Goal: Task Accomplishment & Management: Use online tool/utility

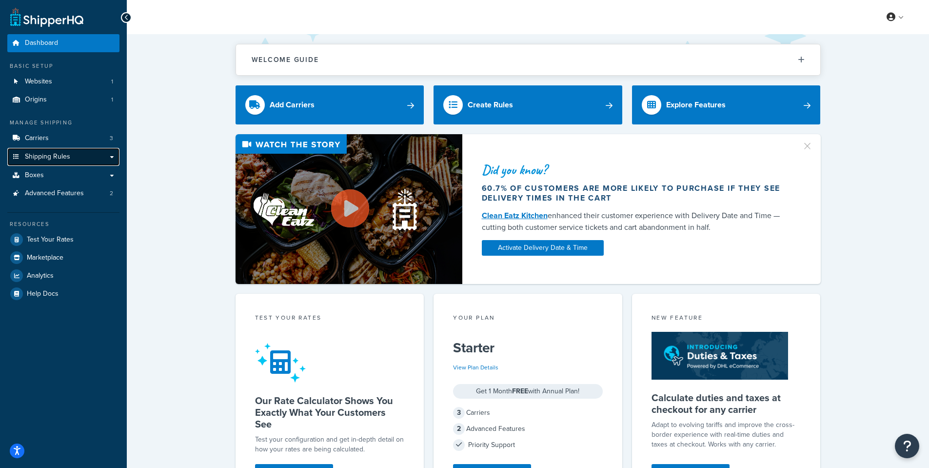
click at [107, 156] on link "Shipping Rules" at bounding box center [63, 157] width 112 height 18
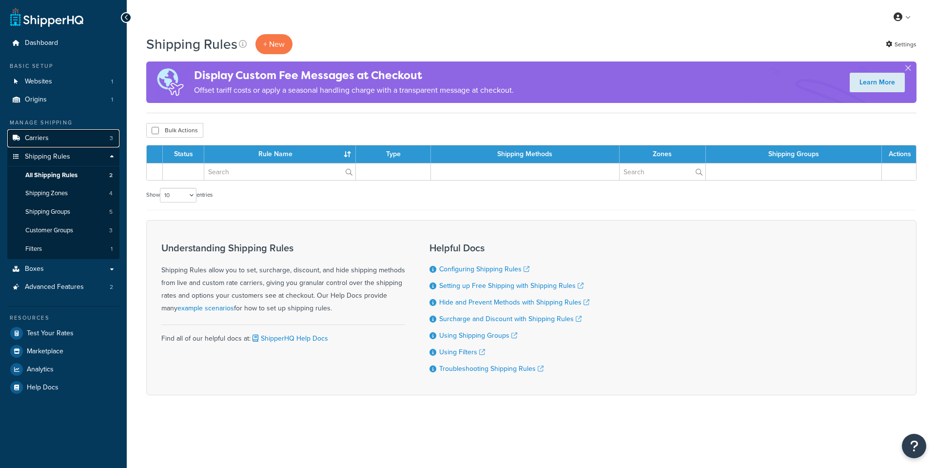
click at [103, 140] on link "Carriers 3" at bounding box center [63, 138] width 112 height 18
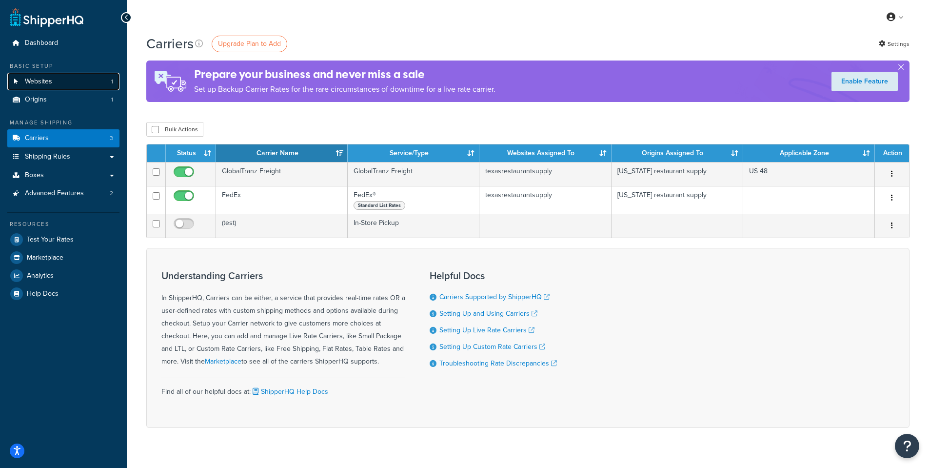
click at [79, 79] on link "Websites 1" at bounding box center [63, 82] width 112 height 18
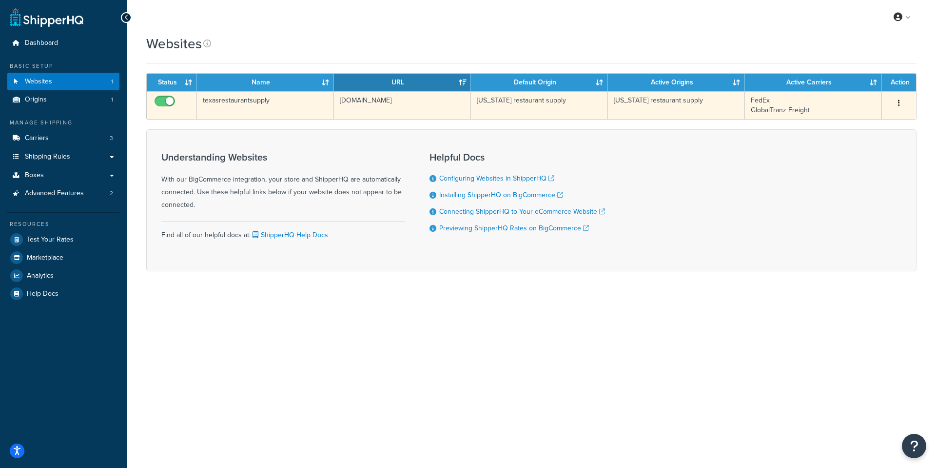
click at [898, 103] on icon "button" at bounding box center [899, 102] width 2 height 7
click at [870, 119] on link "Edit" at bounding box center [859, 123] width 77 height 20
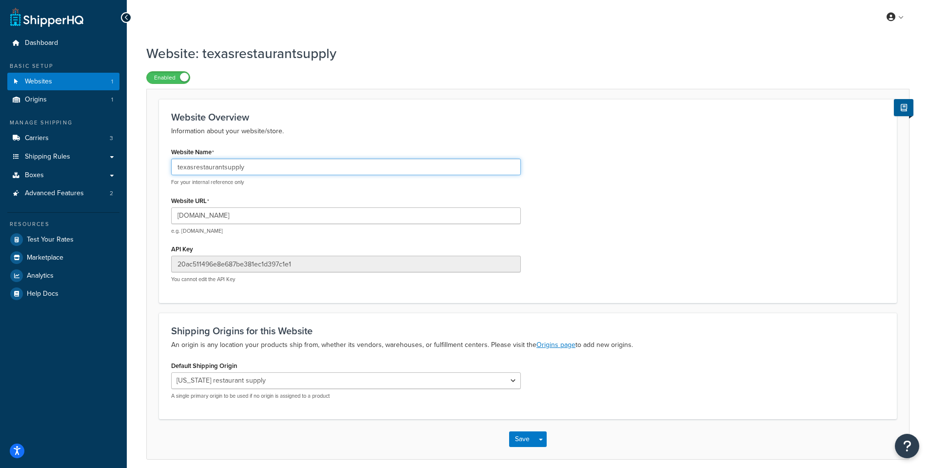
click at [298, 169] on input "texasrestaurantsupply" at bounding box center [346, 166] width 350 height 17
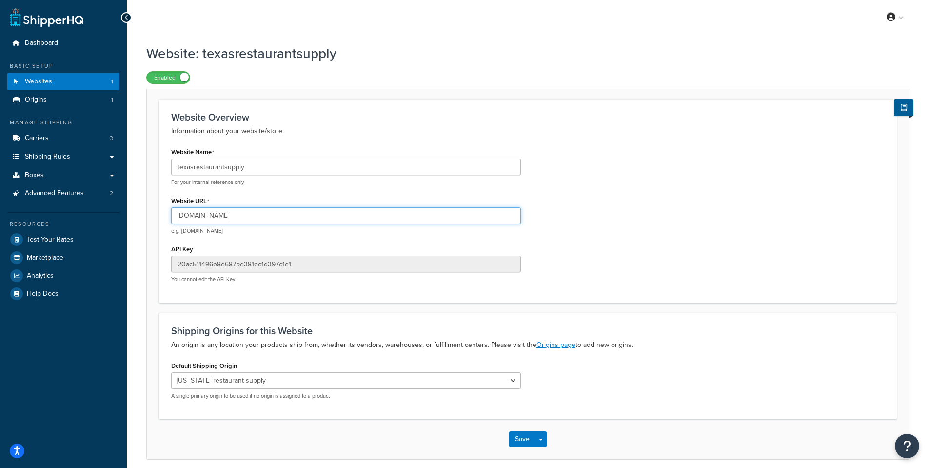
click at [318, 213] on input "texasrestaurantsupply.mybigcommerce.com" at bounding box center [346, 215] width 350 height 17
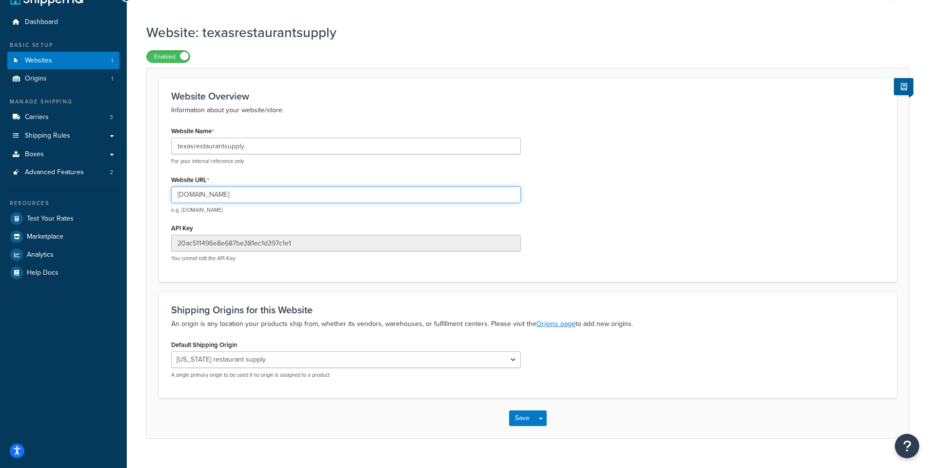
scroll to position [40, 0]
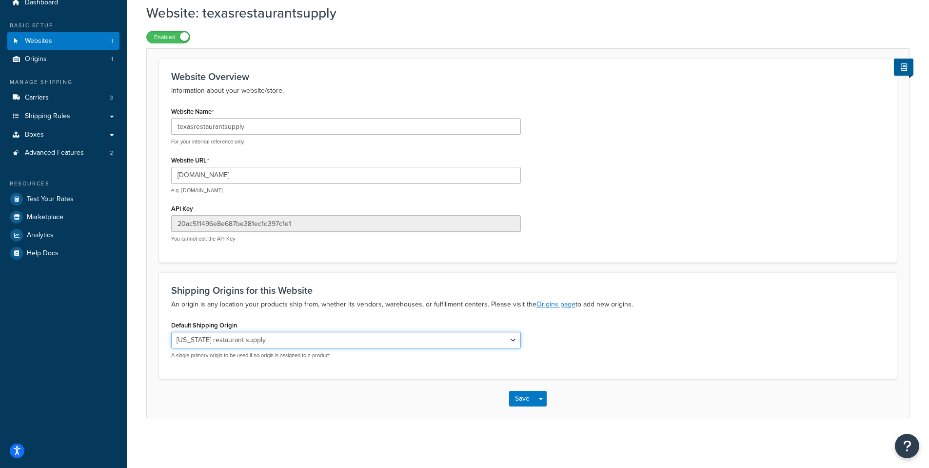
click at [516, 342] on select "texas restaurant supply" at bounding box center [346, 340] width 350 height 17
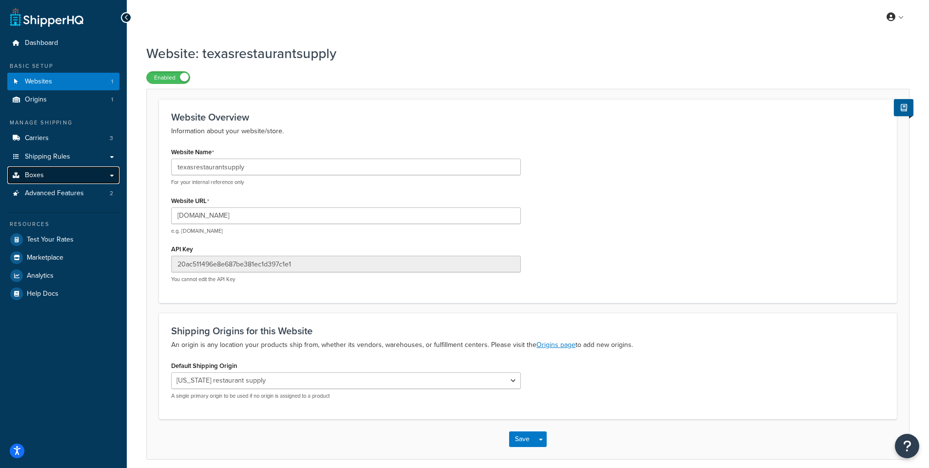
click at [78, 181] on link "Boxes" at bounding box center [63, 175] width 112 height 18
click at [78, 185] on link "Advanced Features 2" at bounding box center [63, 193] width 112 height 18
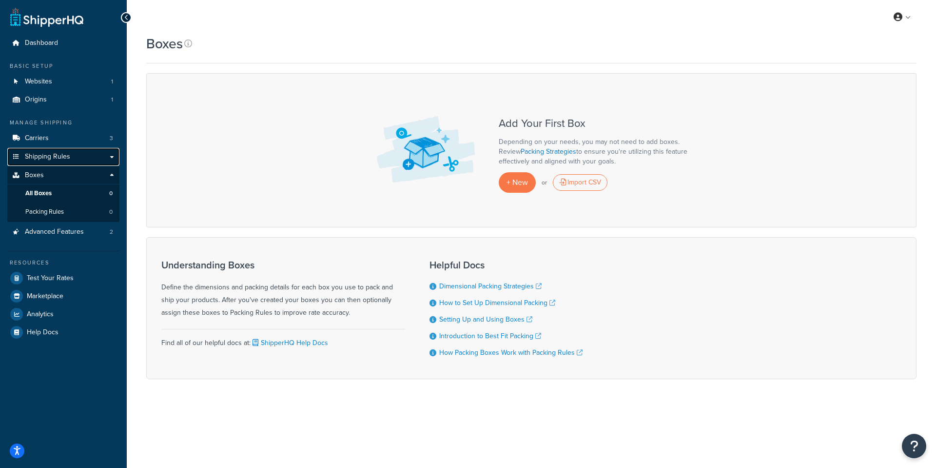
click at [80, 161] on link "Shipping Rules" at bounding box center [63, 157] width 112 height 18
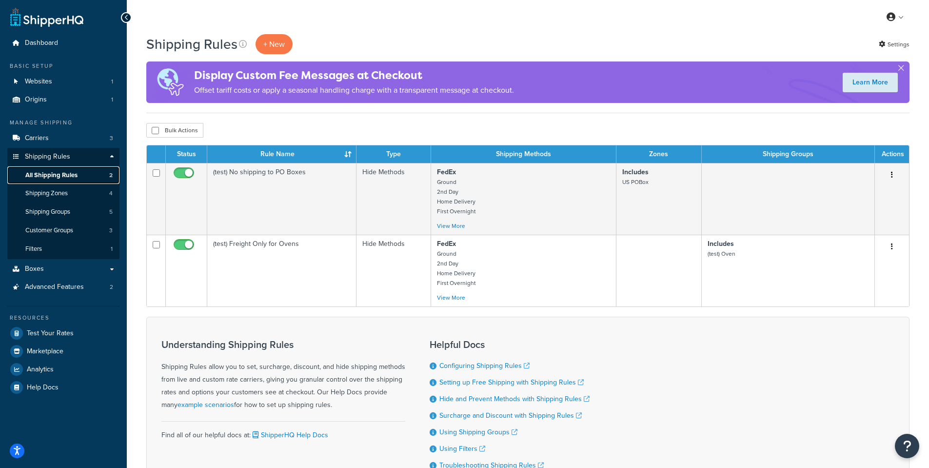
click at [65, 171] on span "All Shipping Rules" at bounding box center [51, 175] width 52 height 8
click at [900, 69] on button "button" at bounding box center [901, 70] width 2 height 2
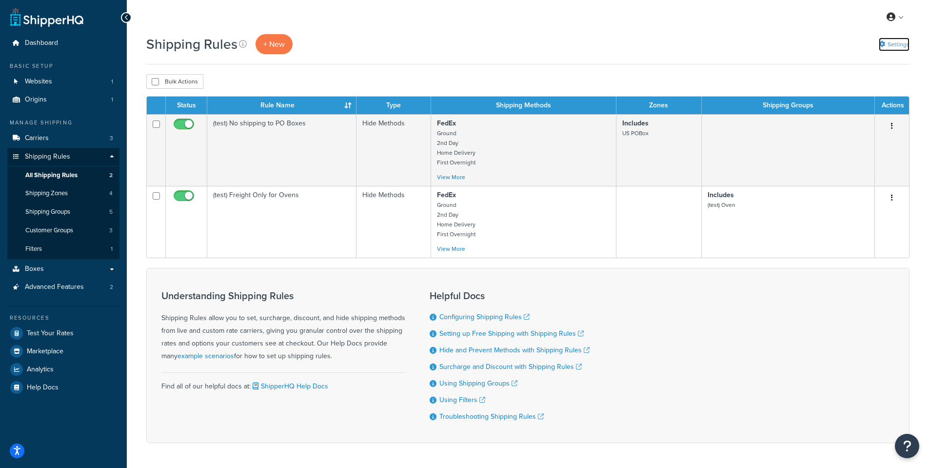
click at [902, 47] on link "Settings" at bounding box center [894, 45] width 31 height 14
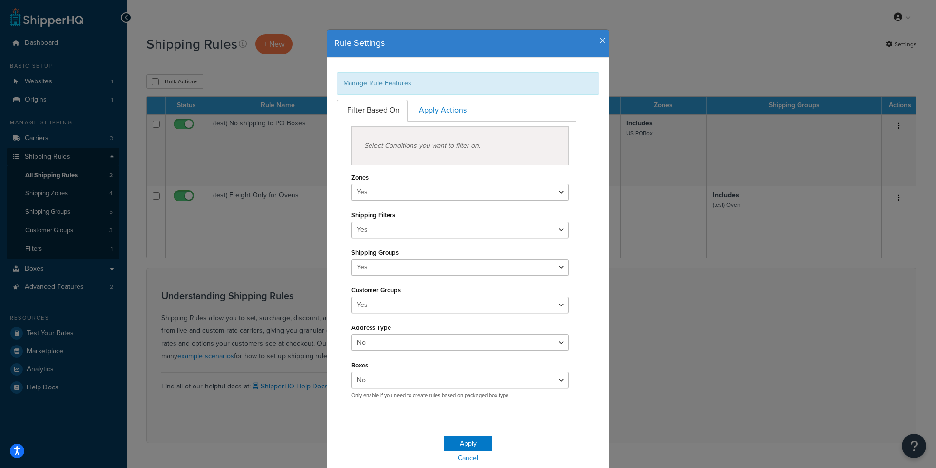
click at [599, 38] on icon "button" at bounding box center [602, 41] width 7 height 9
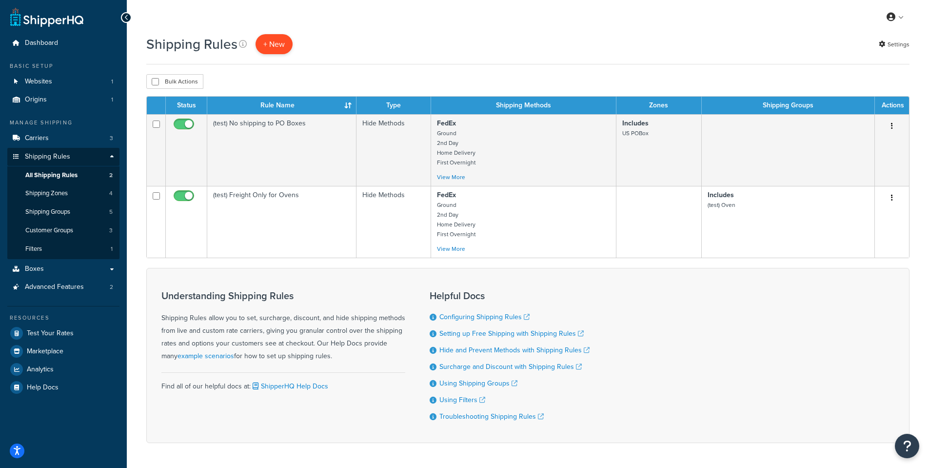
click at [258, 41] on p "+ New" at bounding box center [274, 44] width 37 height 20
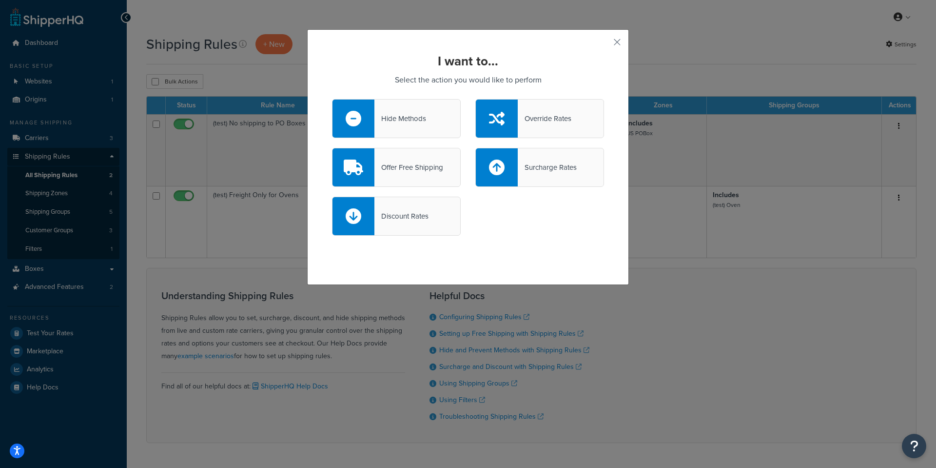
click at [362, 166] on div at bounding box center [354, 167] width 42 height 38
click at [0, 0] on input "Offer Free Shipping" at bounding box center [0, 0] width 0 height 0
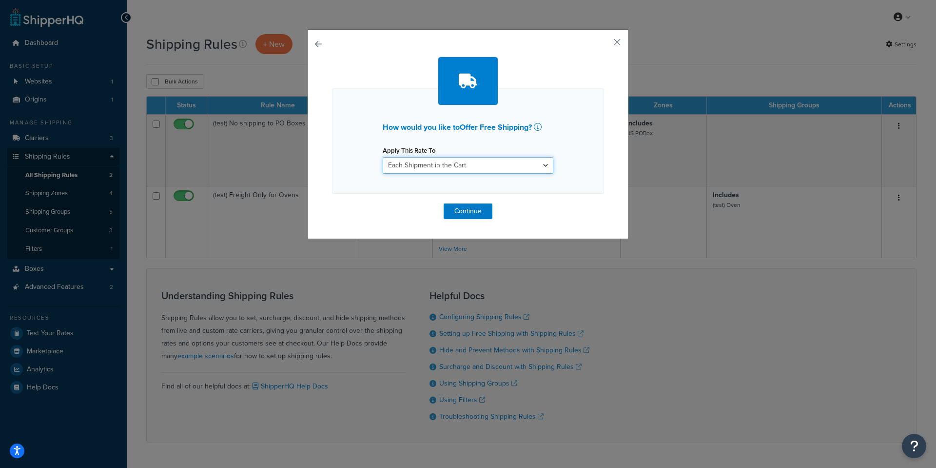
click at [540, 165] on select "Each Shipment in the Cart Each Shipping Group in the Cart Each Item within a Sh…" at bounding box center [468, 165] width 171 height 17
click at [595, 119] on div "How would you like to Offer Free Shipping ? Apply This Rate To Each Shipment in…" at bounding box center [468, 140] width 272 height 105
click at [500, 165] on select "Each Shipment in the Cart Each Shipping Group in the Cart Each Item within a Sh…" at bounding box center [468, 165] width 171 height 17
click at [478, 206] on button "Continue" at bounding box center [468, 211] width 49 height 16
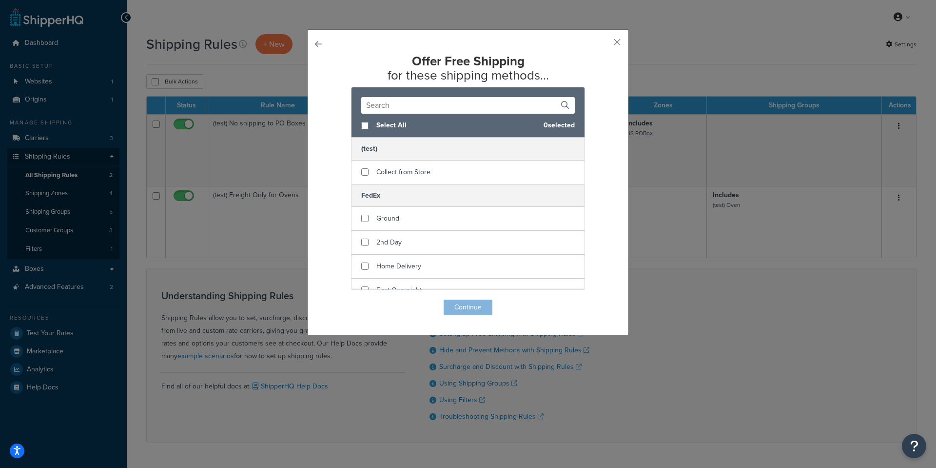
click at [477, 302] on div "Offer Free Shipping for these shipping methods... Select All 0 selected (test) …" at bounding box center [468, 184] width 272 height 261
click at [604, 44] on button "button" at bounding box center [603, 45] width 2 height 2
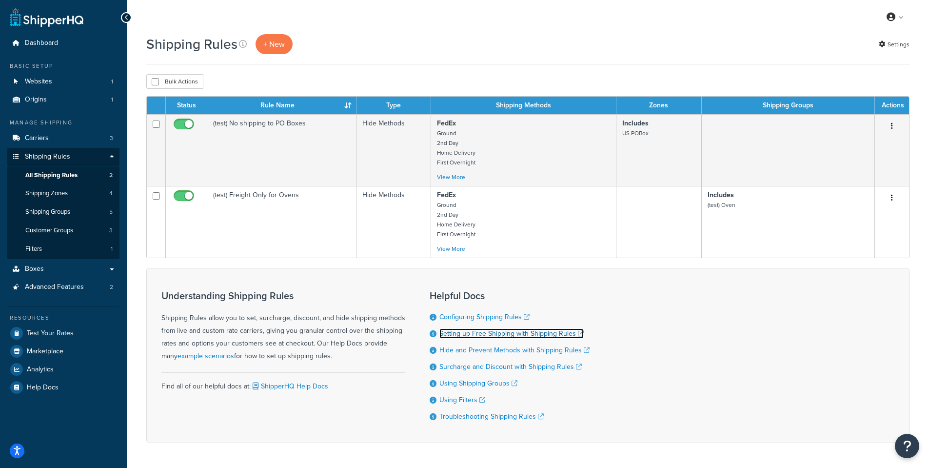
click at [493, 336] on link "Setting up Free Shipping with Shipping Rules" at bounding box center [511, 333] width 144 height 10
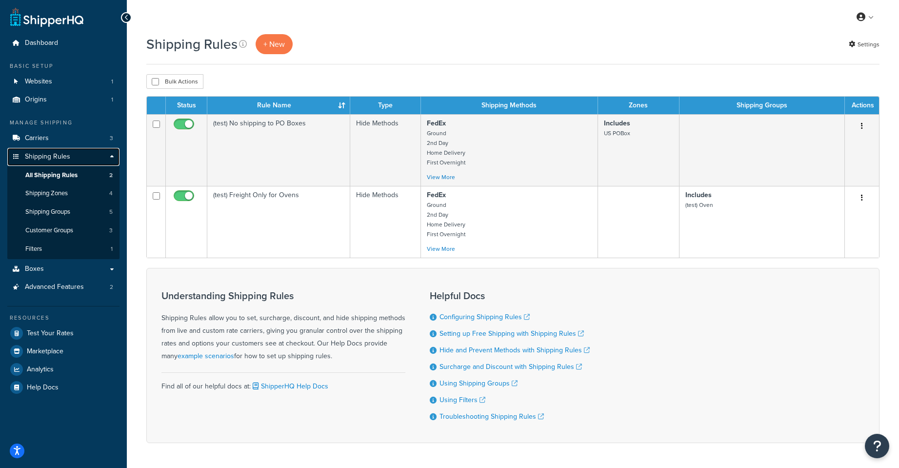
click at [87, 154] on link "Shipping Rules" at bounding box center [63, 157] width 112 height 18
click at [93, 141] on link "Carriers 3" at bounding box center [63, 138] width 112 height 18
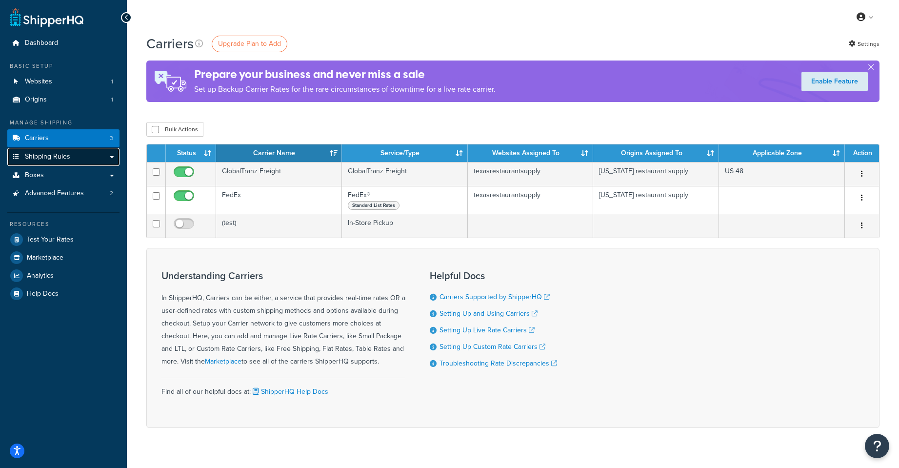
click at [83, 154] on link "Shipping Rules" at bounding box center [63, 157] width 112 height 18
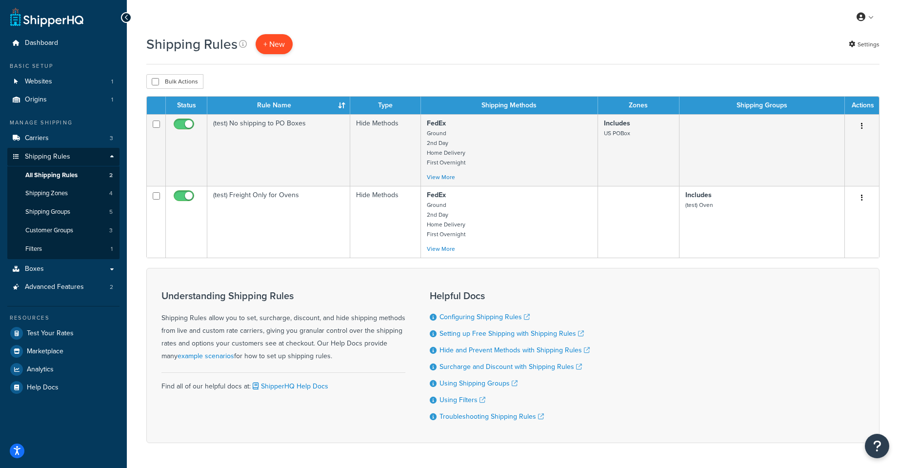
click at [289, 41] on p "+ New" at bounding box center [274, 44] width 37 height 20
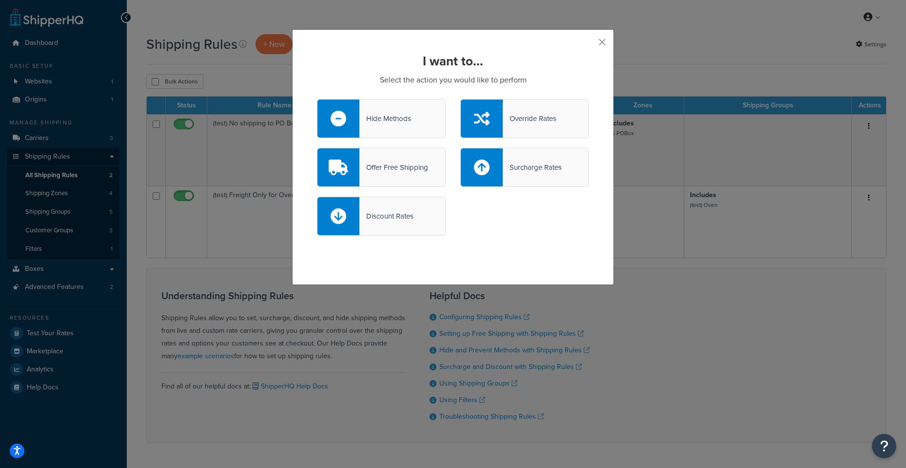
click at [368, 171] on div "Offer Free Shipping" at bounding box center [393, 167] width 69 height 14
click at [0, 0] on input "Offer Free Shipping" at bounding box center [0, 0] width 0 height 0
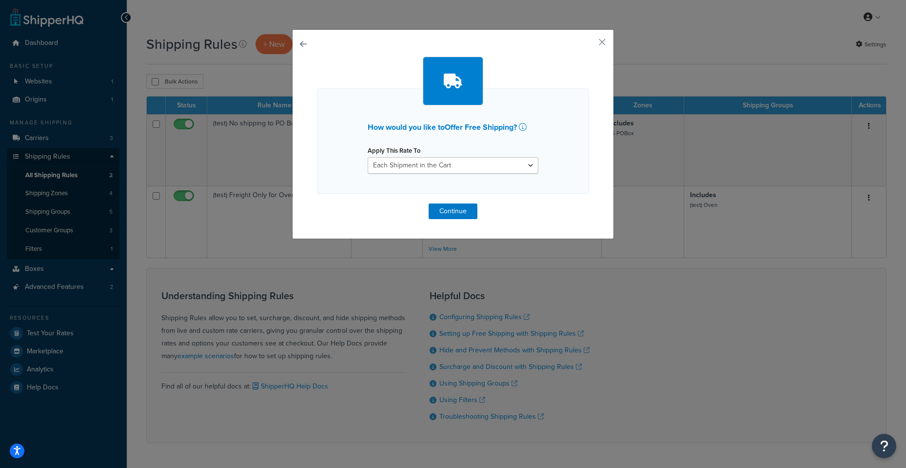
drag, startPoint x: 410, startPoint y: 156, endPoint x: 414, endPoint y: 160, distance: 6.6
click at [410, 156] on div "Apply This Rate To Each Shipment in the Cart Each Shipping Group in the Cart Ea…" at bounding box center [453, 158] width 171 height 30
click at [414, 160] on select "Each Shipment in the Cart Each Shipping Group in the Cart Each Item within a Sh…" at bounding box center [453, 165] width 171 height 17
select select "SHIPPING_GROUP"
click at [368, 157] on select "Each Shipment in the Cart Each Shipping Group in the Cart Each Item within a Sh…" at bounding box center [453, 165] width 171 height 17
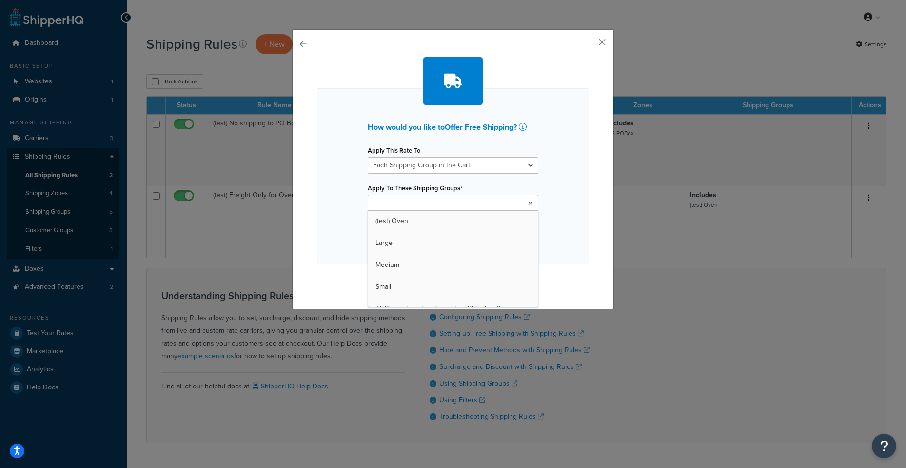
click at [415, 203] on input "Apply To These Shipping Groups" at bounding box center [414, 203] width 86 height 11
click at [412, 205] on input "Apply To These Shipping Groups" at bounding box center [414, 203] width 86 height 11
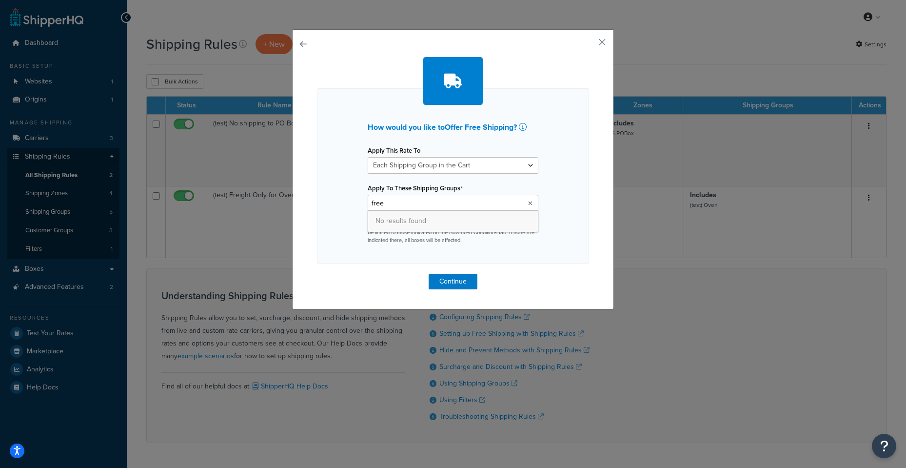
type input "free"
click at [442, 278] on button "Continue" at bounding box center [453, 282] width 49 height 16
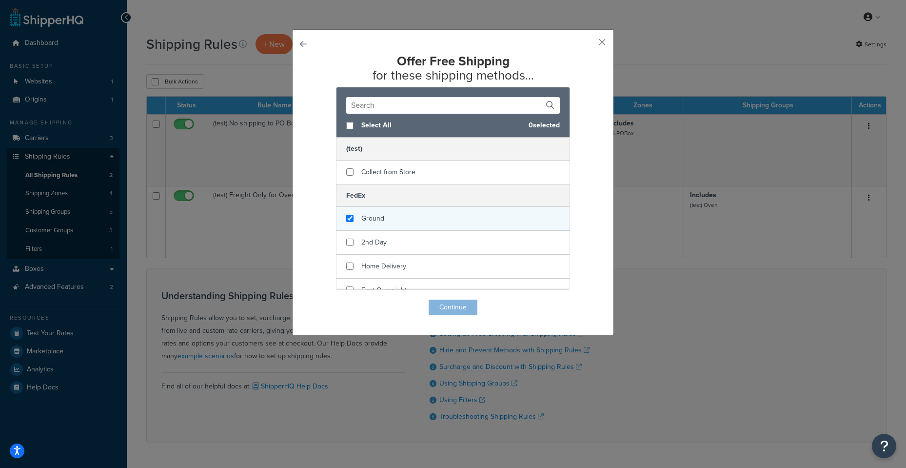
checkbox input "true"
click at [401, 208] on div "Ground" at bounding box center [452, 219] width 233 height 24
click at [436, 302] on button "Continue" at bounding box center [453, 307] width 49 height 16
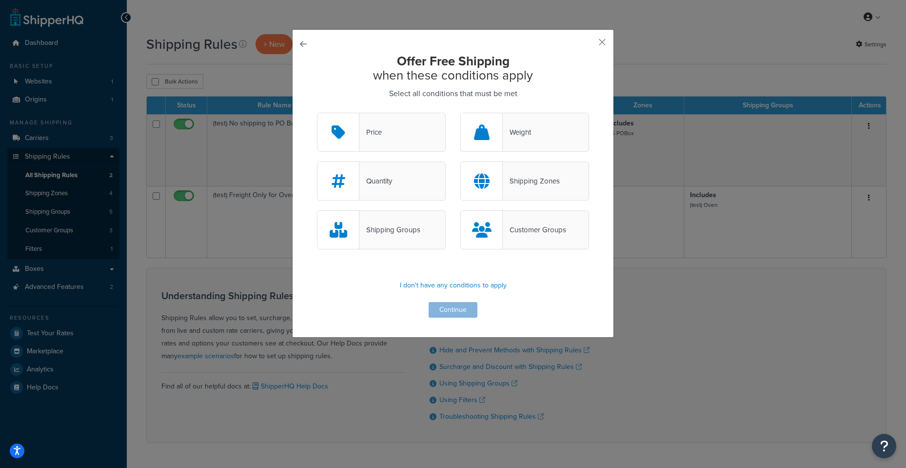
click at [359, 230] on div "Shipping Groups" at bounding box center [389, 230] width 61 height 14
click at [0, 0] on input "Shipping Groups" at bounding box center [0, 0] width 0 height 0
click at [460, 313] on button "Continue" at bounding box center [453, 310] width 49 height 16
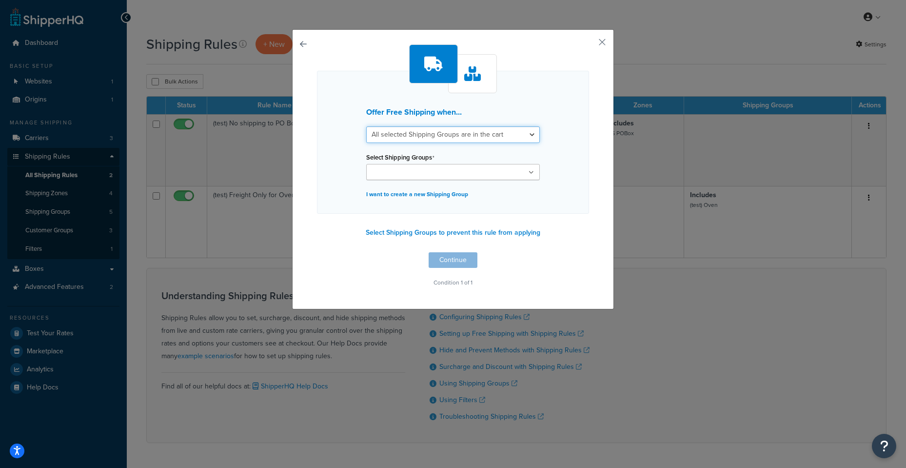
click at [462, 137] on select "All selected Shipping Groups are in the cart Any selected Shipping Groups are i…" at bounding box center [453, 134] width 174 height 17
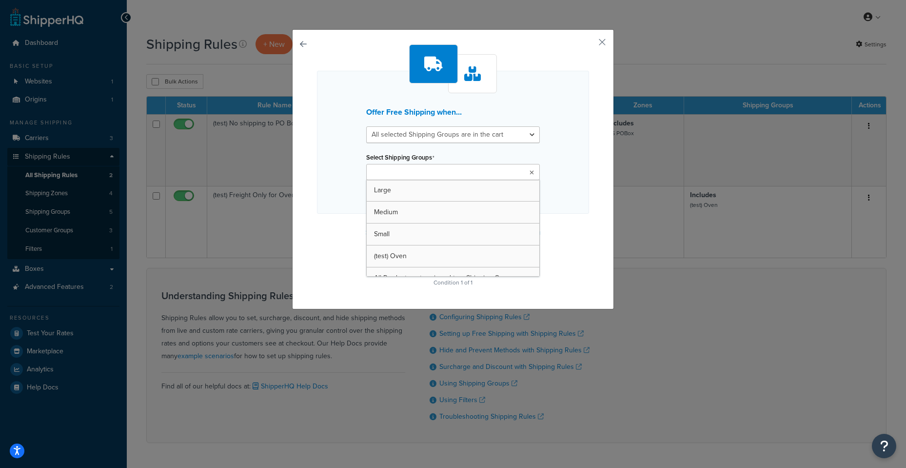
click at [424, 174] on input "Select Shipping Groups" at bounding box center [412, 172] width 86 height 11
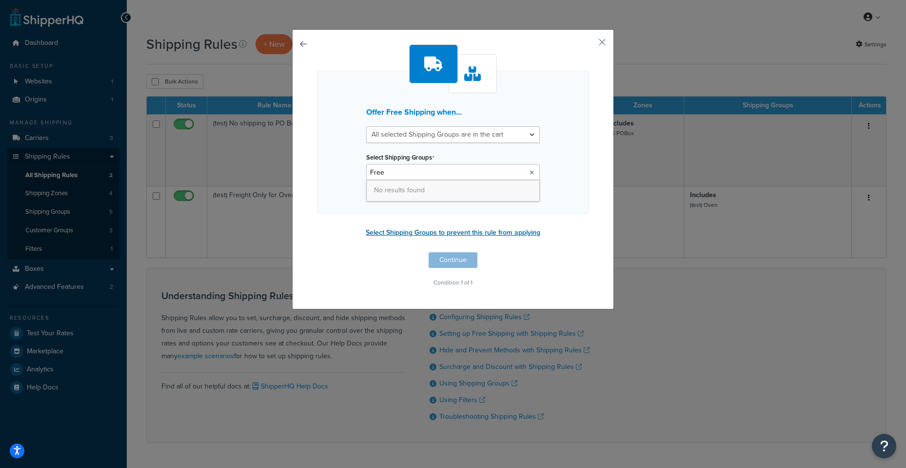
type input "Free"
click at [382, 261] on div "Offer Free Shipping when... All selected Shipping Groups are in the cart Any se…" at bounding box center [453, 166] width 272 height 245
click at [439, 179] on ul at bounding box center [453, 172] width 174 height 16
type input "Free"
click at [462, 263] on div "Offer Free Shipping when... All selected Shipping Groups are in the cart Any se…" at bounding box center [453, 166] width 272 height 245
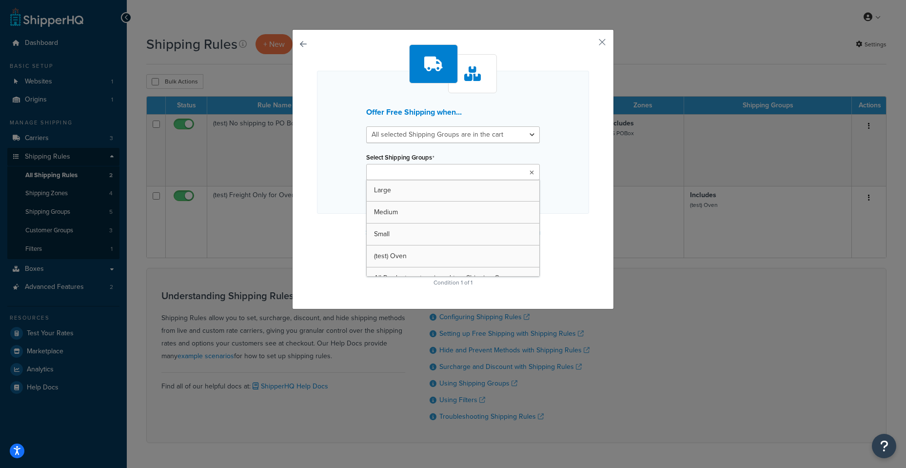
click at [413, 178] on ul at bounding box center [453, 172] width 174 height 16
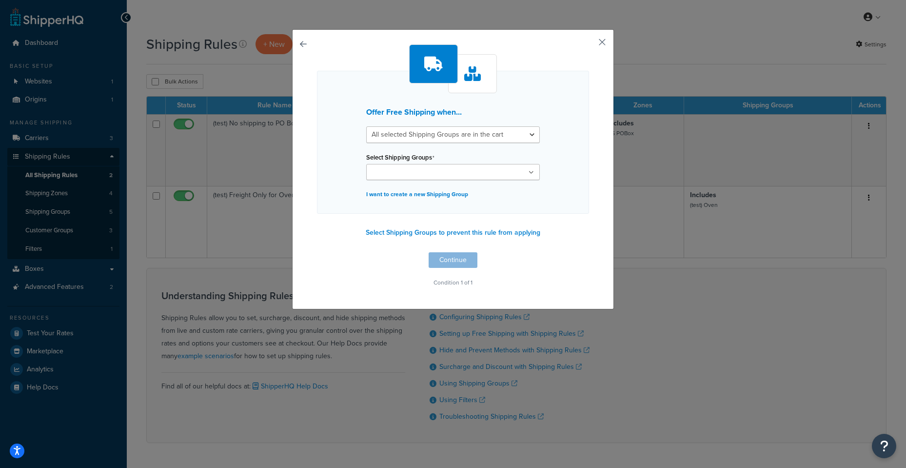
click at [589, 46] on button "button" at bounding box center [588, 45] width 2 height 2
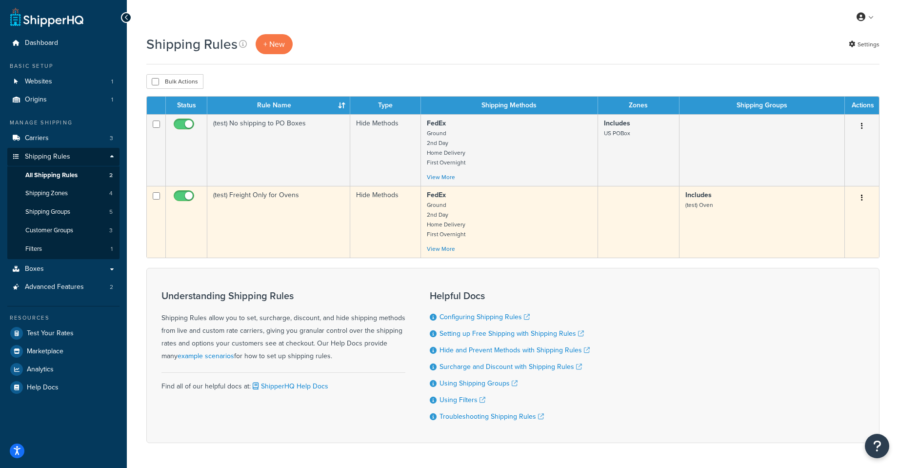
click at [780, 215] on td "Includes (test) Oven" at bounding box center [761, 222] width 165 height 72
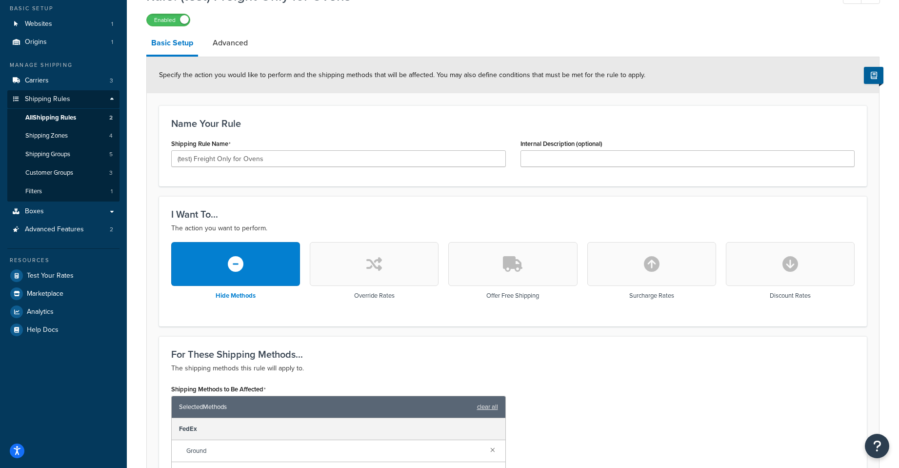
scroll to position [81, 0]
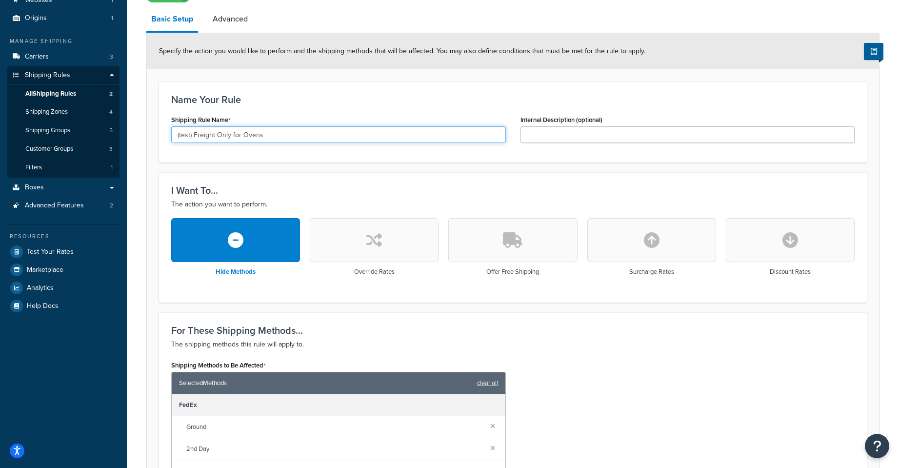
click at [274, 133] on input "(test) Freight Only for Ovens" at bounding box center [338, 134] width 334 height 17
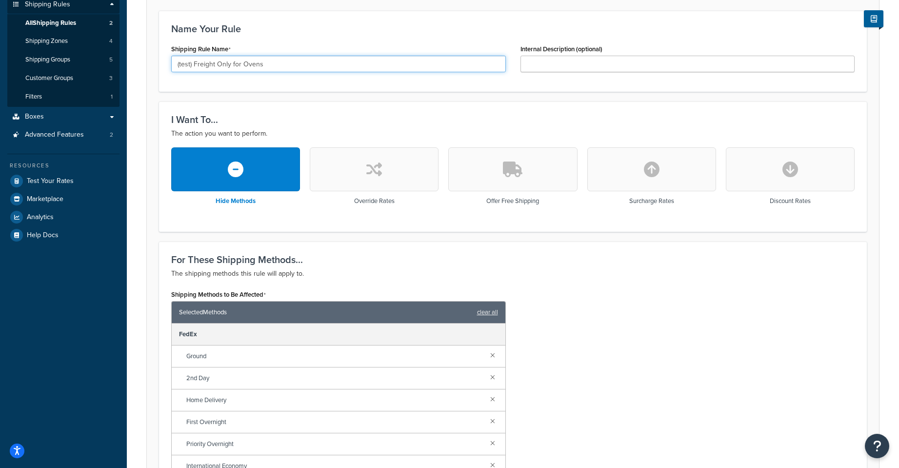
scroll to position [0, 0]
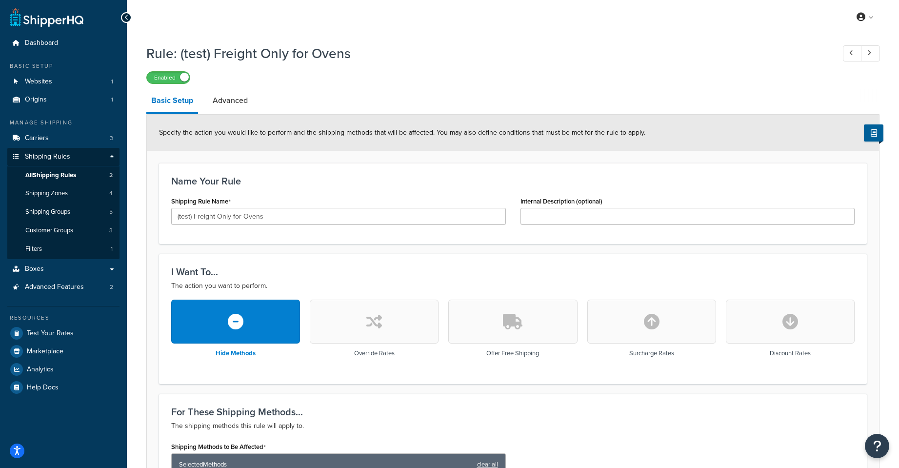
drag, startPoint x: 136, startPoint y: 91, endPoint x: 174, endPoint y: 89, distance: 38.6
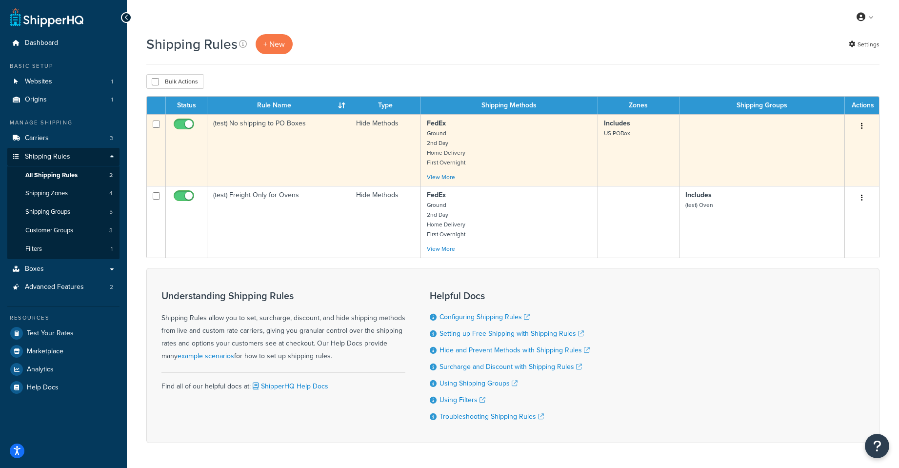
click at [868, 125] on button "button" at bounding box center [862, 126] width 14 height 16
click at [838, 141] on link "Edit" at bounding box center [829, 145] width 77 height 20
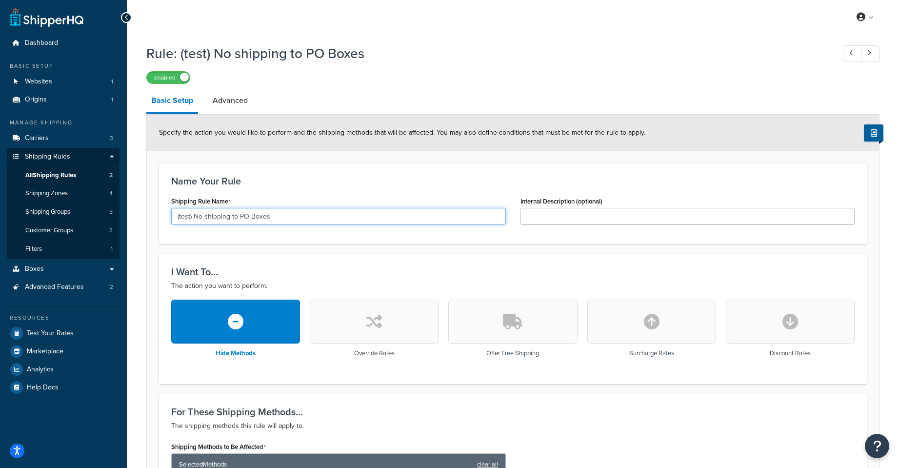
click at [312, 214] on input "(test) No shipping to PO Boxes" at bounding box center [338, 216] width 334 height 17
drag, startPoint x: 312, startPoint y: 214, endPoint x: 112, endPoint y: 211, distance: 199.9
click at [456, 196] on div "Shipping Rule Name (test) No shipping to PO Boxes" at bounding box center [338, 209] width 334 height 30
drag, startPoint x: 304, startPoint y: 216, endPoint x: 72, endPoint y: 230, distance: 233.0
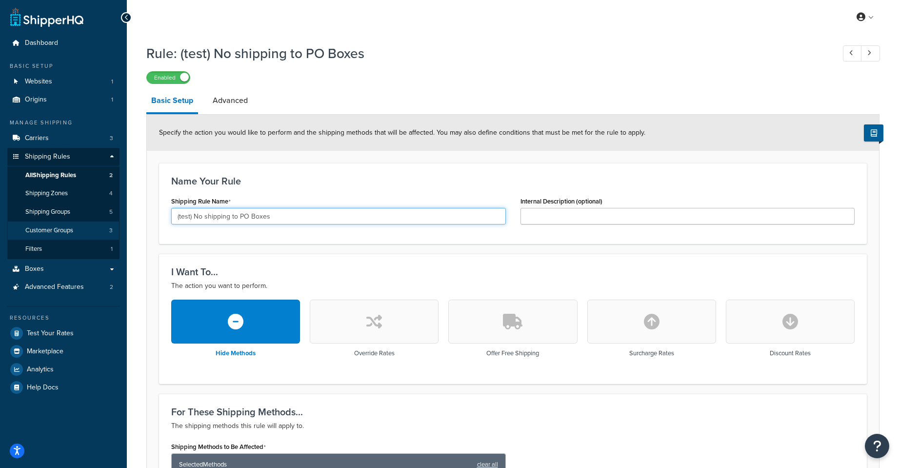
type input "(test) Free"
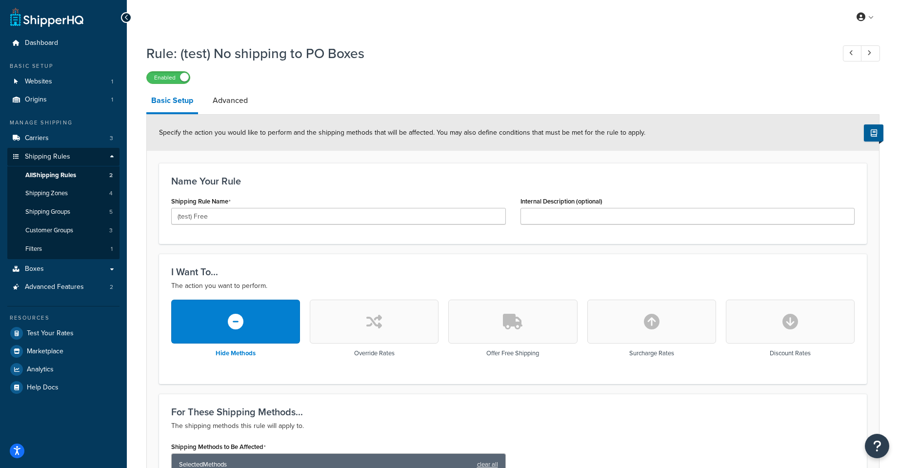
click at [546, 329] on button "button" at bounding box center [512, 321] width 129 height 44
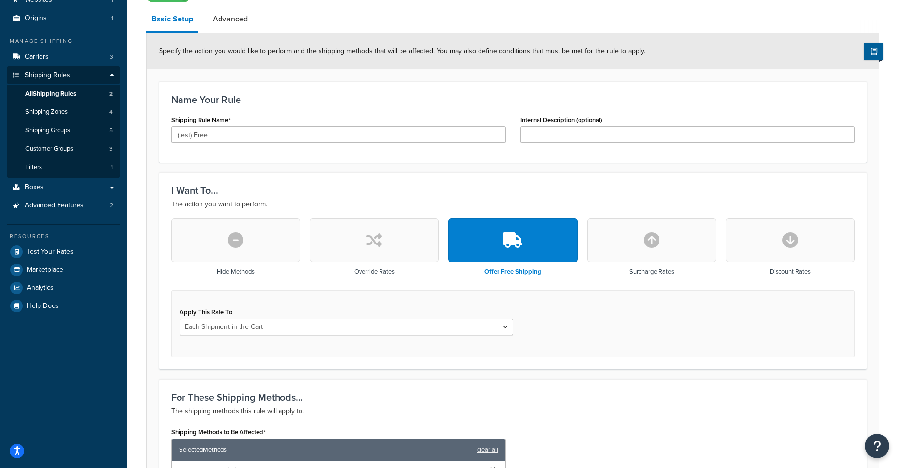
scroll to position [162, 0]
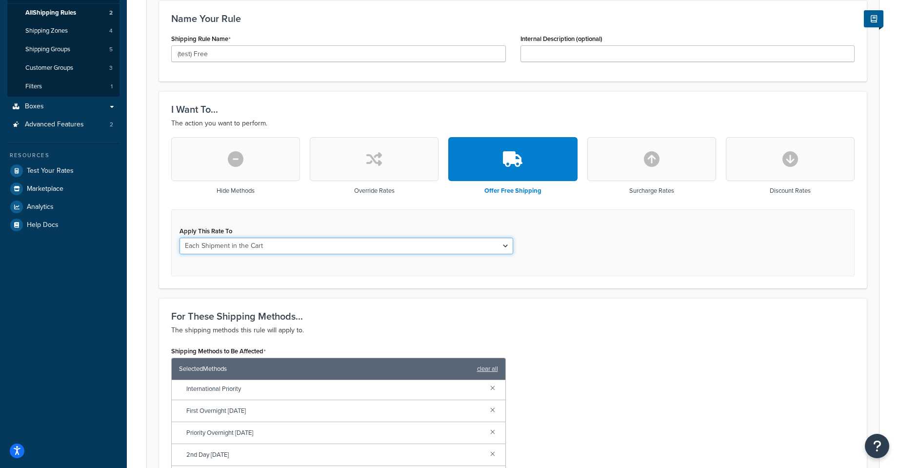
click at [360, 244] on select "Each Shipment in the Cart Each Shipping Group in the Cart Each Item within a Sh…" at bounding box center [346, 245] width 334 height 17
click at [307, 241] on select "Each Shipment in the Cart Each Shipping Group in the Cart Each Item within a Sh…" at bounding box center [346, 245] width 334 height 17
select select "SHIPPING_GROUP"
click at [179, 237] on select "Each Shipment in the Cart Each Shipping Group in the Cart Each Item within a Sh…" at bounding box center [346, 245] width 334 height 17
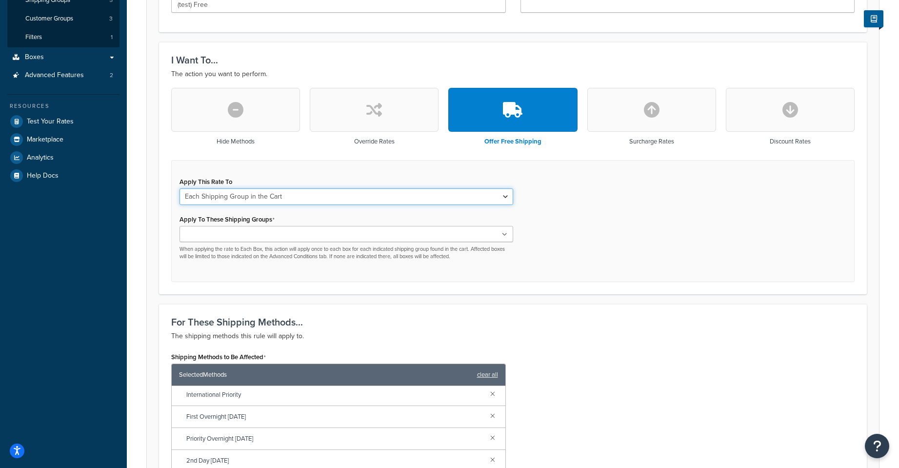
scroll to position [244, 0]
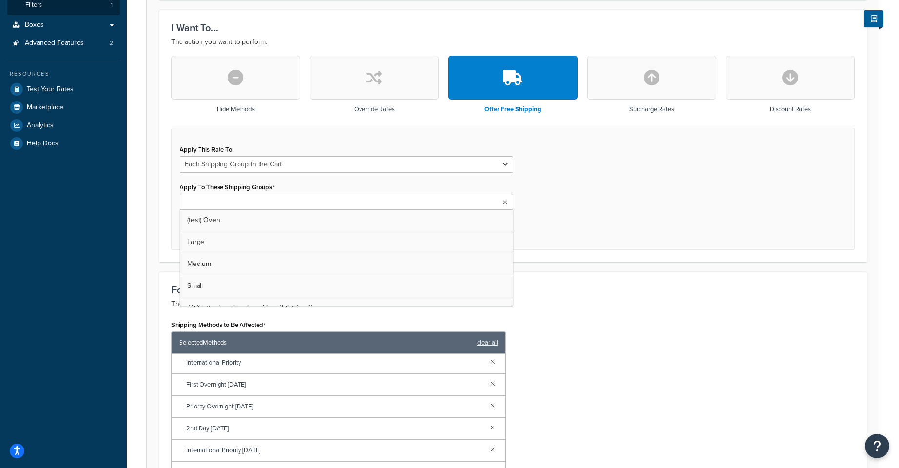
click at [240, 204] on input "Apply To These Shipping Groups" at bounding box center [225, 202] width 86 height 11
type input "Free"
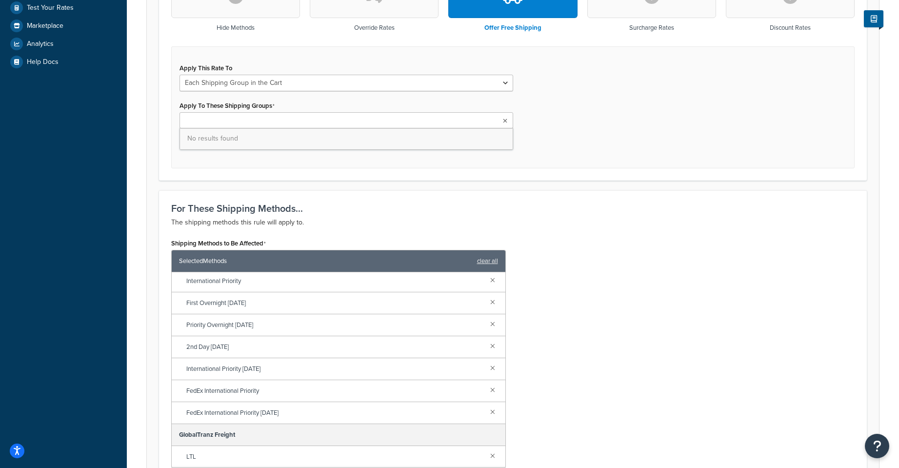
click at [332, 171] on div "I Want To... The action you want to perform. Hide Methods Override Rates Offer …" at bounding box center [513, 54] width 708 height 252
click at [279, 122] on ul at bounding box center [346, 120] width 334 height 16
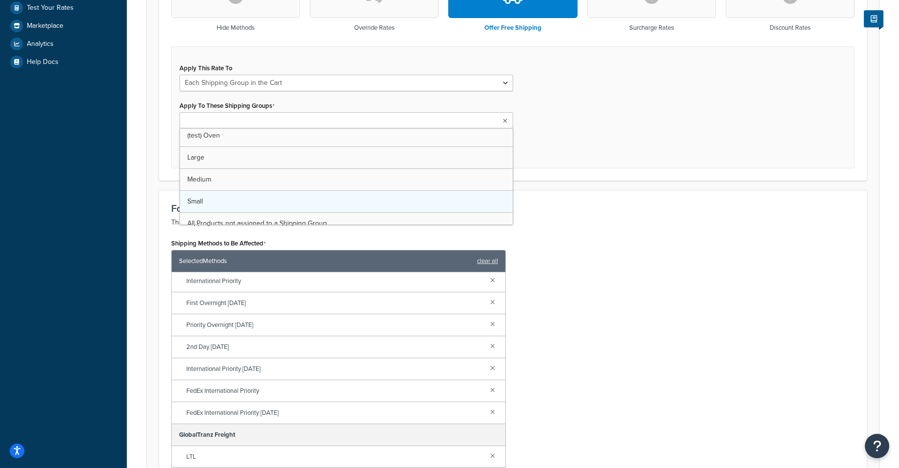
scroll to position [0, 0]
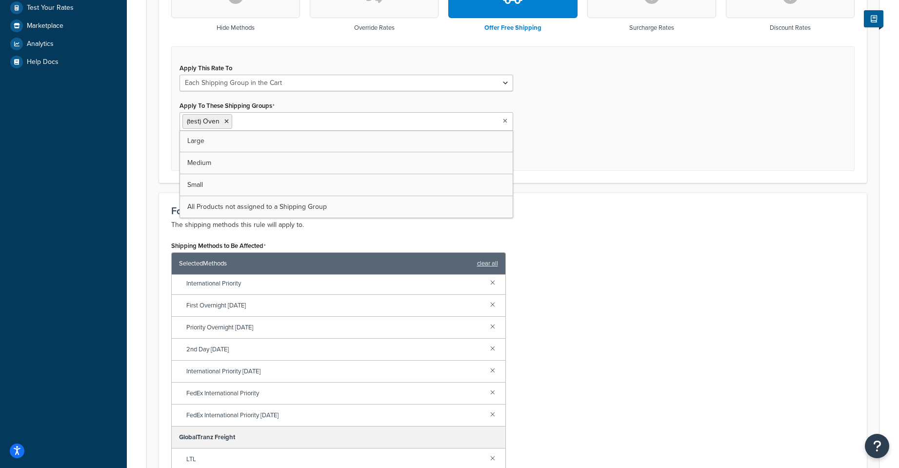
click at [132, 144] on div "Rule: (test) No shipping to PO Boxes Enabled Basic Setup Advanced Specify the a…" at bounding box center [513, 229] width 772 height 1031
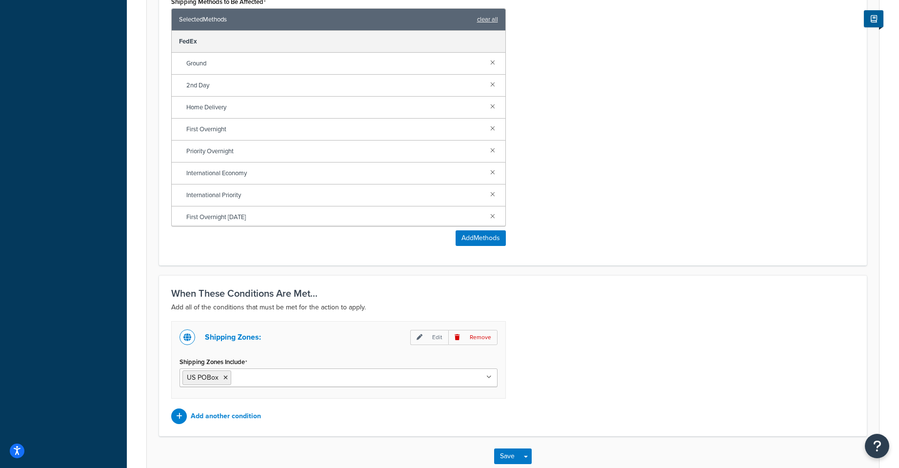
click at [490, 15] on link "clear all" at bounding box center [487, 20] width 21 height 14
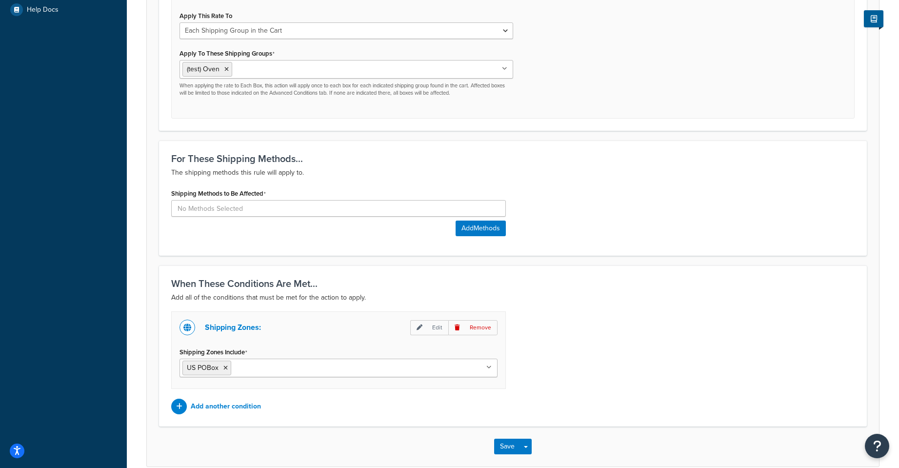
scroll to position [344, 0]
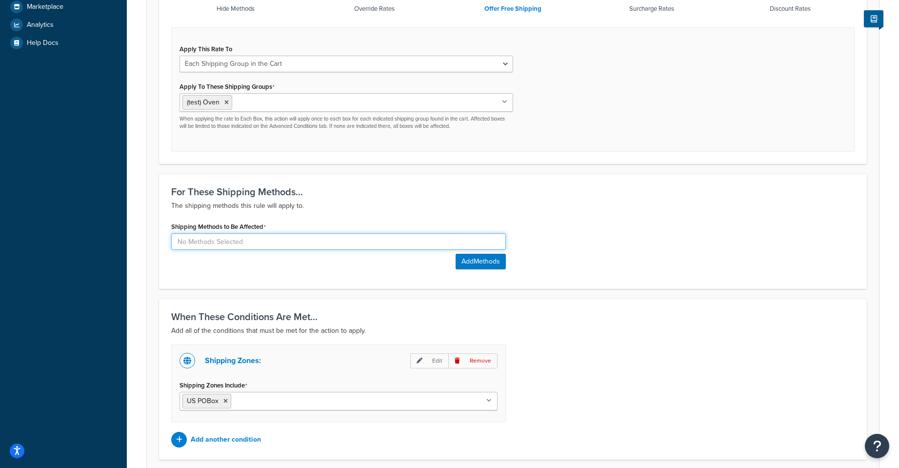
click at [228, 244] on input at bounding box center [338, 241] width 334 height 17
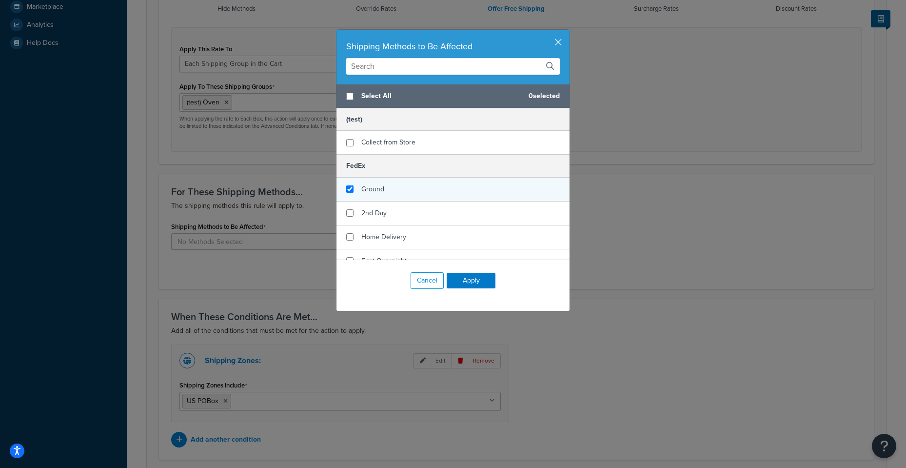
checkbox input "true"
click at [430, 191] on div "Ground" at bounding box center [452, 189] width 233 height 24
click at [476, 282] on button "Apply" at bounding box center [471, 281] width 49 height 16
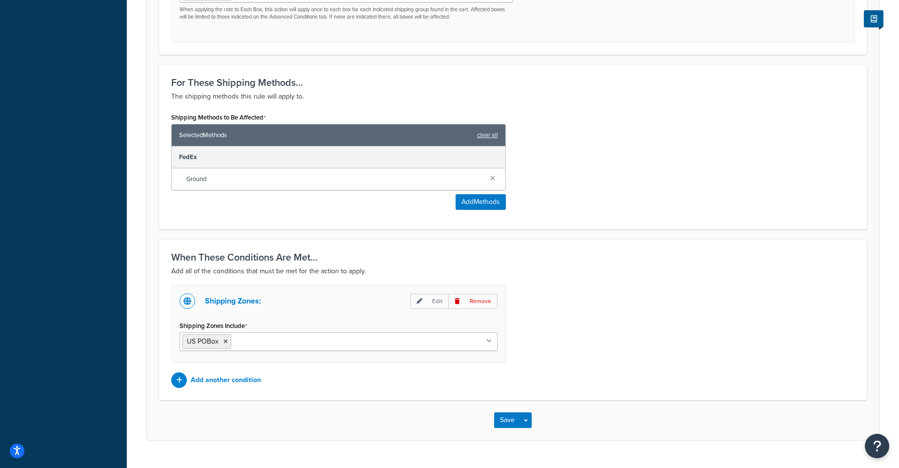
scroll to position [475, 0]
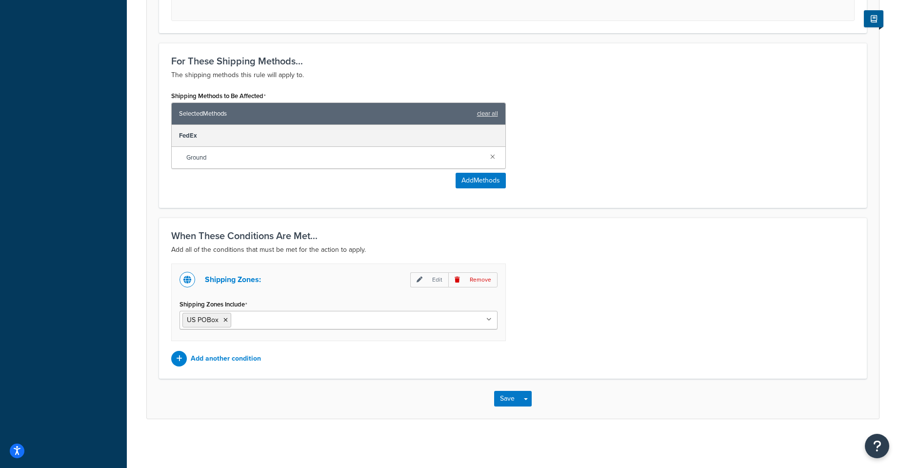
click at [292, 325] on ul "US POBox" at bounding box center [338, 320] width 318 height 19
click at [158, 245] on form "Specify the action you would like to perform and the shipping methods that will…" at bounding box center [513, 29] width 732 height 779
click at [227, 321] on icon at bounding box center [225, 320] width 4 height 6
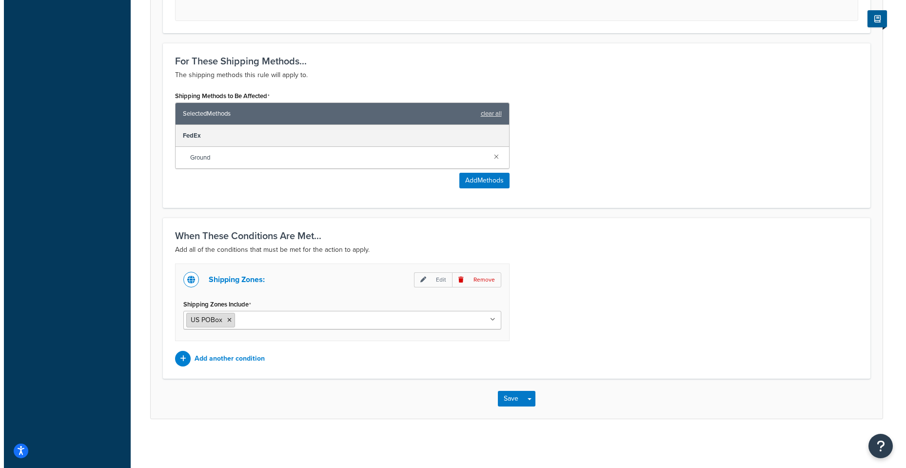
scroll to position [388, 0]
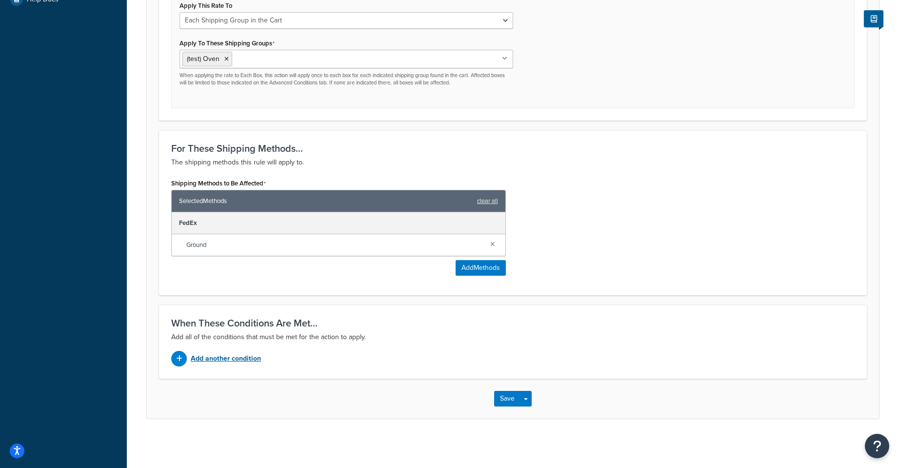
click at [239, 351] on div "Add another condition" at bounding box center [338, 359] width 334 height 16
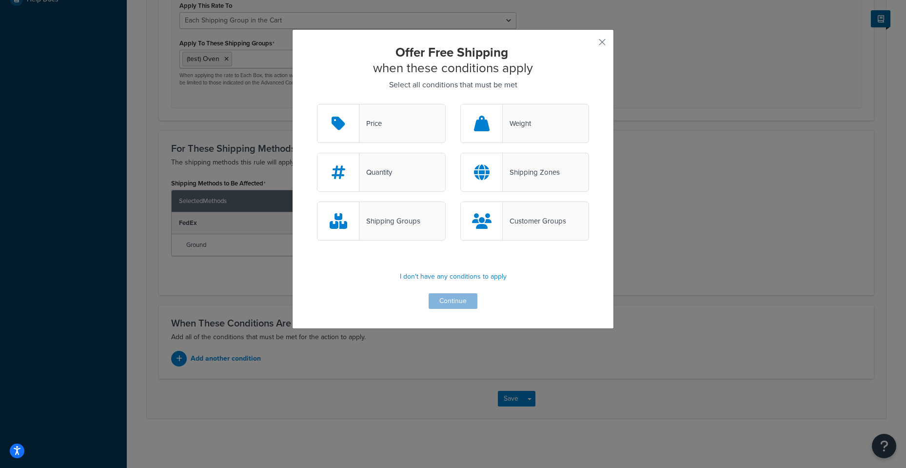
click at [381, 217] on div "Shipping Groups" at bounding box center [389, 221] width 61 height 14
click at [0, 0] on input "Shipping Groups" at bounding box center [0, 0] width 0 height 0
click at [467, 301] on button "Continue" at bounding box center [453, 301] width 49 height 16
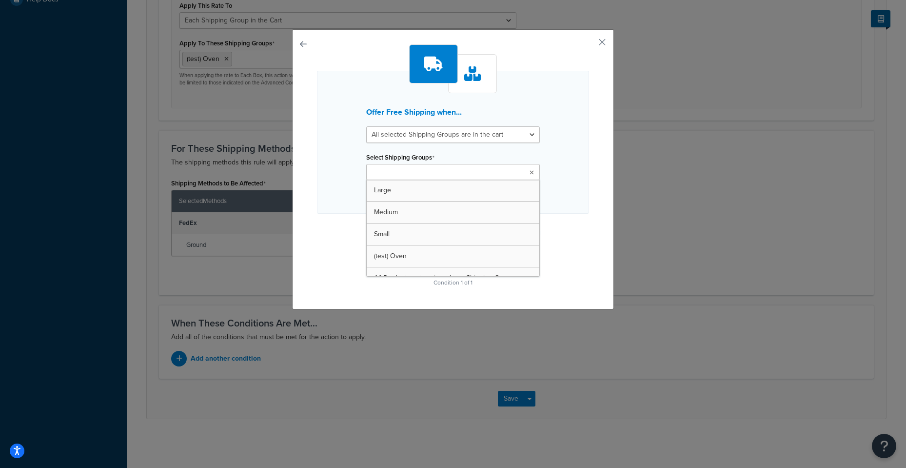
click at [443, 176] on ul at bounding box center [453, 172] width 174 height 16
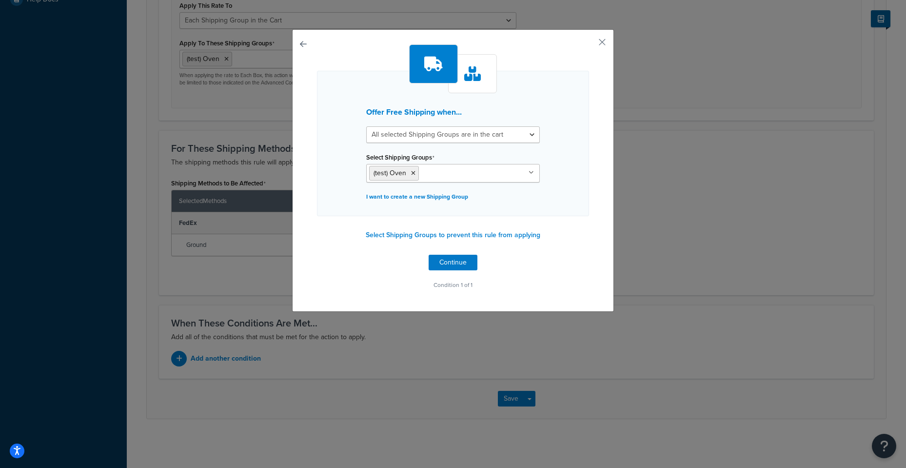
click at [608, 295] on div "Offer Free Shipping when... All selected Shipping Groups are in the cart Any se…" at bounding box center [453, 170] width 322 height 282
click at [467, 266] on button "Continue" at bounding box center [453, 263] width 49 height 16
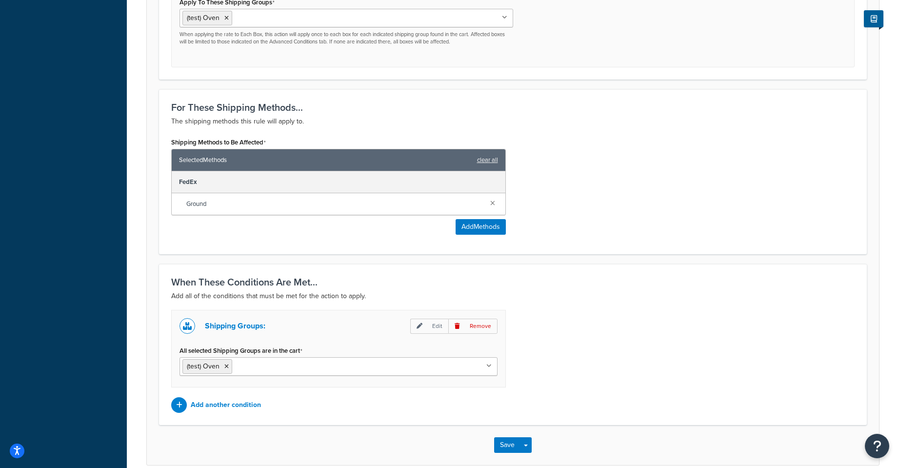
scroll to position [475, 0]
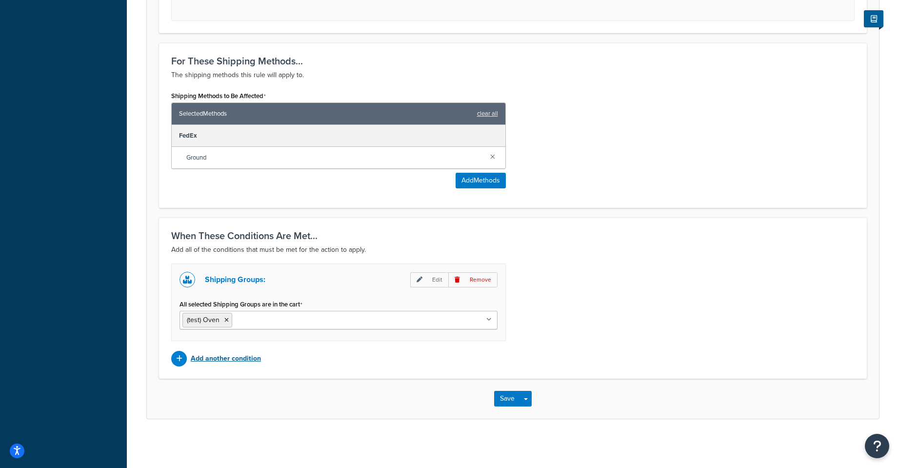
click at [247, 353] on p "Add another condition" at bounding box center [226, 359] width 70 height 14
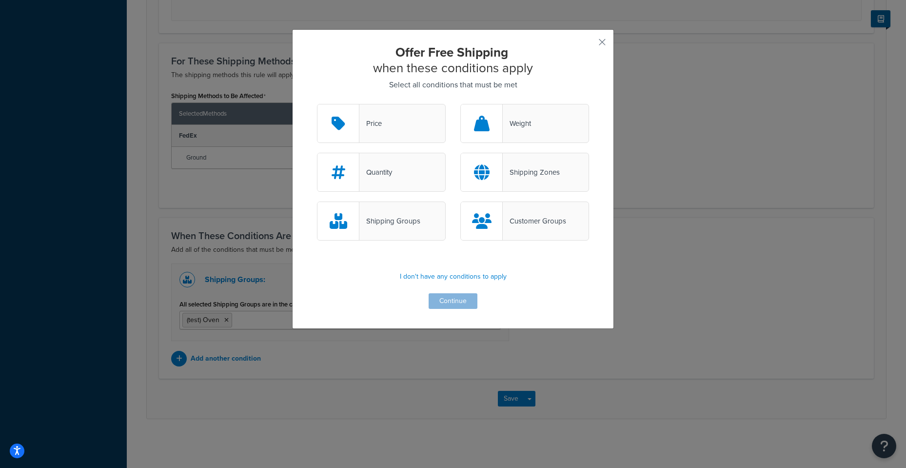
click at [335, 228] on icon at bounding box center [339, 221] width 18 height 16
click at [0, 0] on input "Shipping Groups" at bounding box center [0, 0] width 0 height 0
click at [590, 43] on div "Offer Free Shipping when these conditions apply Select all conditions that must…" at bounding box center [453, 178] width 322 height 299
click at [589, 44] on button "button" at bounding box center [588, 45] width 2 height 2
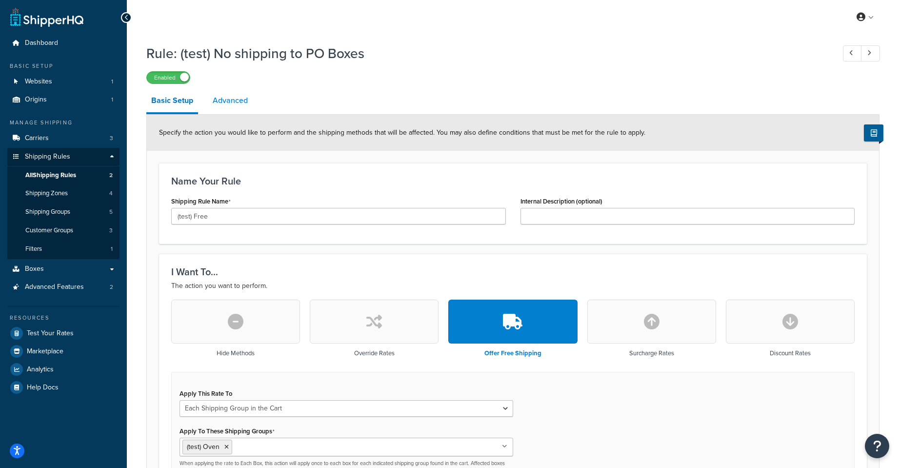
click at [228, 95] on link "Advanced" at bounding box center [230, 100] width 45 height 23
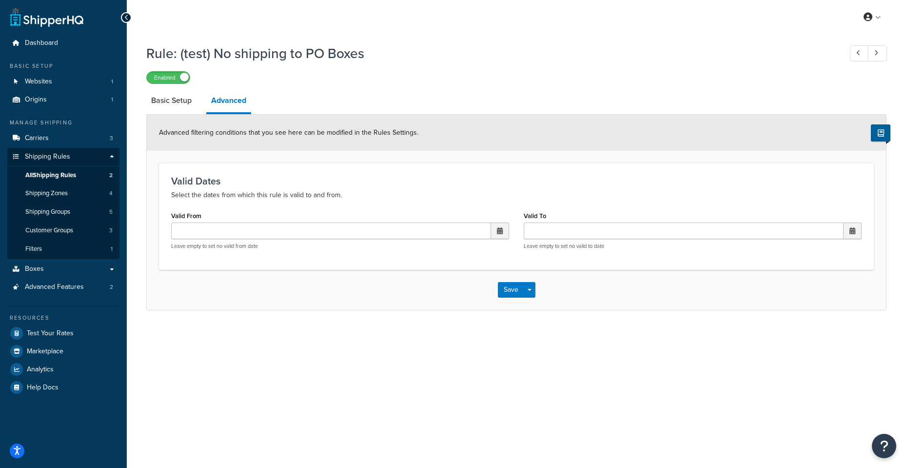
drag, startPoint x: 128, startPoint y: 29, endPoint x: 146, endPoint y: 34, distance: 18.2
select select "SHIPPING_GROUP"
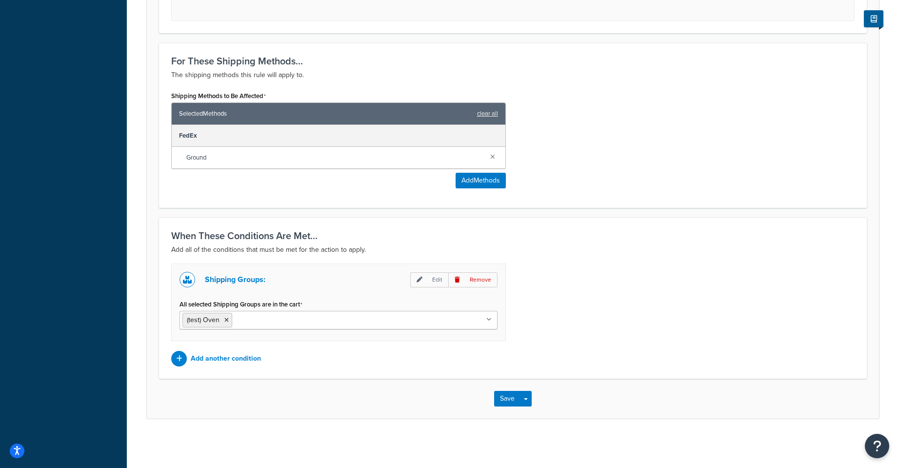
drag, startPoint x: 340, startPoint y: 110, endPoint x: 339, endPoint y: 103, distance: 7.4
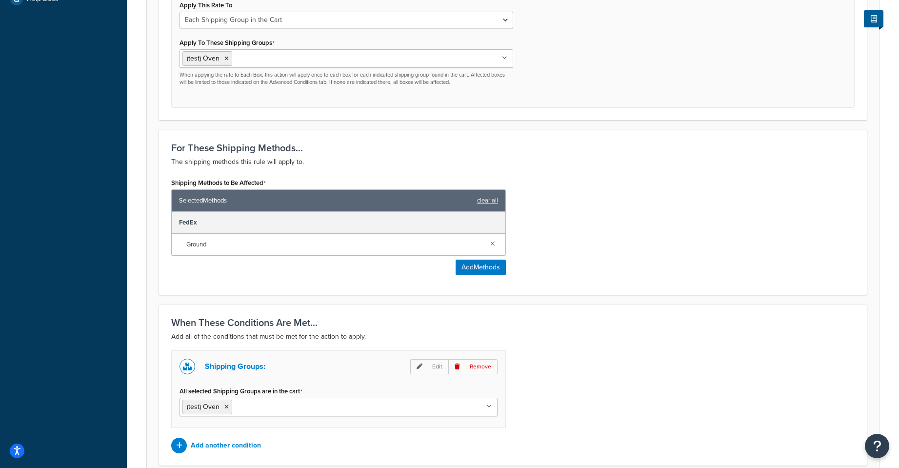
drag, startPoint x: 339, startPoint y: 103, endPoint x: 292, endPoint y: 103, distance: 46.8
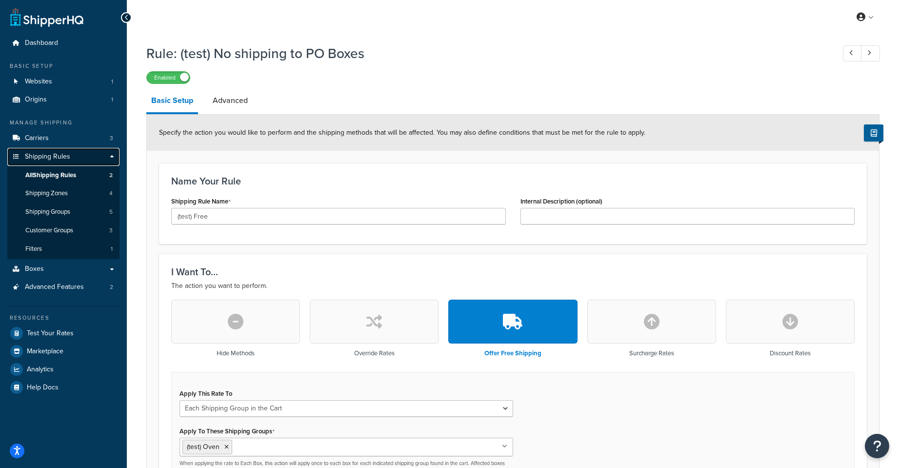
click at [53, 157] on span "Shipping Rules" at bounding box center [47, 157] width 45 height 8
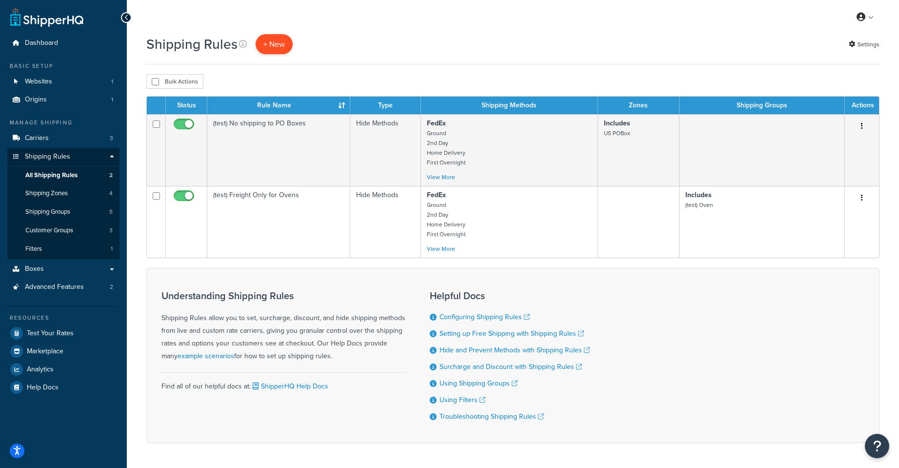
click at [264, 50] on p "+ New" at bounding box center [274, 44] width 37 height 20
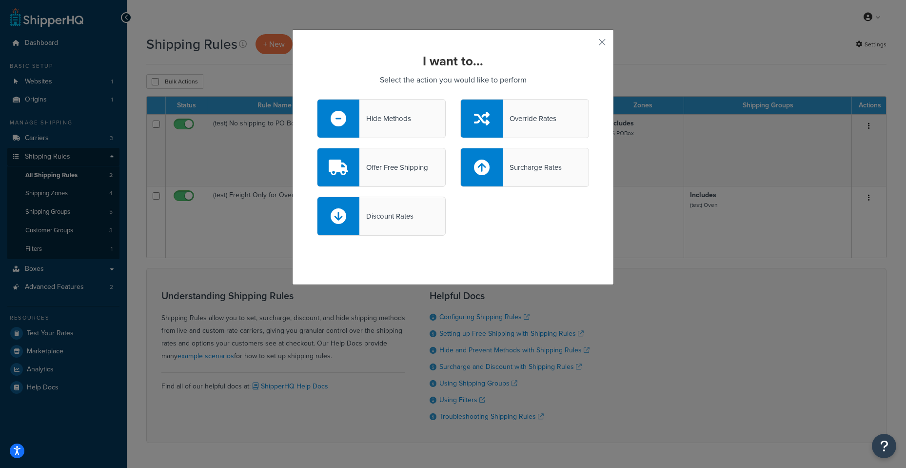
click at [391, 171] on div "Offer Free Shipping" at bounding box center [393, 167] width 69 height 14
click at [0, 0] on input "Offer Free Shipping" at bounding box center [0, 0] width 0 height 0
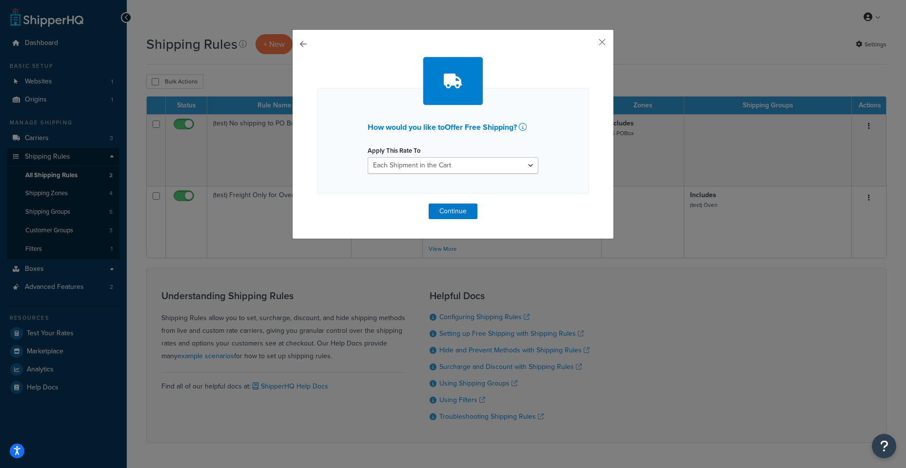
click at [452, 155] on div "Apply This Rate To Each Shipment in the Cart Each Shipping Group in the Cart Ea…" at bounding box center [453, 158] width 171 height 30
click at [454, 156] on div "Apply This Rate To Each Shipment in the Cart Each Shipping Group in the Cart Ea…" at bounding box center [453, 158] width 171 height 30
click at [462, 165] on select "Each Shipment in the Cart Each Shipping Group in the Cart Each Item within a Sh…" at bounding box center [453, 165] width 171 height 17
select select "SHIPPING_GROUP"
click at [368, 157] on select "Each Shipment in the Cart Each Shipping Group in the Cart Each Item within a Sh…" at bounding box center [453, 165] width 171 height 17
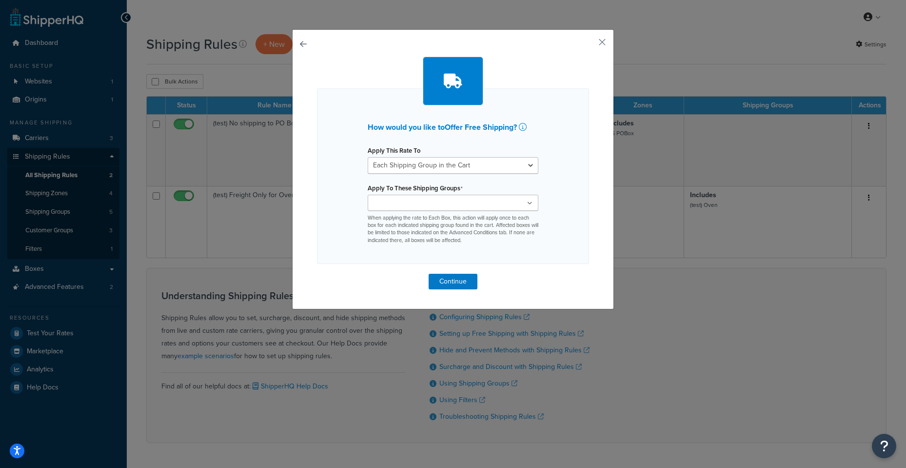
click at [437, 198] on input "Apply To These Shipping Groups" at bounding box center [414, 203] width 86 height 11
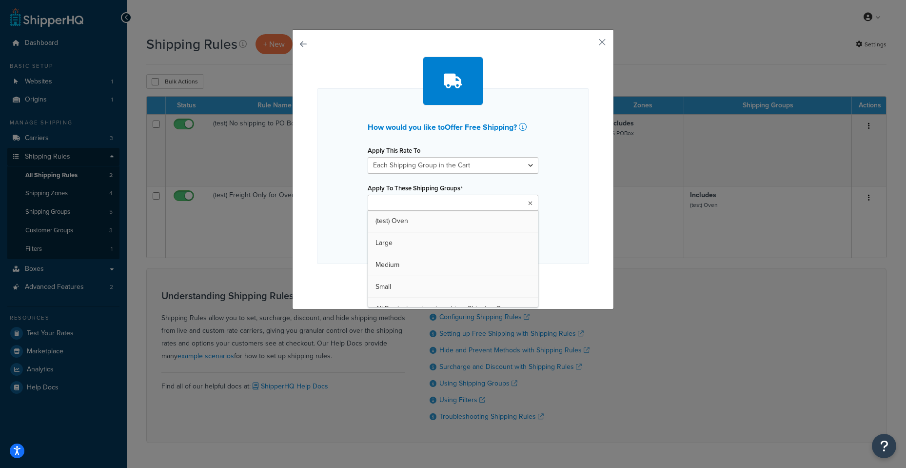
click at [588, 190] on div "How would you like to Offer Free Shipping ? Apply This Rate To Each Shipment in…" at bounding box center [453, 169] width 322 height 280
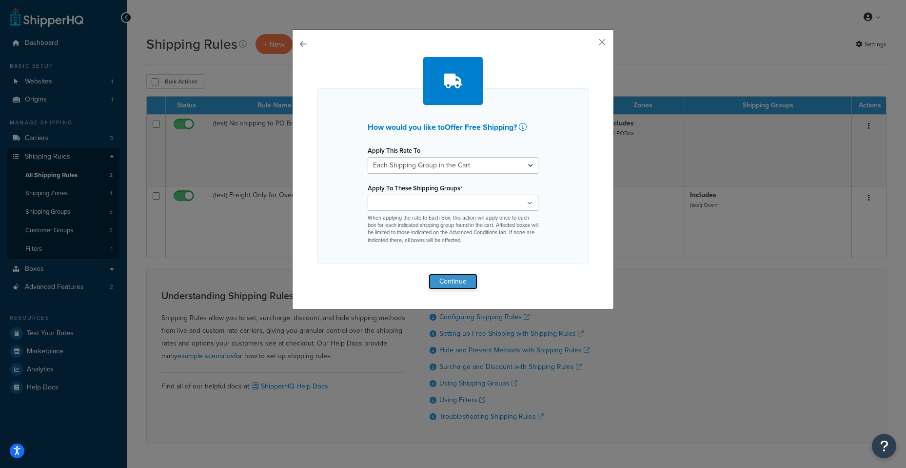
click at [460, 276] on button "Continue" at bounding box center [453, 282] width 49 height 16
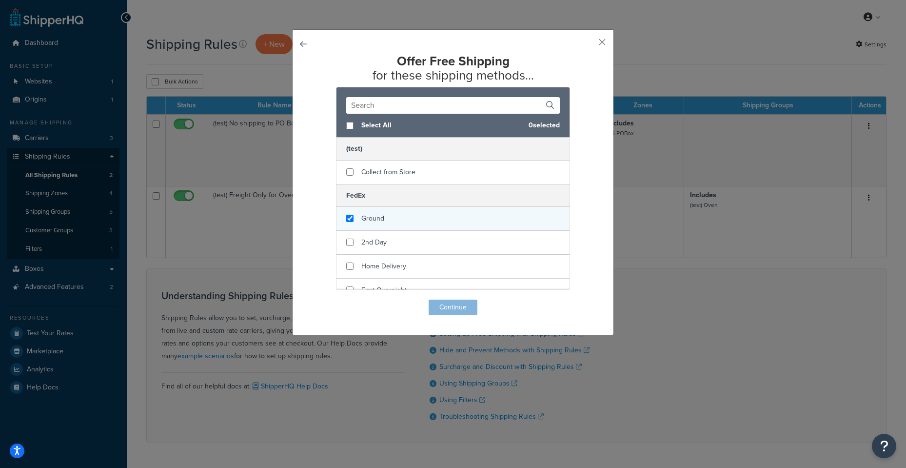
checkbox input "true"
click at [414, 208] on div "Ground" at bounding box center [452, 219] width 233 height 24
click at [452, 302] on button "Continue" at bounding box center [453, 307] width 49 height 16
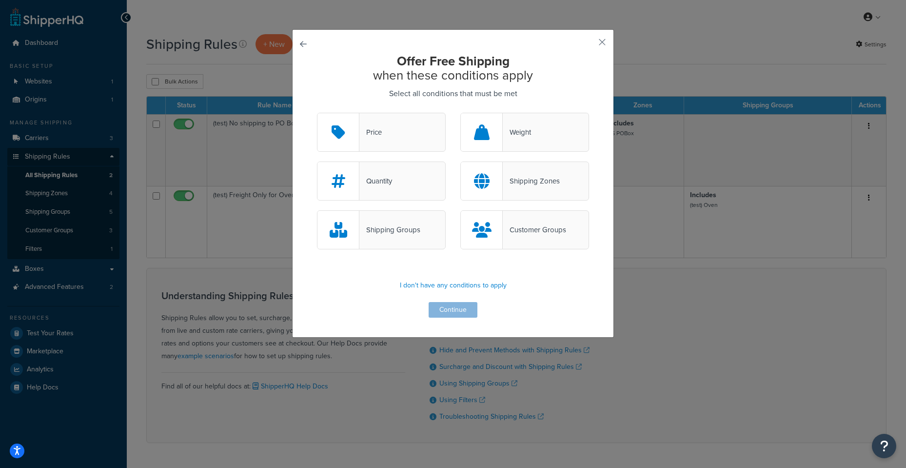
click at [377, 234] on div "Shipping Groups" at bounding box center [389, 230] width 61 height 14
click at [0, 0] on input "Shipping Groups" at bounding box center [0, 0] width 0 height 0
click at [458, 304] on button "Continue" at bounding box center [453, 310] width 49 height 16
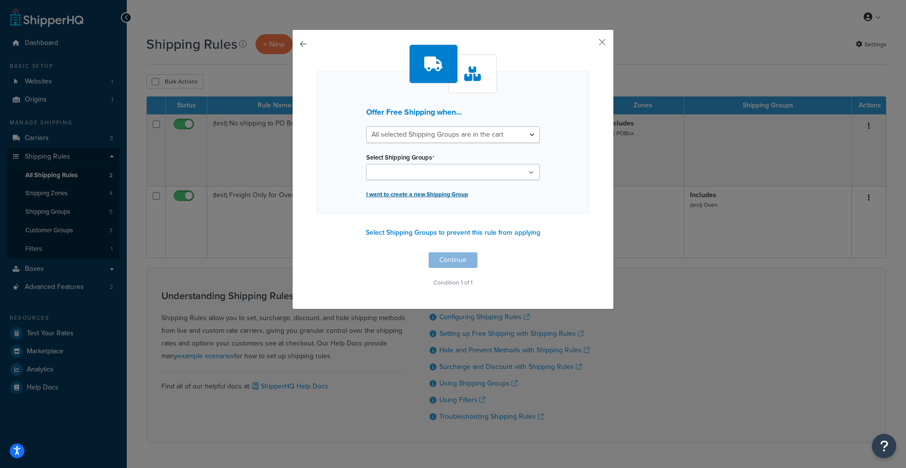
click at [427, 193] on p "I want to create a new Shipping Group" at bounding box center [453, 194] width 174 height 14
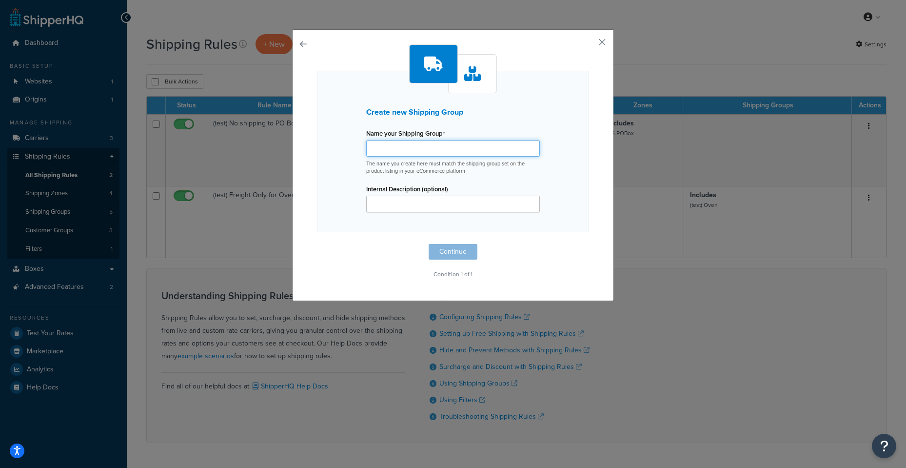
click at [416, 152] on input "Name your Shipping Group" at bounding box center [453, 148] width 174 height 17
type input "Free"
click at [452, 244] on button "Continue" at bounding box center [453, 252] width 49 height 16
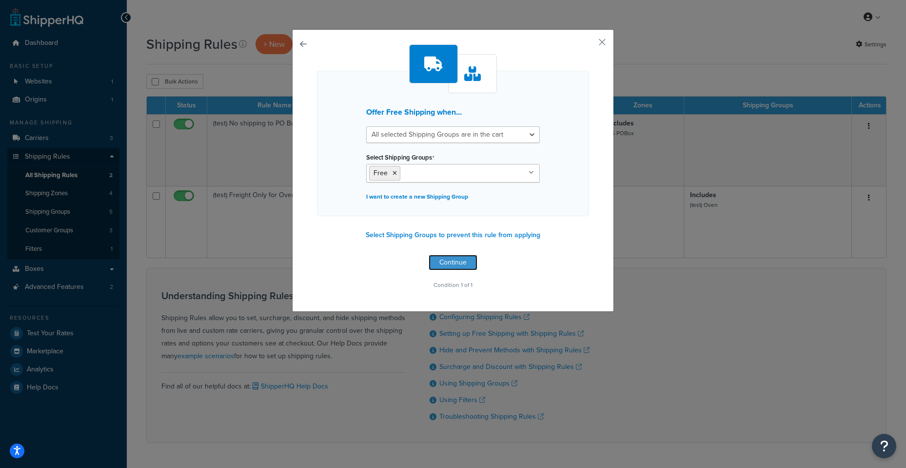
drag, startPoint x: 448, startPoint y: 262, endPoint x: 513, endPoint y: 130, distance: 147.6
click at [493, 132] on div "Offer Free Shipping when... All selected Shipping Groups are in the cart Any se…" at bounding box center [453, 167] width 272 height 247
click at [530, 133] on select "All selected Shipping Groups are in the cart Any selected Shipping Groups are i…" at bounding box center [453, 134] width 174 height 17
click at [528, 134] on select "All selected Shipping Groups are in the cart Any selected Shipping Groups are i…" at bounding box center [453, 134] width 174 height 17
click at [439, 257] on button "Continue" at bounding box center [453, 263] width 49 height 16
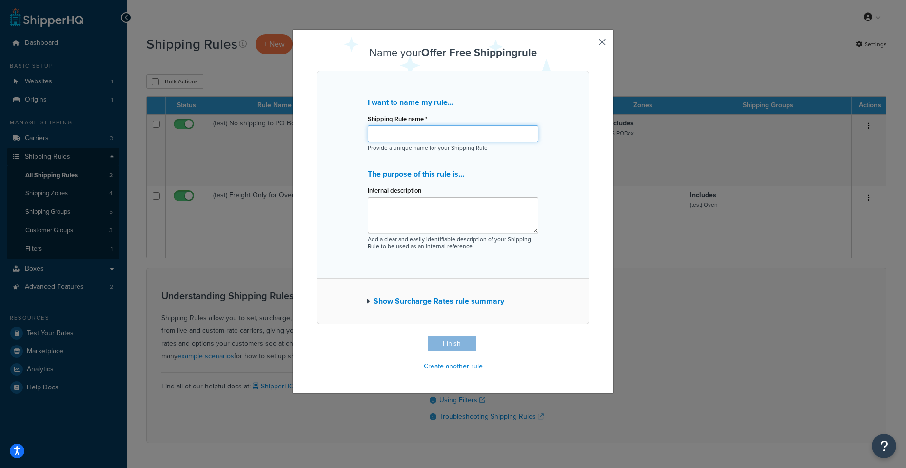
click at [409, 135] on input "Shipping Rule name *" at bounding box center [453, 133] width 171 height 17
click at [408, 303] on button "Show Surcharge Rates rule summary" at bounding box center [435, 301] width 138 height 14
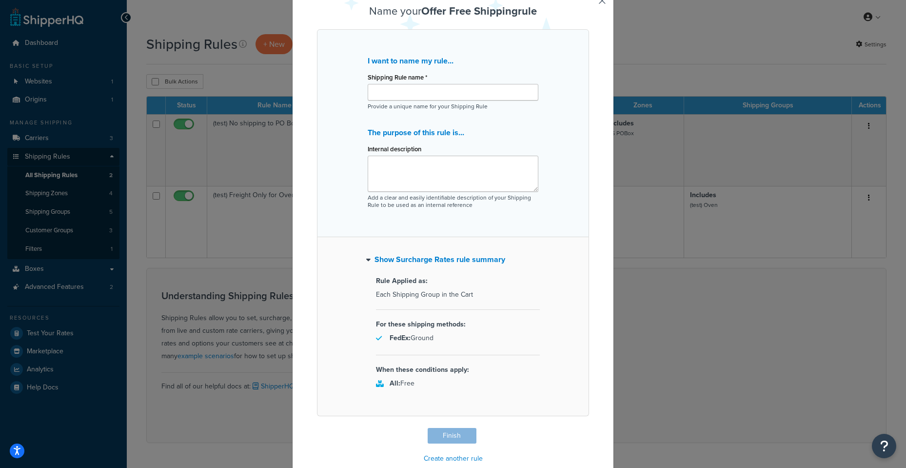
scroll to position [61, 0]
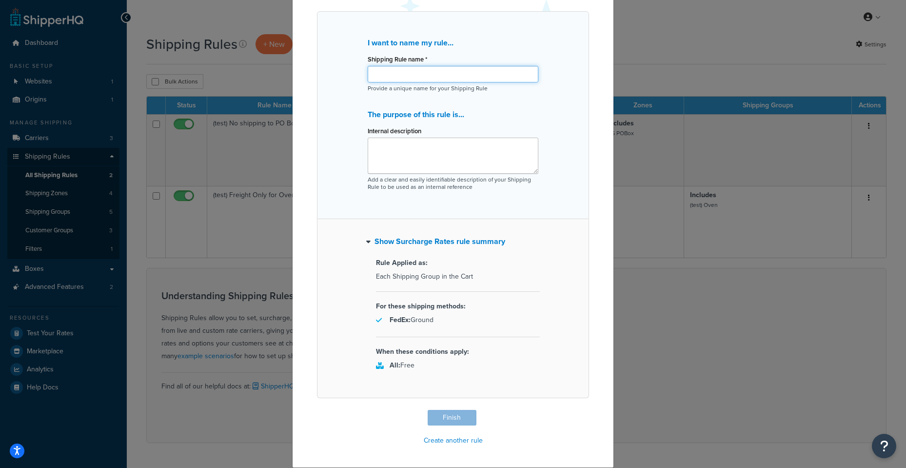
click at [434, 71] on input "Shipping Rule name *" at bounding box center [453, 74] width 171 height 17
type input "Free Shipping specific products"
click at [467, 417] on button "Finish" at bounding box center [452, 418] width 49 height 16
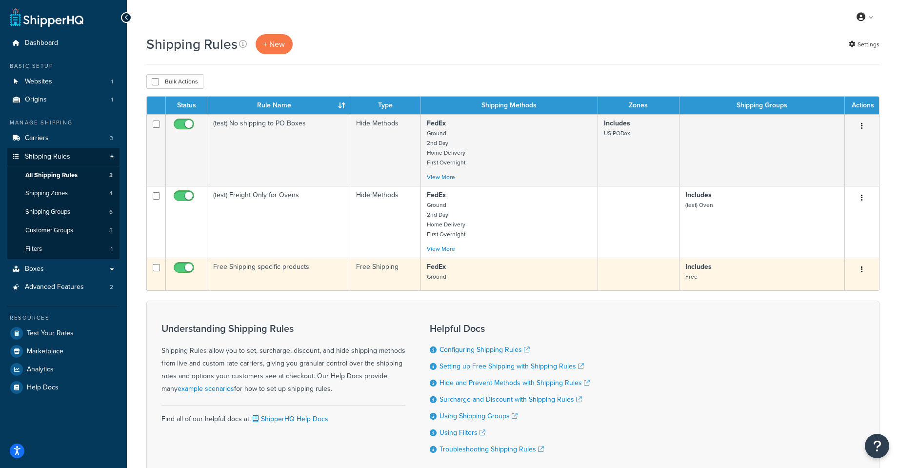
click at [859, 270] on button "button" at bounding box center [862, 270] width 14 height 16
click at [860, 270] on button "button" at bounding box center [862, 270] width 14 height 16
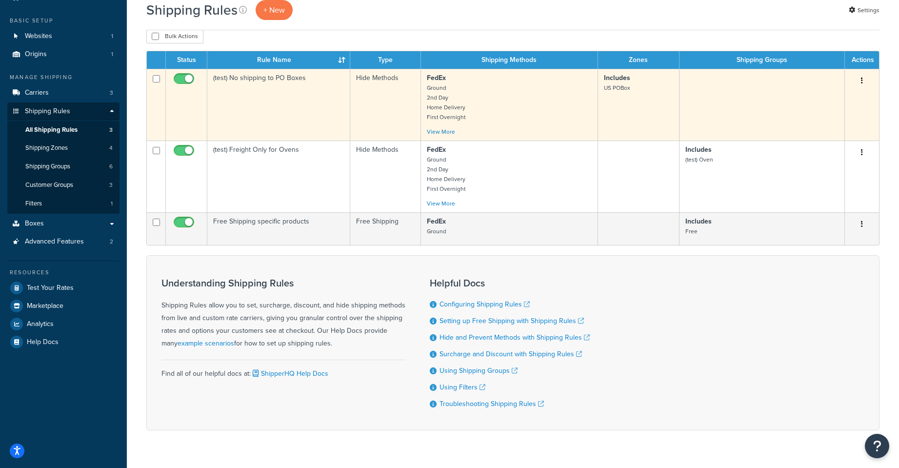
scroll to position [68, 0]
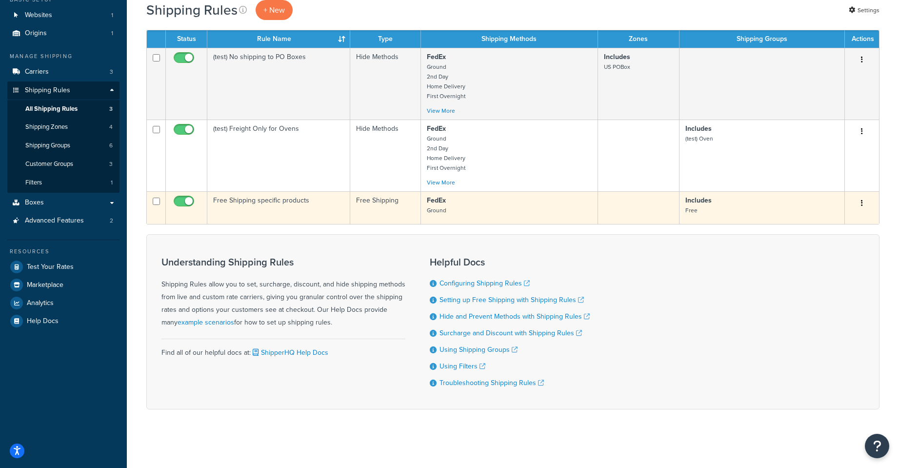
click at [865, 203] on button "button" at bounding box center [862, 204] width 14 height 16
click at [547, 213] on p "FedEx Ground" at bounding box center [509, 206] width 165 height 20
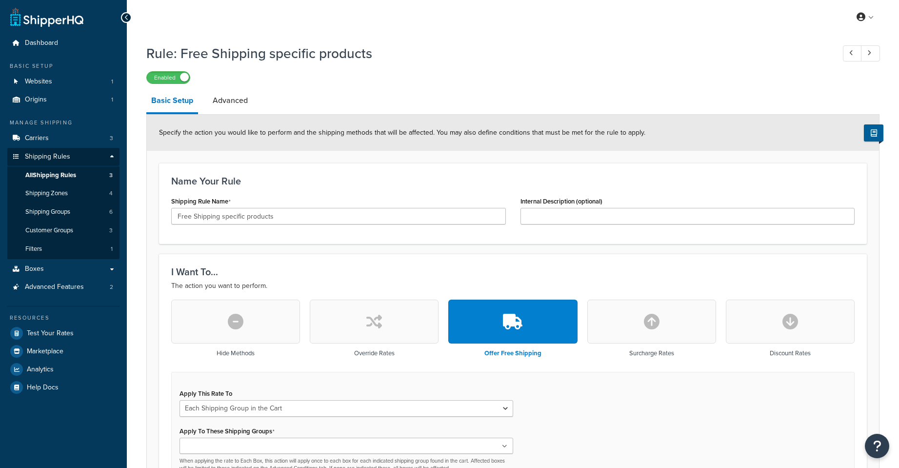
select select "SHIPPING_GROUP"
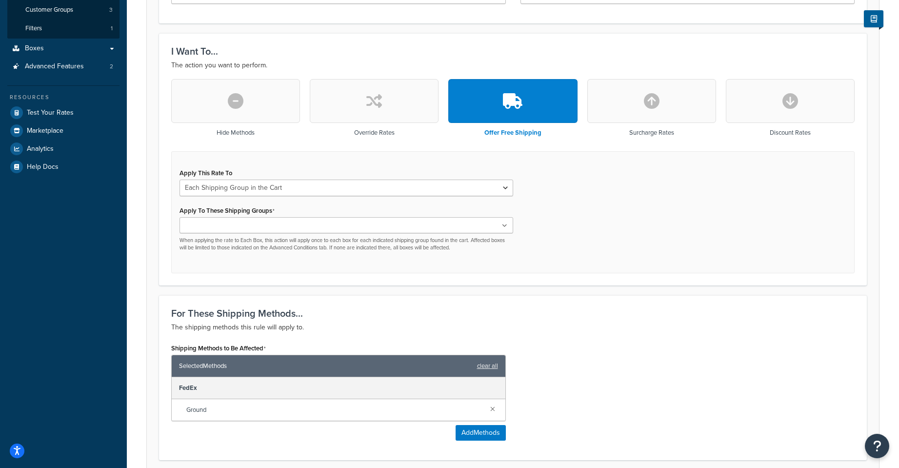
scroll to position [244, 0]
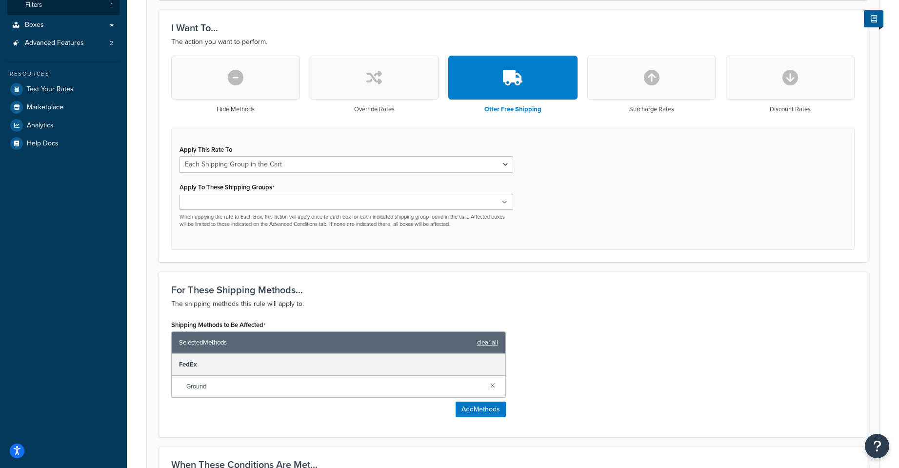
click at [419, 203] on ul at bounding box center [346, 202] width 334 height 16
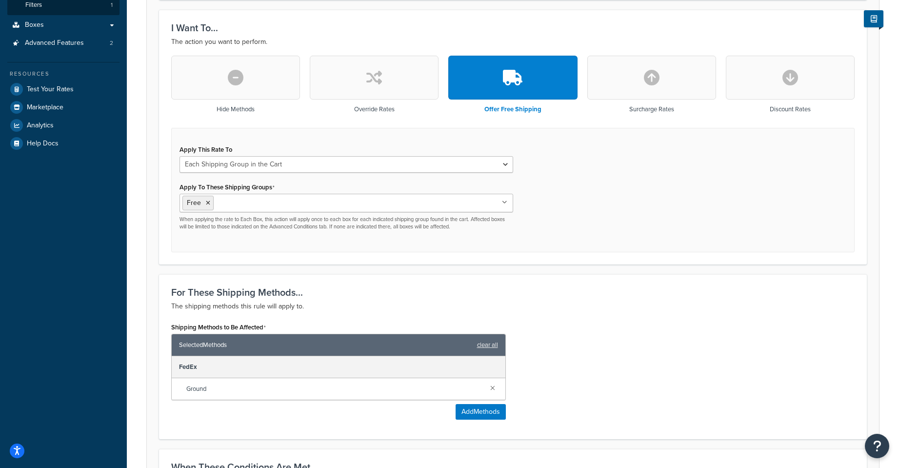
click at [691, 226] on div "Apply This Rate To Each Shipment in the Cart Each Shipping Group in the Cart Ea…" at bounding box center [512, 190] width 683 height 125
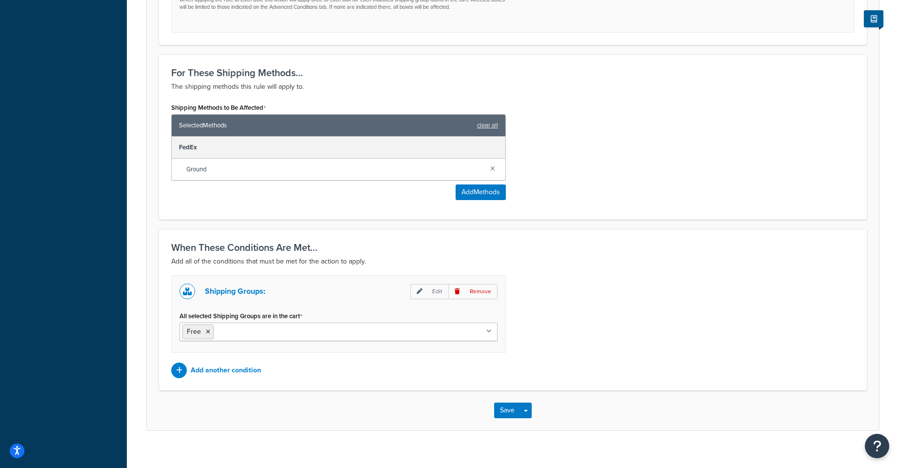
scroll to position [475, 0]
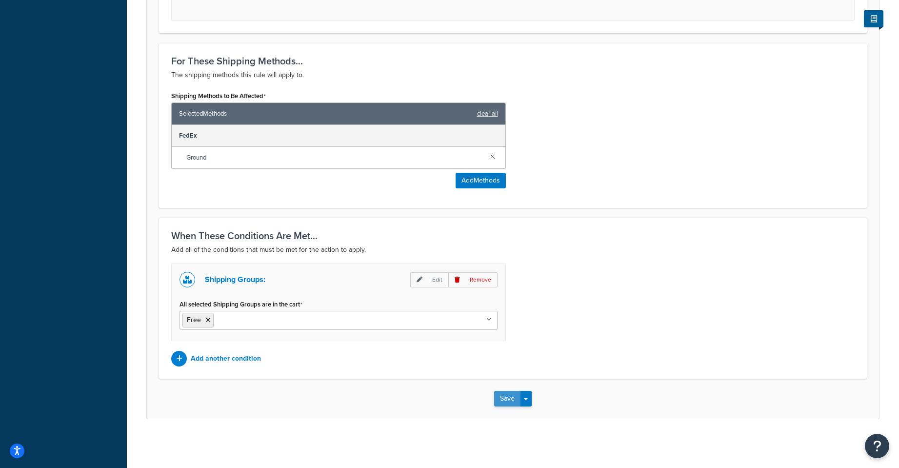
click at [507, 404] on button "Save" at bounding box center [507, 399] width 26 height 16
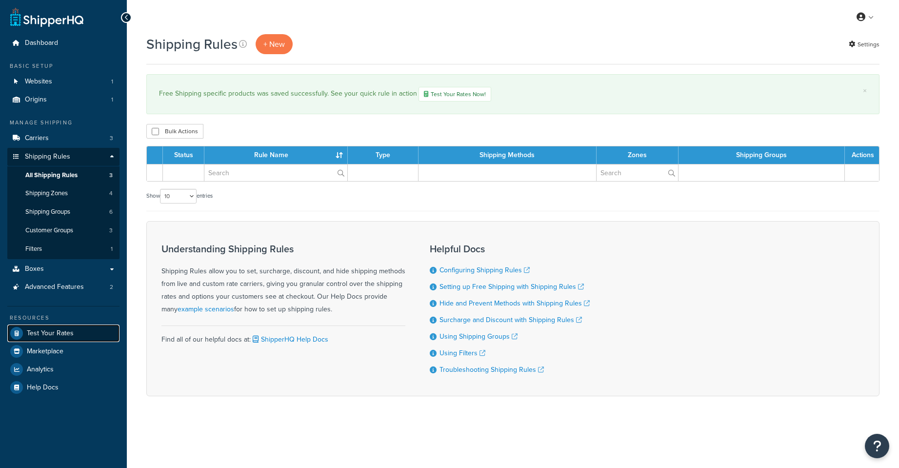
click at [66, 332] on span "Test Your Rates" at bounding box center [50, 333] width 47 height 8
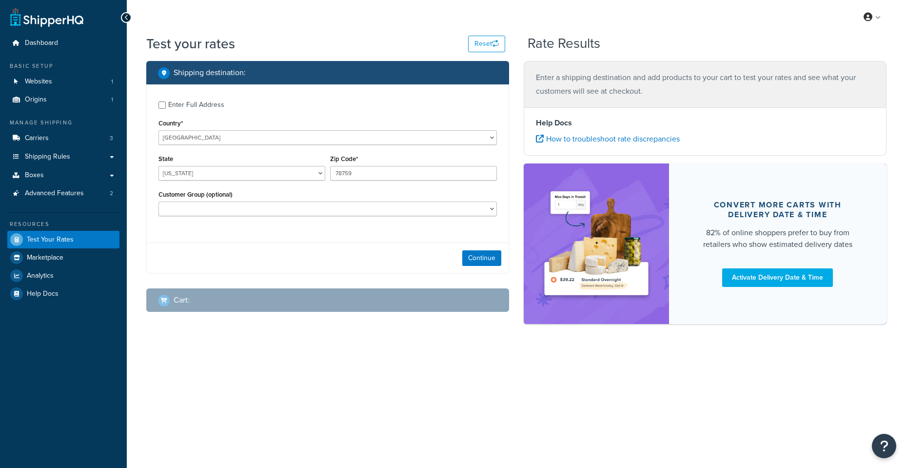
select select "TX"
click at [191, 100] on div "Enter Full Address" at bounding box center [196, 105] width 56 height 14
click at [166, 101] on input "Enter Full Address" at bounding box center [161, 104] width 7 height 7
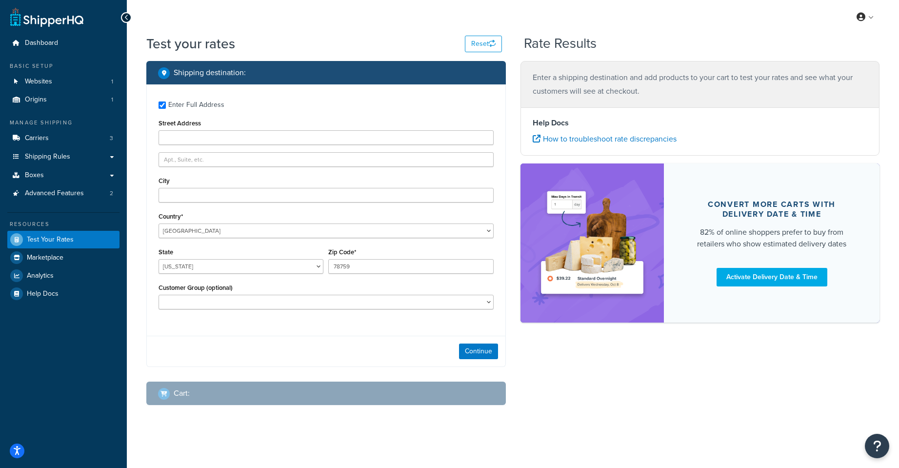
click at [203, 111] on div "Enter Full Address" at bounding box center [196, 105] width 56 height 14
click at [166, 109] on input "Enter Full Address" at bounding box center [161, 104] width 7 height 7
checkbox input "false"
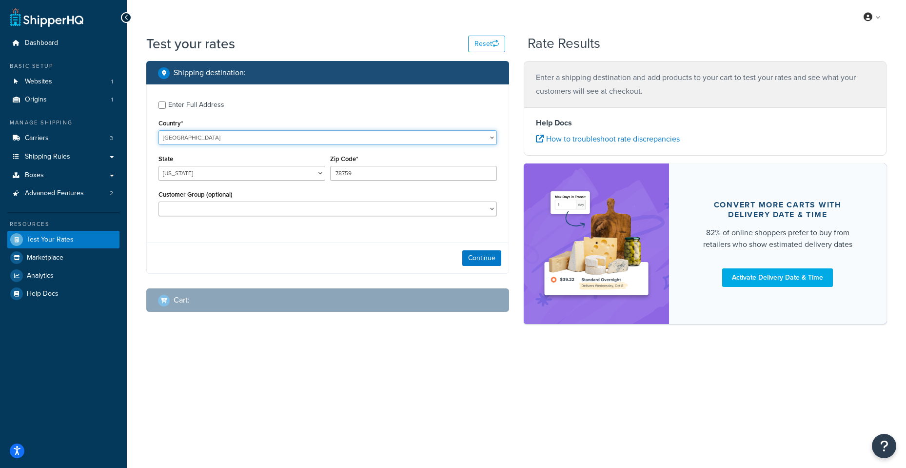
click at [216, 131] on select "United States United Kingdom Afghanistan Åland Islands Albania Algeria American…" at bounding box center [327, 137] width 338 height 15
click at [158, 130] on select "United States United Kingdom Afghanistan Åland Islands Albania Algeria American…" at bounding box center [327, 137] width 338 height 15
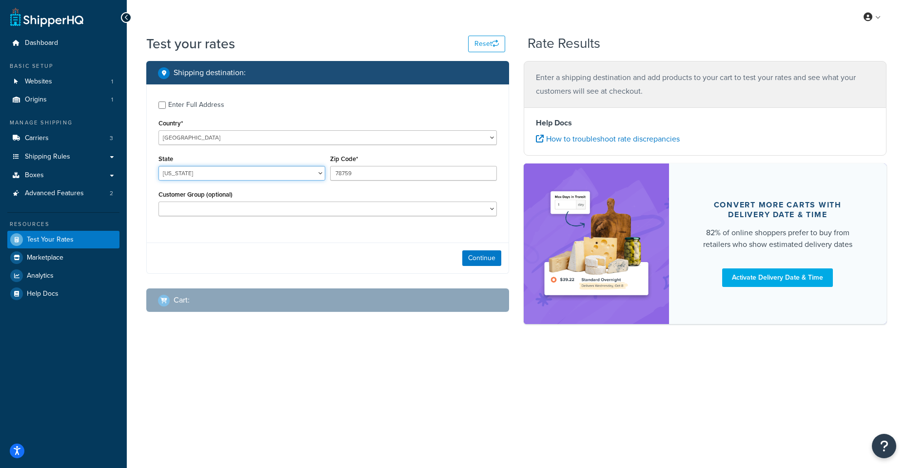
click at [212, 174] on select "Alabama Alaska American Samoa Arizona Arkansas Armed Forces Americas Armed Forc…" at bounding box center [241, 173] width 167 height 15
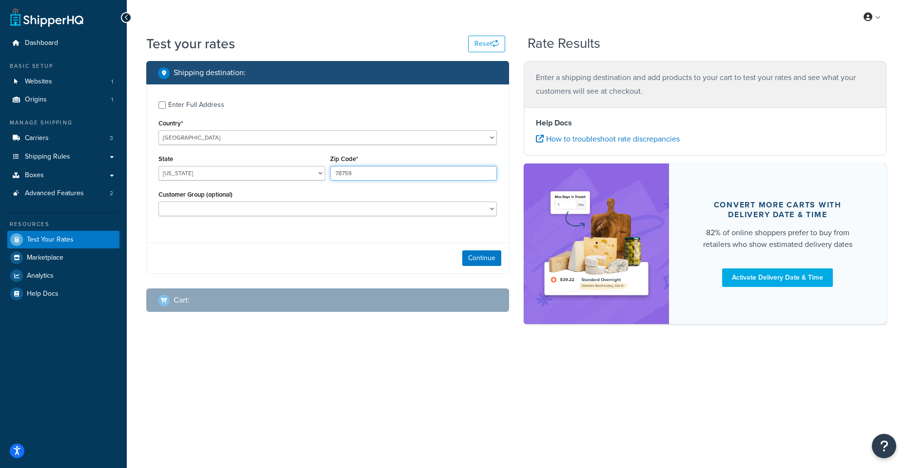
click at [413, 174] on input "78759" at bounding box center [413, 173] width 167 height 15
type input "75061"
click at [293, 253] on div "Continue" at bounding box center [328, 257] width 362 height 31
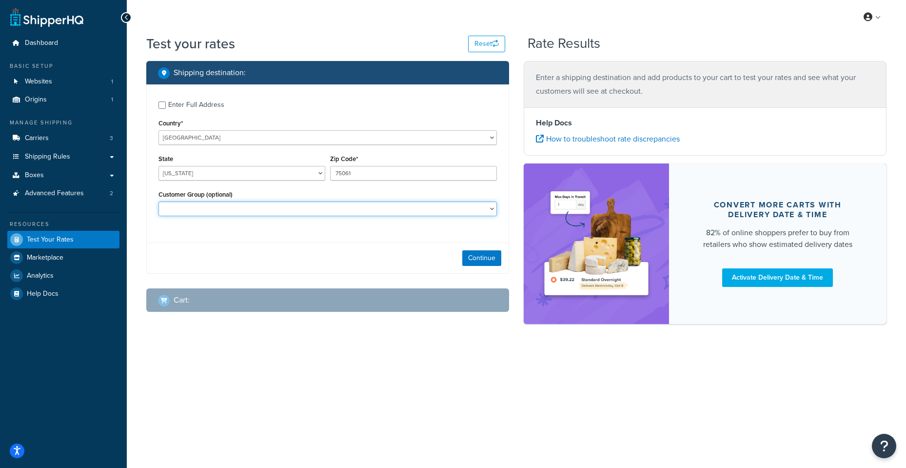
click at [287, 205] on select "Retail Wholesale" at bounding box center [327, 208] width 338 height 15
click at [294, 200] on div "Customer Group (optional) Retail Wholesale" at bounding box center [327, 202] width 338 height 28
click at [472, 253] on button "Continue" at bounding box center [481, 258] width 39 height 16
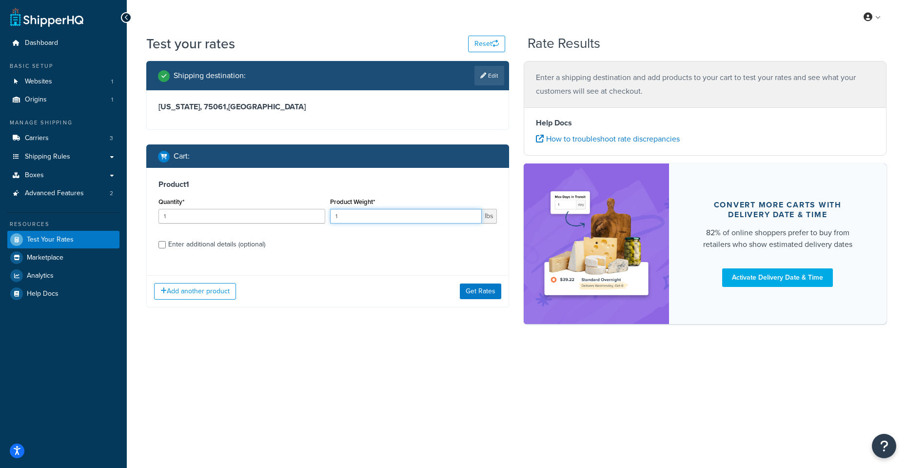
click at [418, 216] on input "1" at bounding box center [406, 216] width 152 height 15
type input "100"
click at [485, 281] on div "Add another product Get Rates" at bounding box center [328, 291] width 362 height 32
click at [480, 289] on button "Get Rates" at bounding box center [480, 291] width 41 height 16
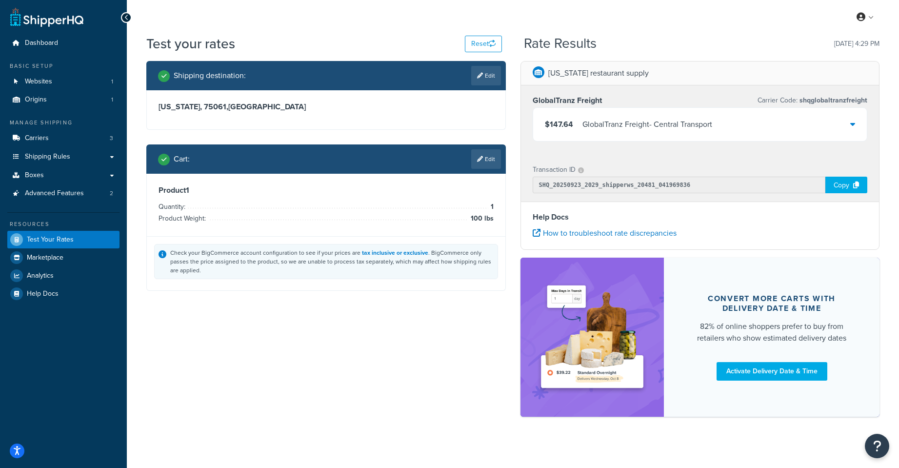
click at [850, 131] on div at bounding box center [852, 125] width 5 height 14
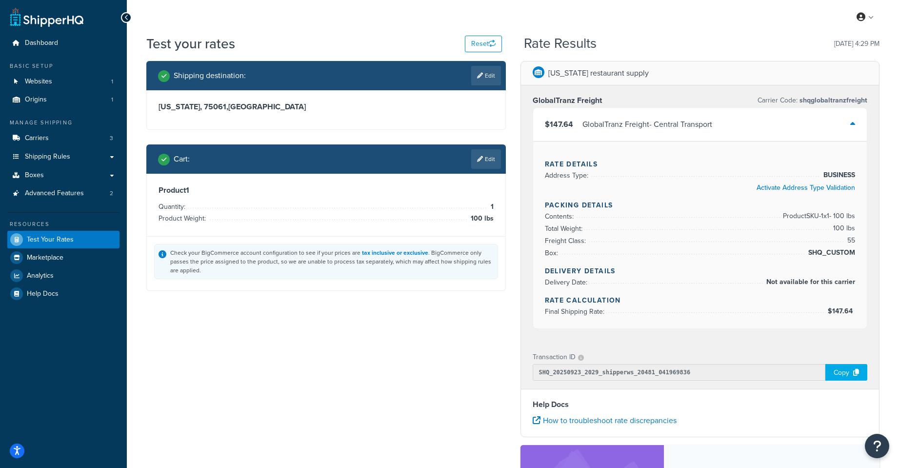
click at [835, 123] on div "$147.64 GlobalTranz Freight - Central Transport" at bounding box center [700, 124] width 334 height 33
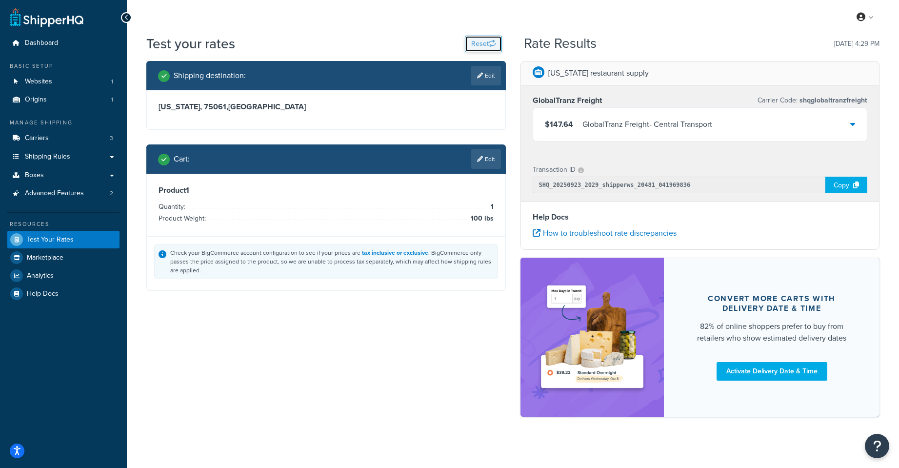
click at [471, 42] on button "Reset" at bounding box center [483, 44] width 37 height 17
select select "TX"
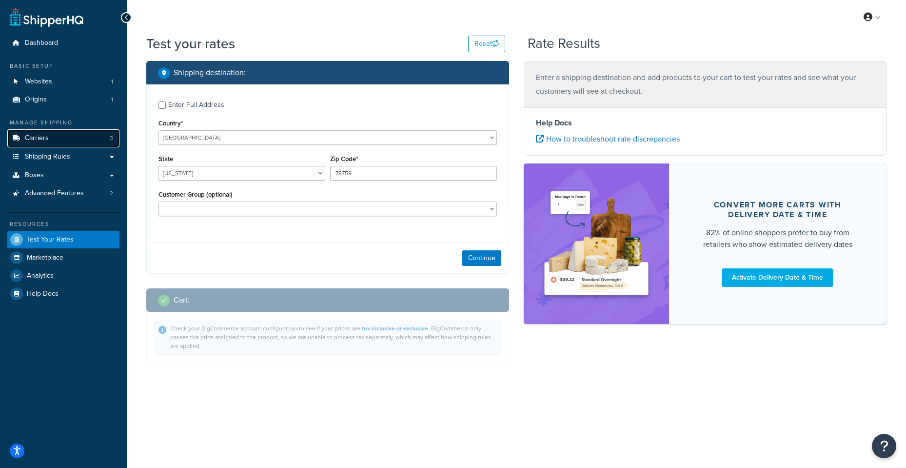
click at [95, 136] on link "Carriers 3" at bounding box center [63, 138] width 112 height 18
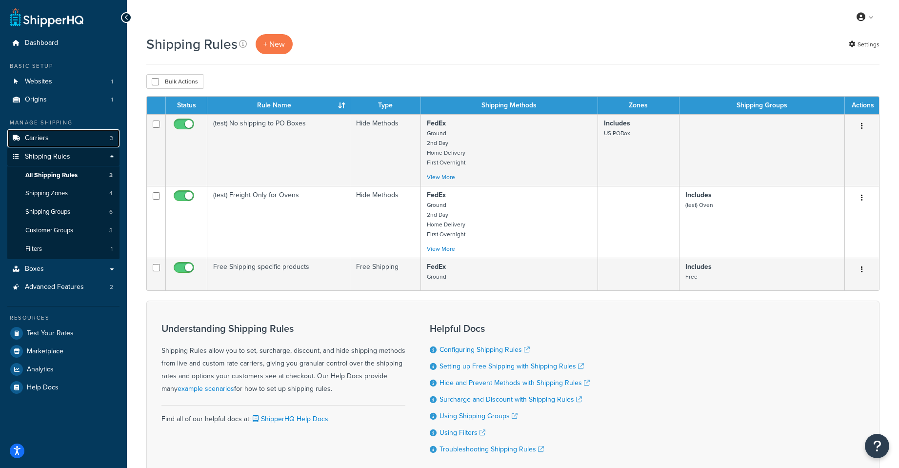
click at [88, 142] on link "Carriers 3" at bounding box center [63, 138] width 112 height 18
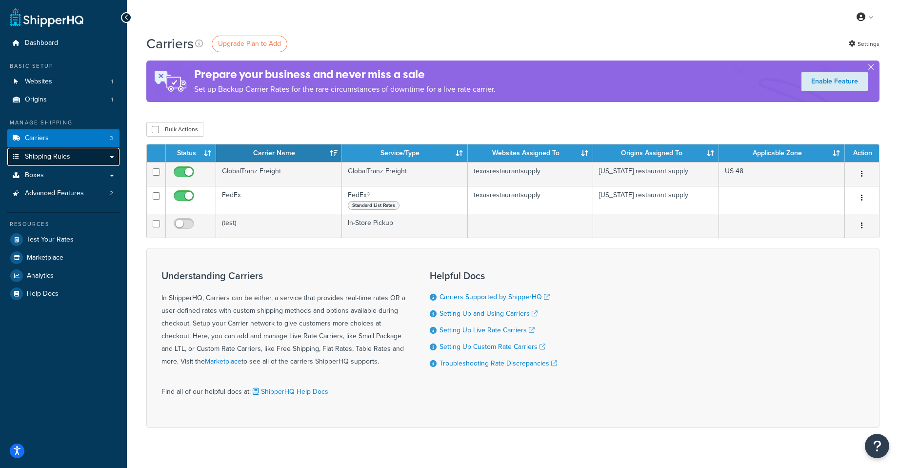
click at [75, 158] on link "Shipping Rules" at bounding box center [63, 157] width 112 height 18
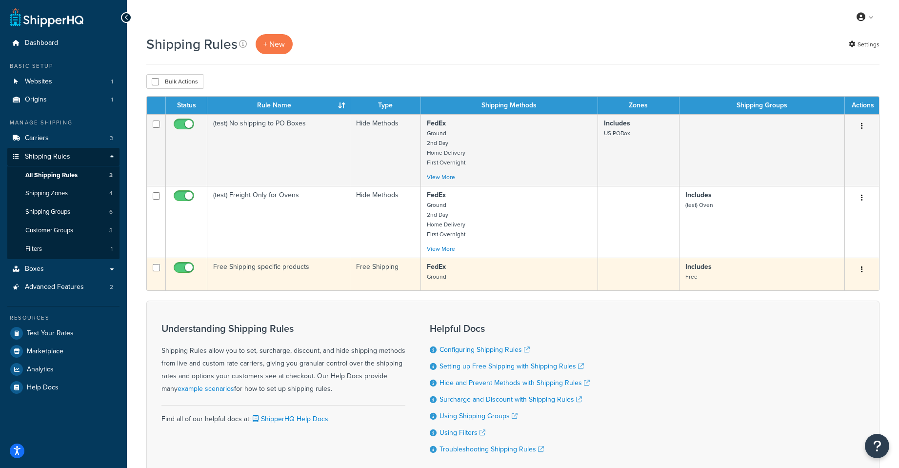
click at [521, 280] on p "FedEx Ground" at bounding box center [509, 272] width 165 height 20
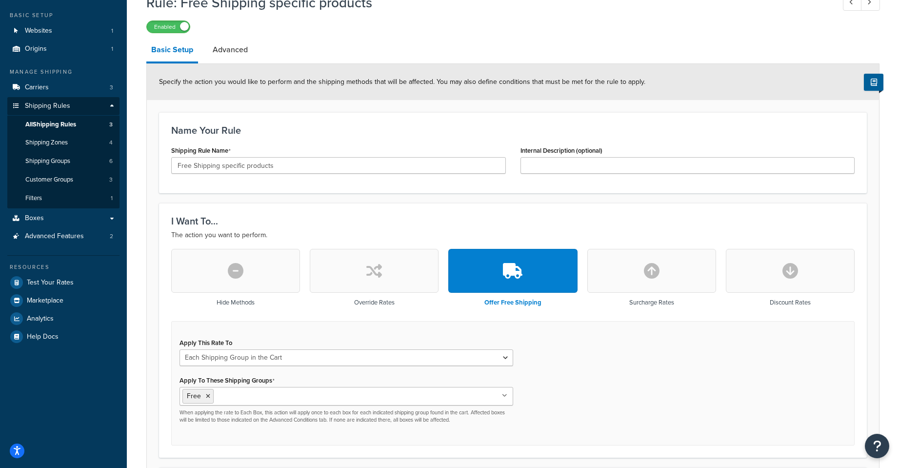
scroll to position [162, 0]
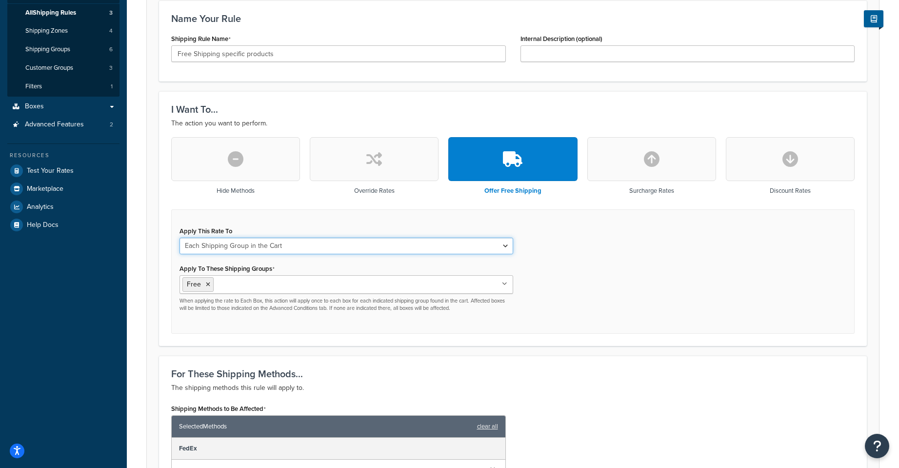
click at [282, 249] on select "Each Shipment in the Cart Each Shipping Group in the Cart Each Item within a Sh…" at bounding box center [346, 245] width 334 height 17
select select "CART"
click at [179, 237] on select "Each Shipment in the Cart Each Shipping Group in the Cart Each Item within a Sh…" at bounding box center [346, 245] width 334 height 17
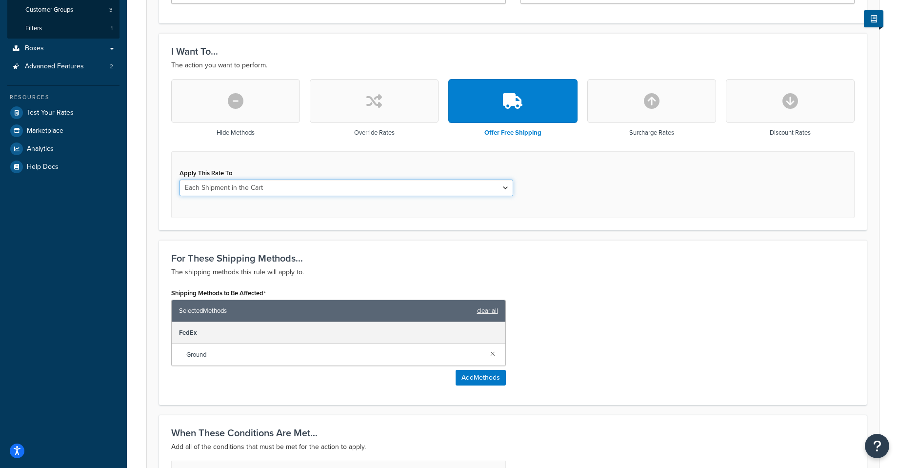
scroll to position [244, 0]
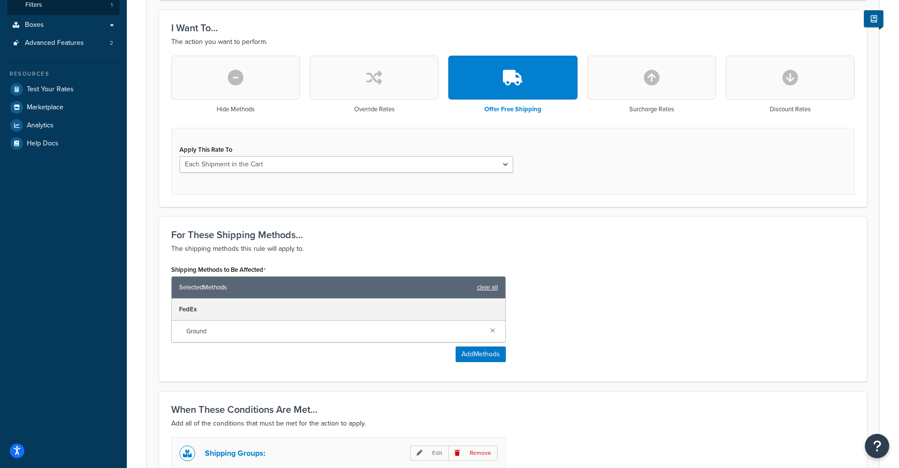
click at [490, 284] on link "clear all" at bounding box center [487, 287] width 21 height 14
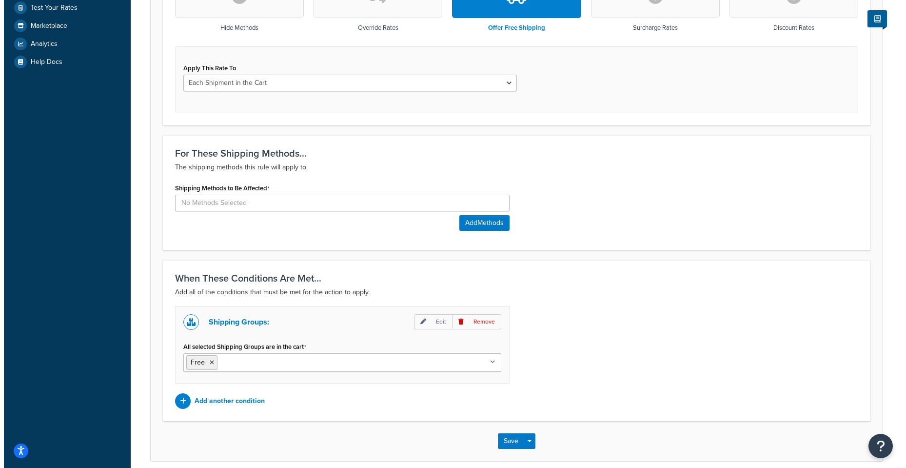
scroll to position [368, 0]
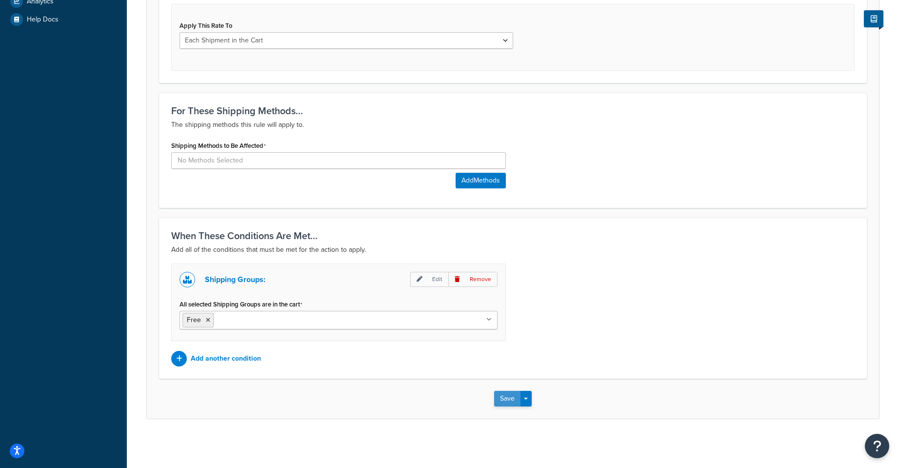
click at [498, 393] on button "Save" at bounding box center [507, 399] width 26 height 16
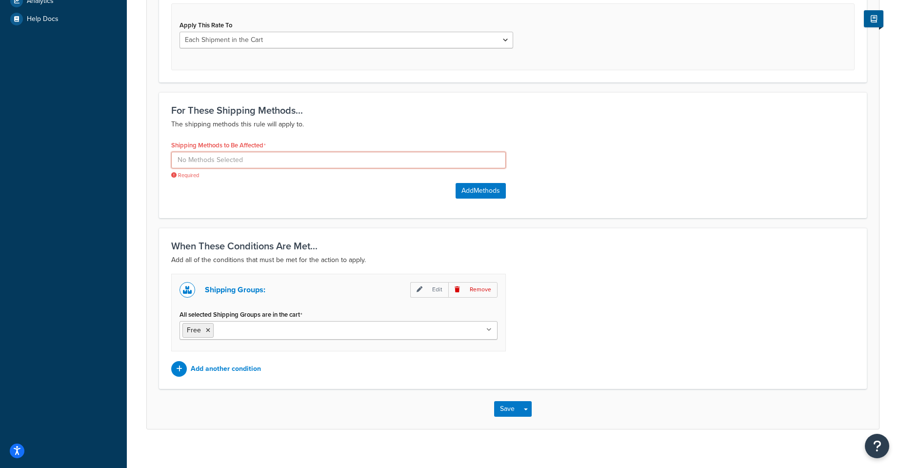
click at [433, 160] on input at bounding box center [338, 160] width 334 height 17
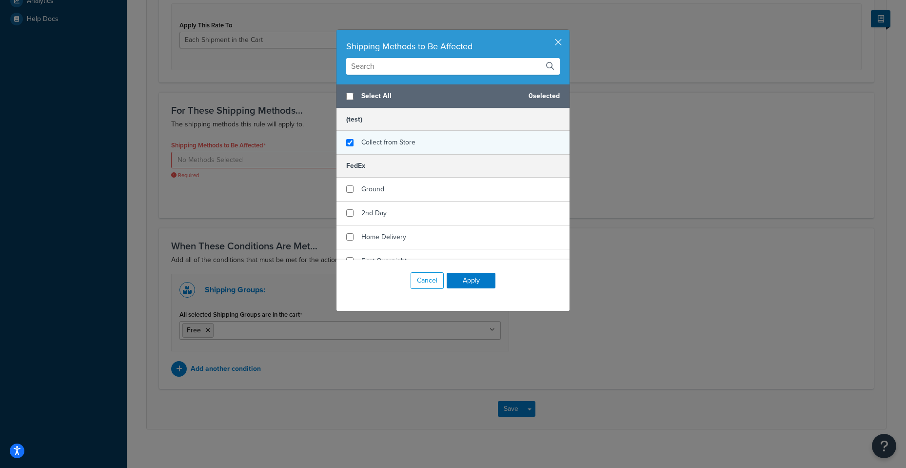
checkbox input "true"
click at [376, 142] on span "Collect from Store" at bounding box center [388, 142] width 54 height 10
click at [471, 280] on button "Apply" at bounding box center [471, 281] width 49 height 16
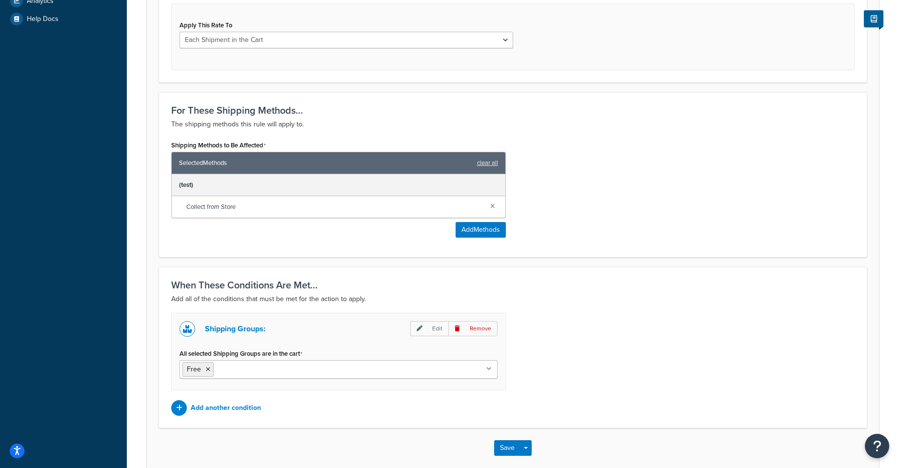
click at [250, 203] on span "Collect from Store" at bounding box center [334, 207] width 296 height 14
click at [463, 229] on button "Add Methods" at bounding box center [480, 230] width 50 height 16
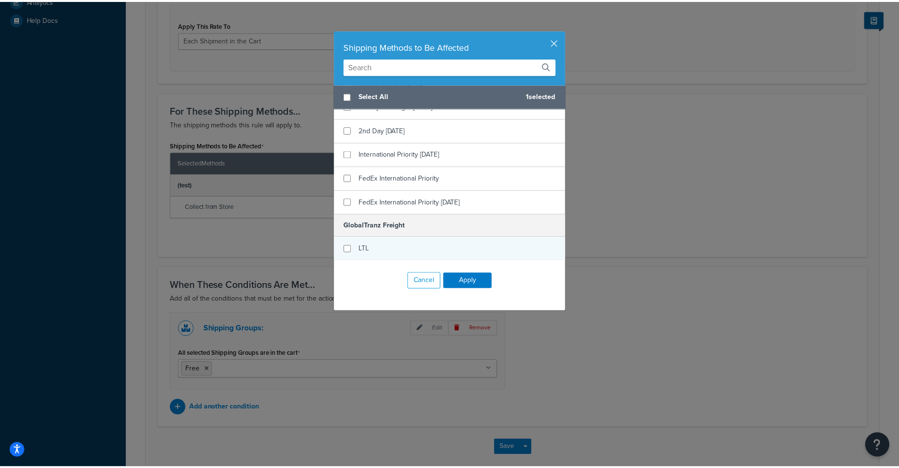
scroll to position [0, 0]
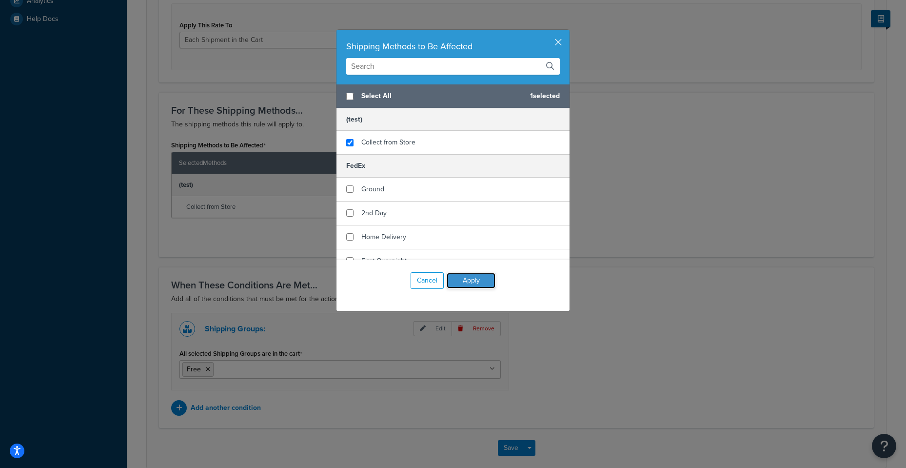
click at [478, 274] on button "Apply" at bounding box center [471, 281] width 49 height 16
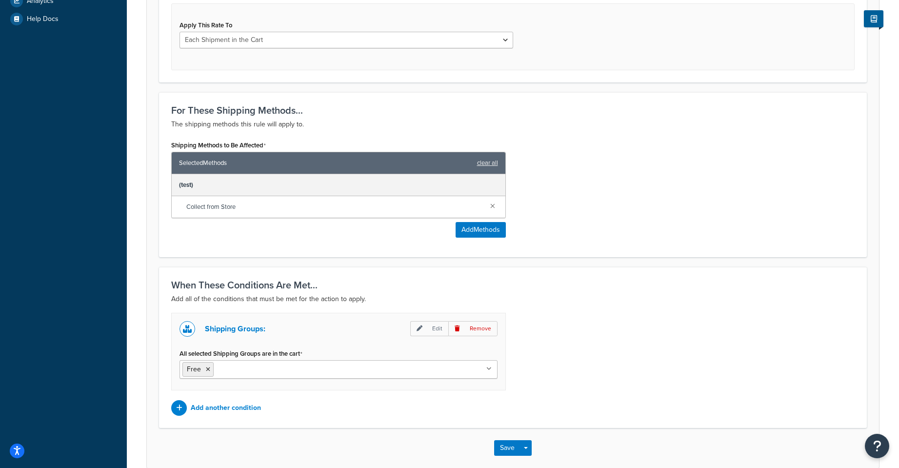
scroll to position [418, 0]
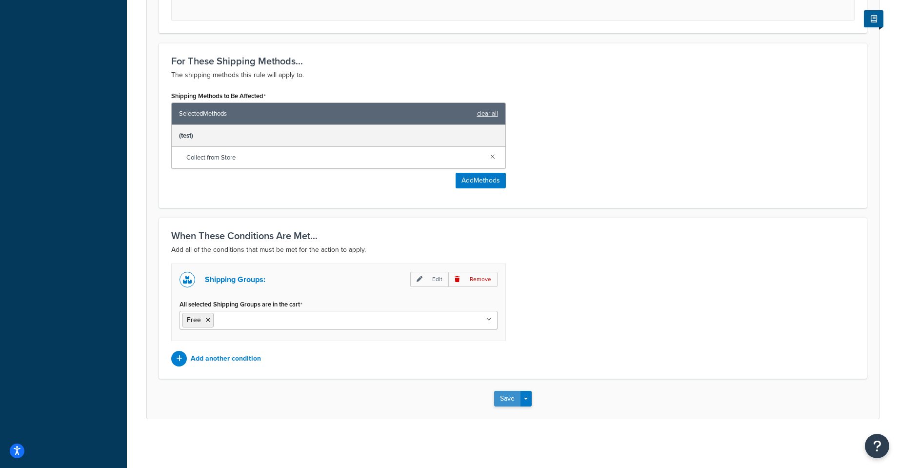
click at [500, 392] on button "Save" at bounding box center [507, 399] width 26 height 16
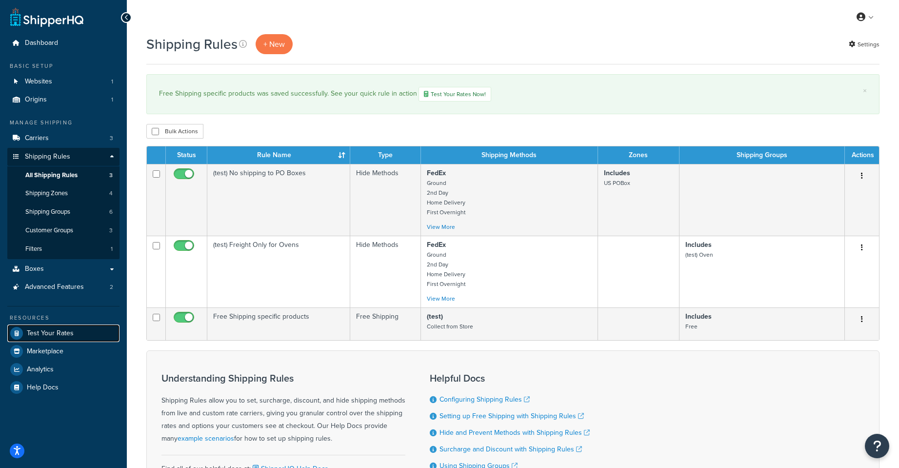
click at [51, 332] on span "Test Your Rates" at bounding box center [50, 333] width 47 height 8
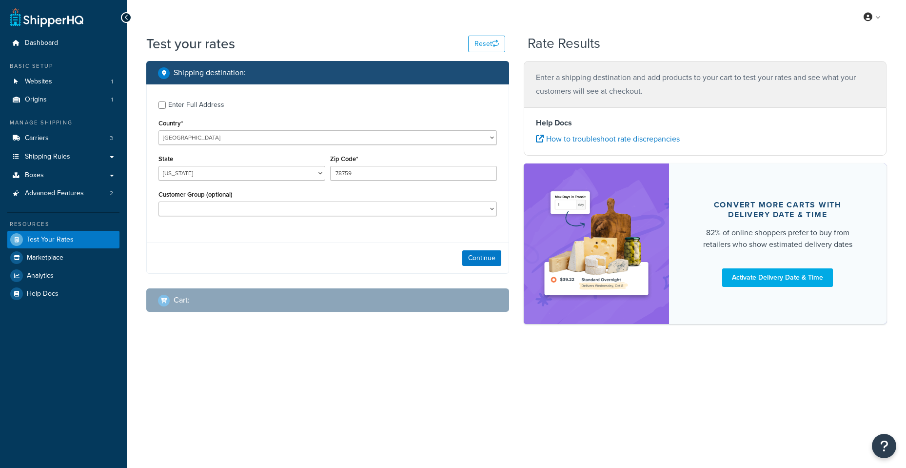
select select "TX"
click at [264, 133] on select "United States United Kingdom Afghanistan Åland Islands Albania Algeria American…" at bounding box center [327, 137] width 338 height 15
click at [240, 111] on label "Enter Full Address" at bounding box center [332, 104] width 329 height 16
click at [166, 109] on input "Enter Full Address" at bounding box center [161, 104] width 7 height 7
checkbox input "true"
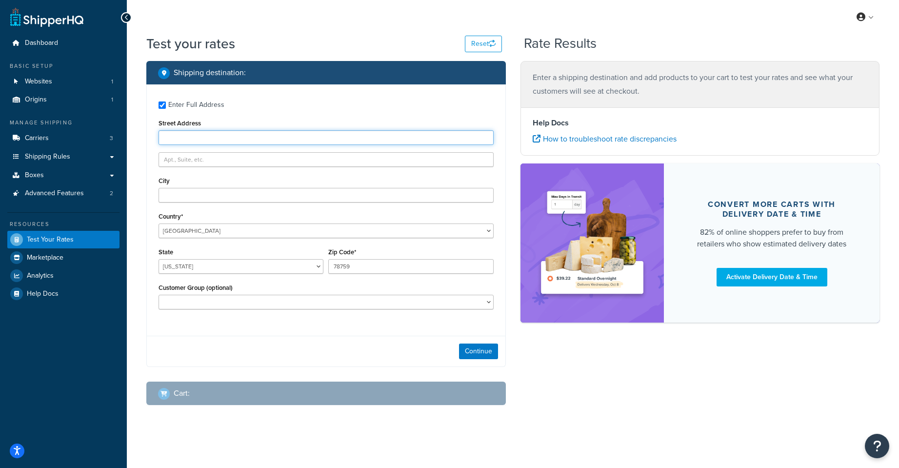
click at [250, 144] on input "Street Address" at bounding box center [325, 137] width 335 height 15
type input "2100 E Union Bower Rd"
type input "Ste 100"
type input "Irving"
click at [471, 348] on button "Continue" at bounding box center [478, 351] width 39 height 16
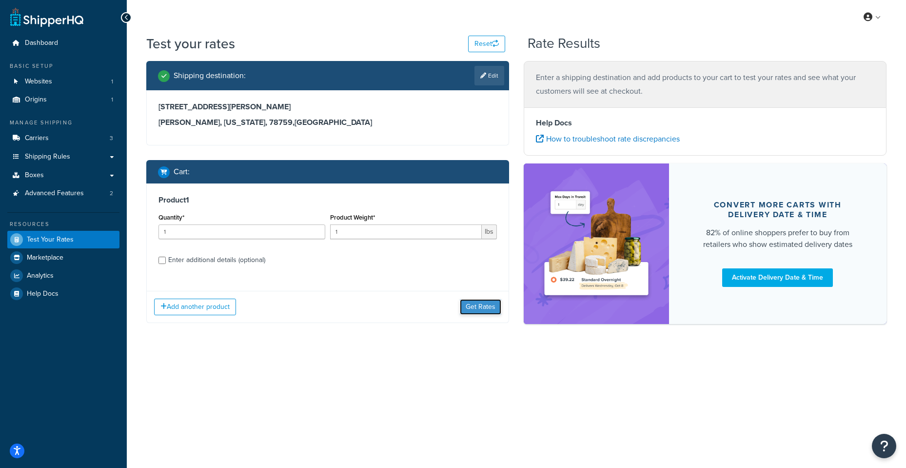
click at [486, 308] on button "Get Rates" at bounding box center [480, 307] width 41 height 16
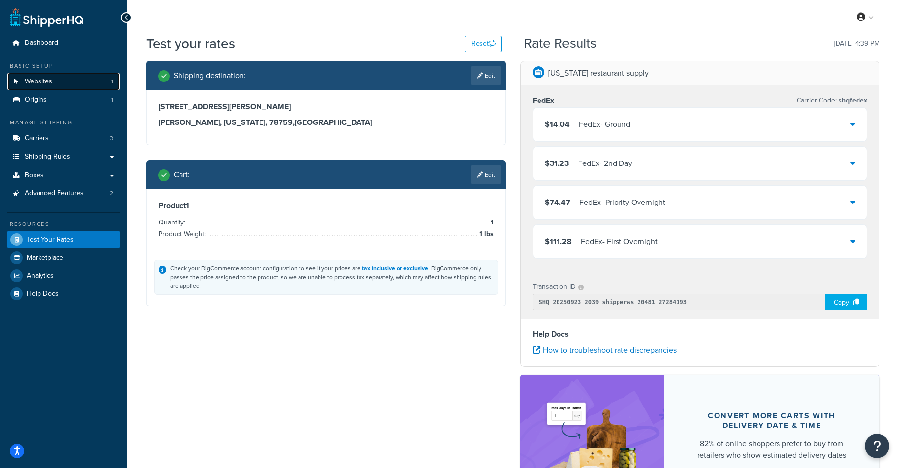
click at [57, 81] on link "Websites 1" at bounding box center [63, 82] width 112 height 18
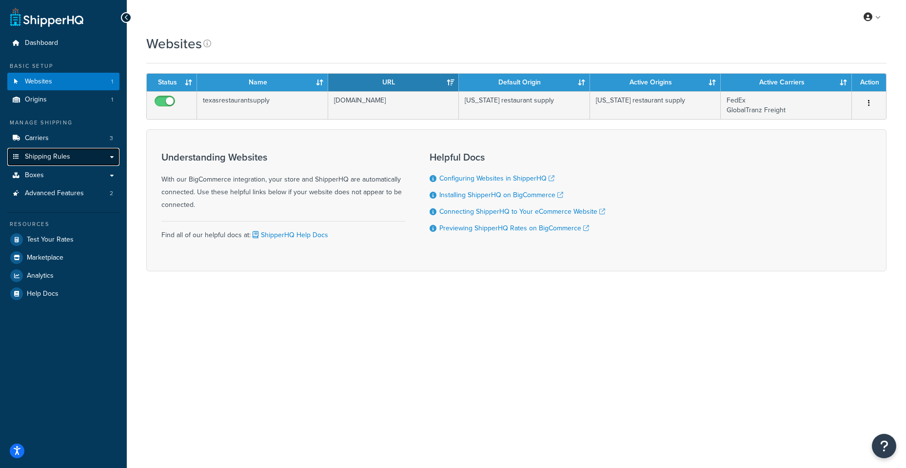
click at [66, 164] on link "Shipping Rules" at bounding box center [63, 157] width 112 height 18
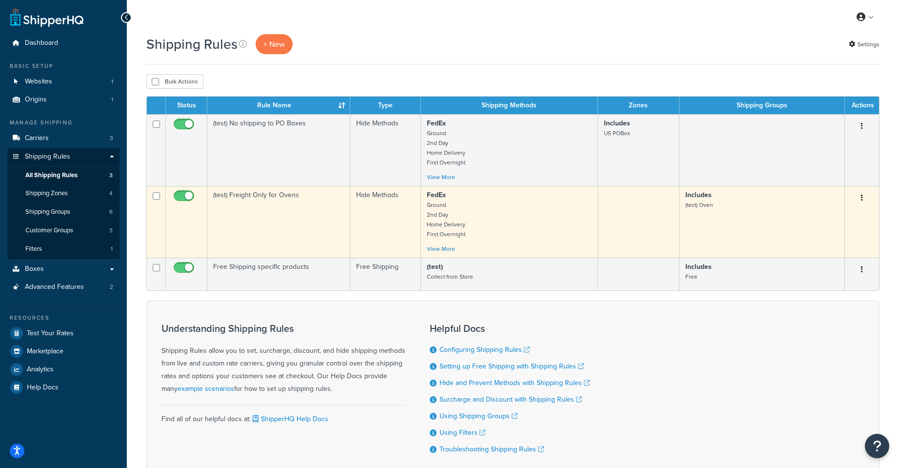
click at [189, 196] on input "checkbox" at bounding box center [185, 198] width 27 height 12
checkbox input "false"
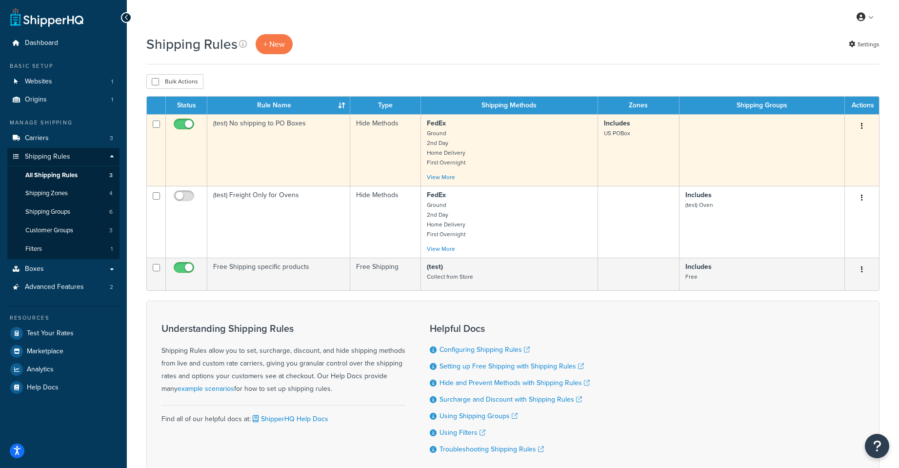
click at [189, 120] on span at bounding box center [184, 124] width 20 height 12
click at [189, 120] on input "checkbox" at bounding box center [185, 126] width 27 height 12
checkbox input "false"
click at [442, 178] on link "View More" at bounding box center [441, 177] width 28 height 9
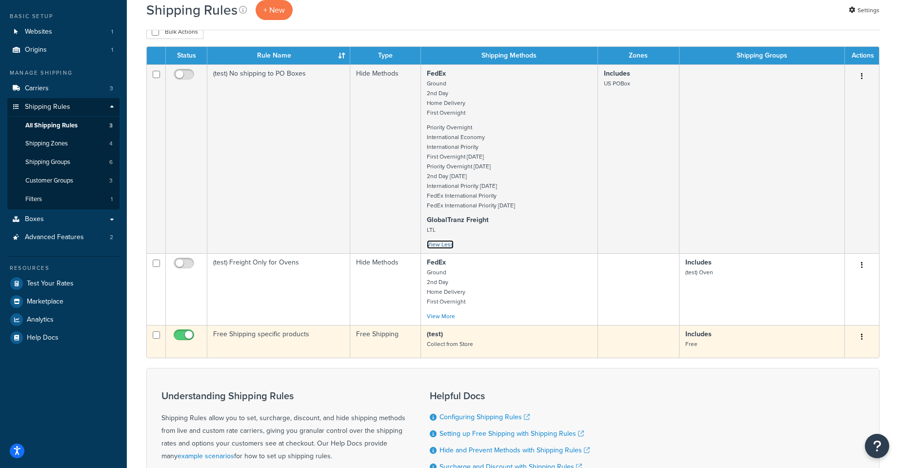
scroll to position [81, 0]
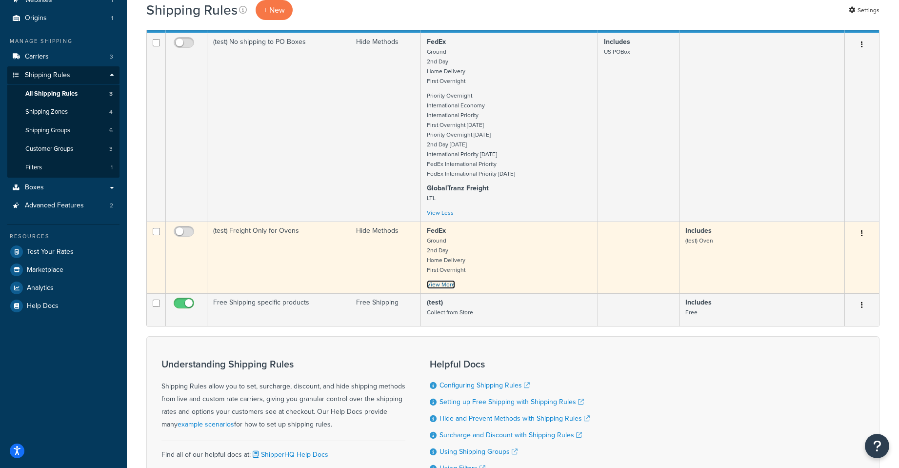
click at [449, 284] on link "View More" at bounding box center [441, 284] width 28 height 9
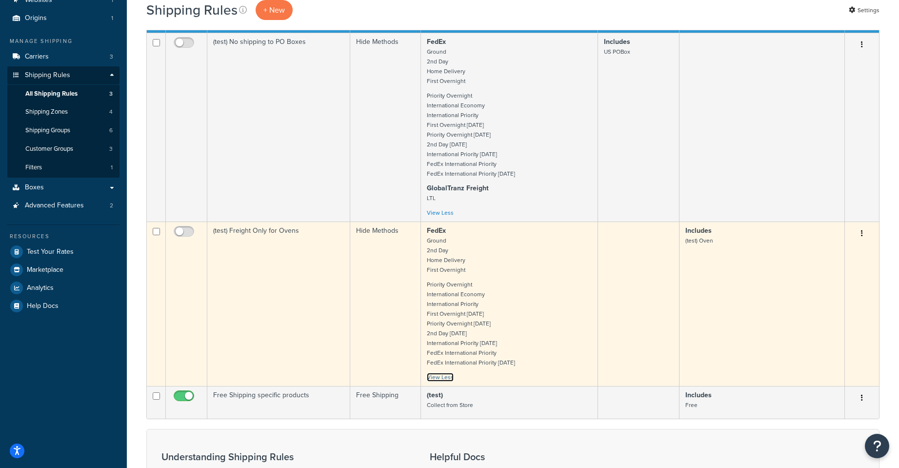
scroll to position [0, 0]
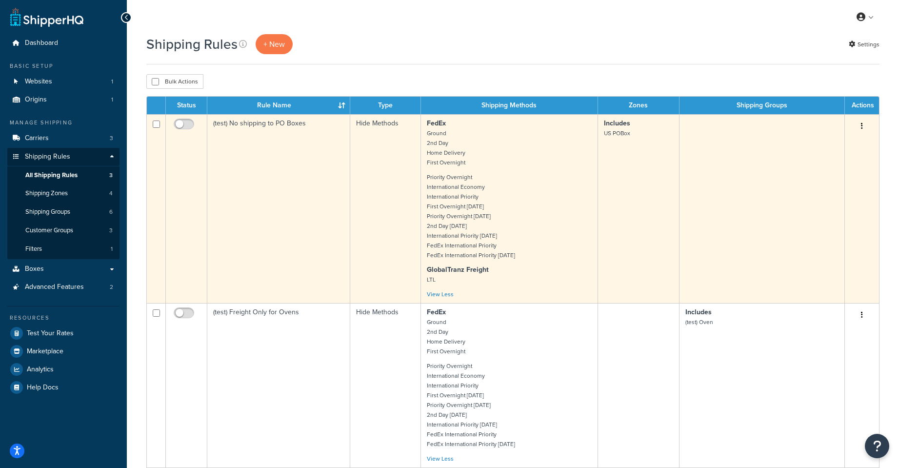
click at [855, 126] on button "button" at bounding box center [862, 126] width 14 height 16
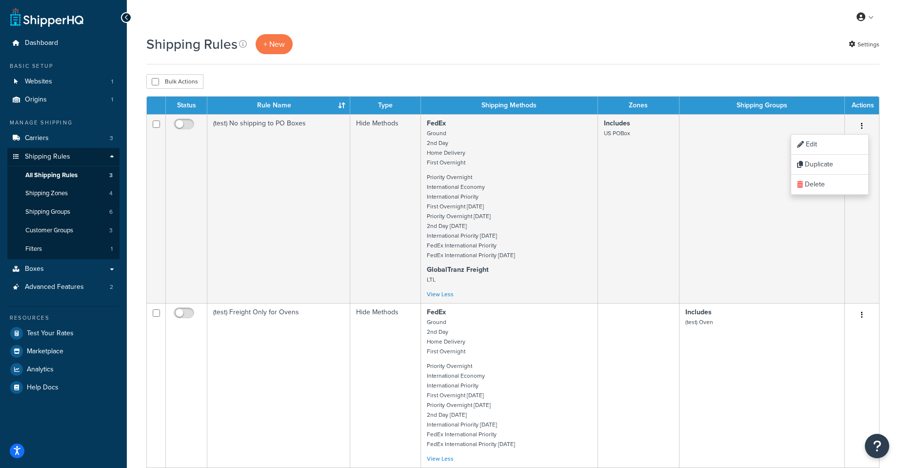
click at [461, 44] on div "Shipping Rules + New Settings" at bounding box center [512, 44] width 733 height 20
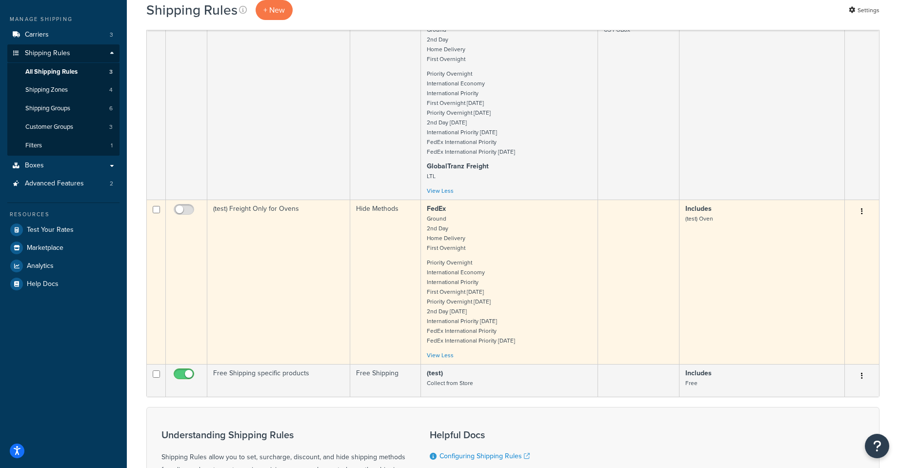
scroll to position [244, 0]
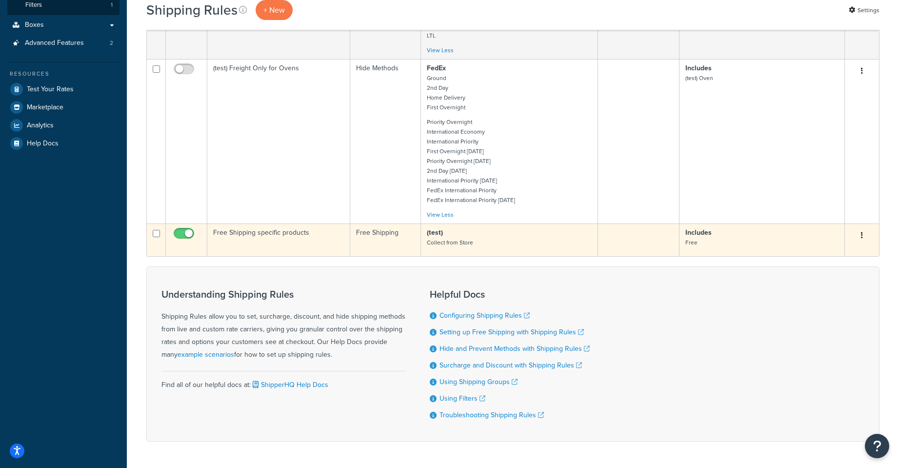
click at [184, 229] on td at bounding box center [186, 239] width 41 height 33
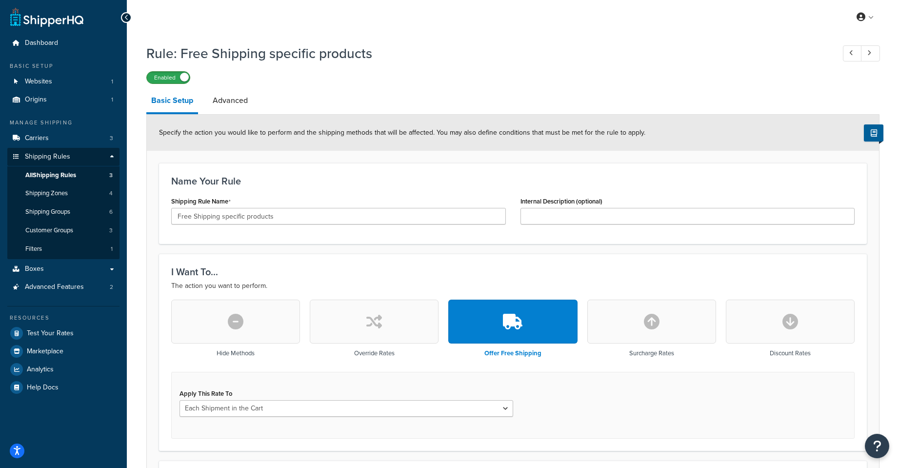
click at [188, 81] on label "Enabled" at bounding box center [168, 78] width 43 height 12
click at [215, 96] on link "Advanced" at bounding box center [230, 100] width 45 height 23
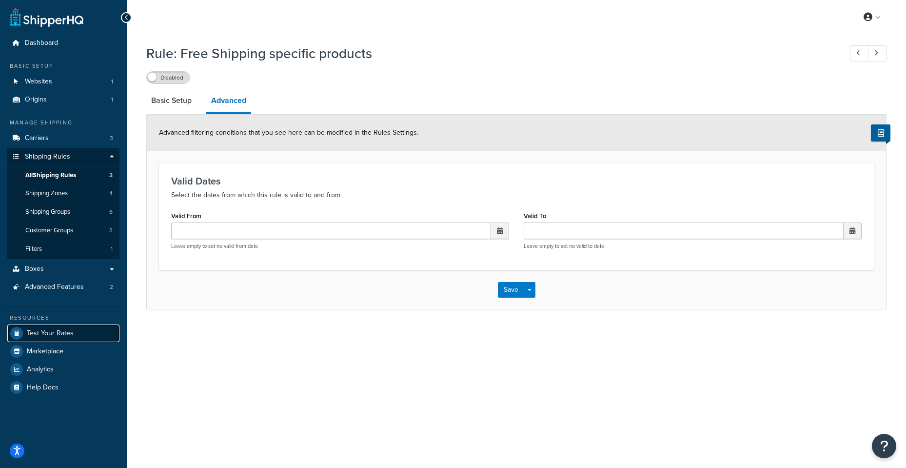
click at [91, 335] on link "Test Your Rates" at bounding box center [63, 333] width 112 height 18
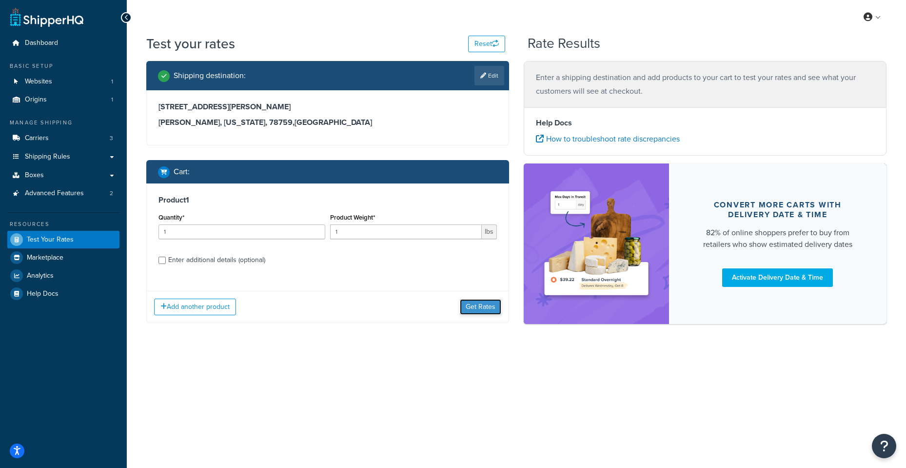
click at [476, 309] on button "Get Rates" at bounding box center [480, 307] width 41 height 16
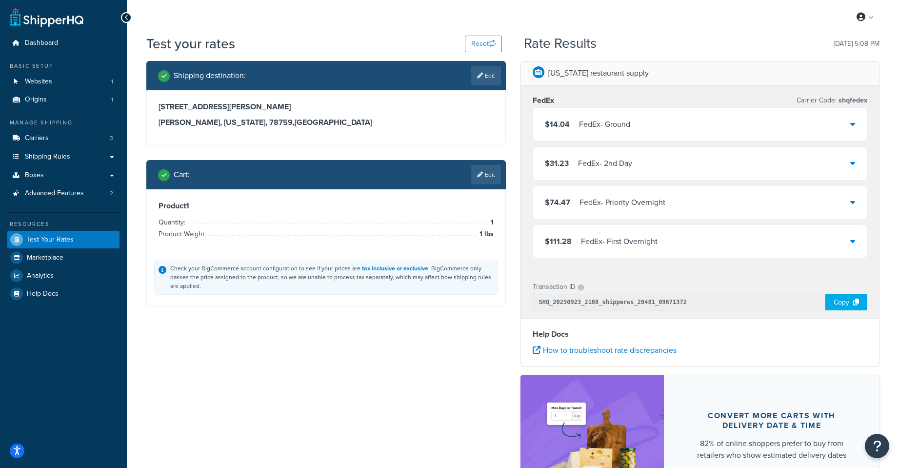
click at [773, 120] on div "$14.04 FedEx - Ground" at bounding box center [700, 124] width 334 height 33
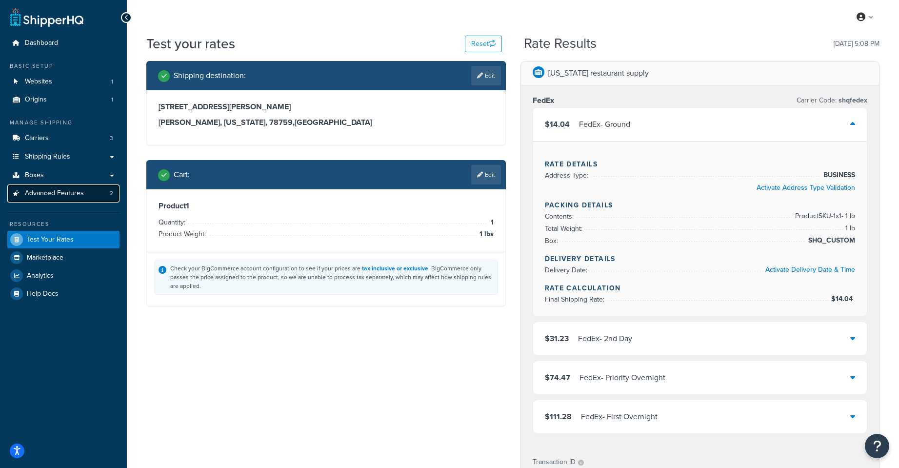
click at [94, 193] on link "Advanced Features 2" at bounding box center [63, 193] width 112 height 18
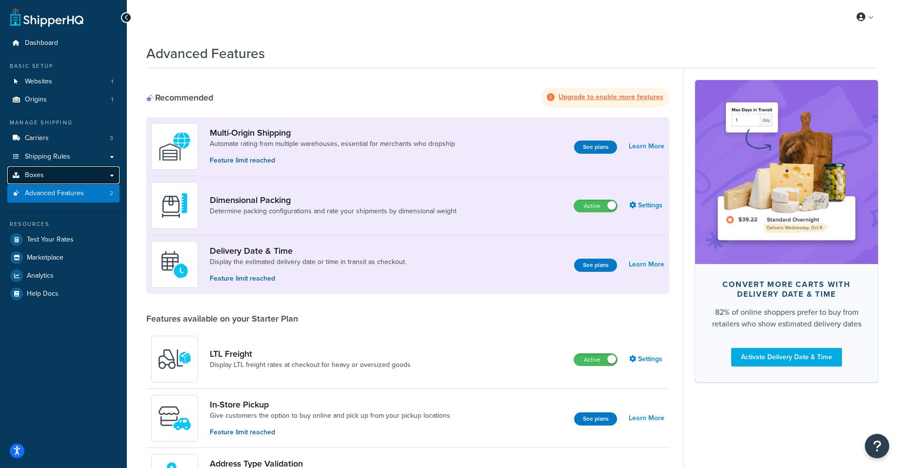
click at [87, 177] on link "Boxes" at bounding box center [63, 175] width 112 height 18
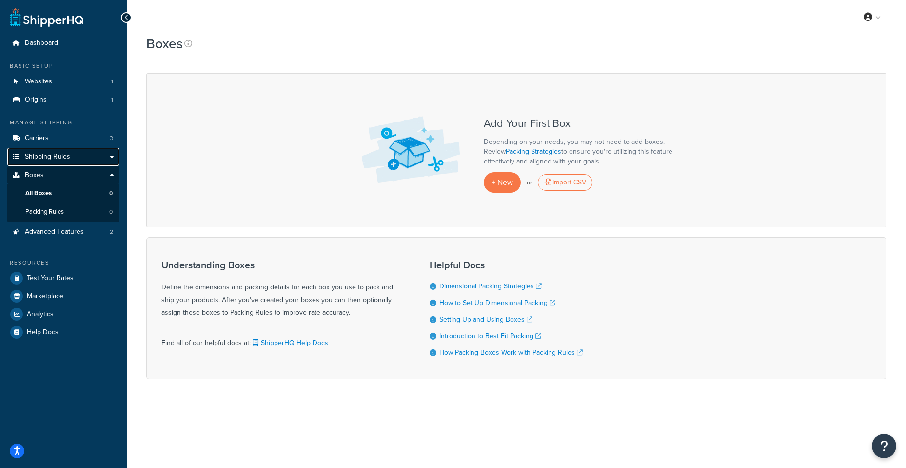
click at [84, 154] on link "Shipping Rules" at bounding box center [63, 157] width 112 height 18
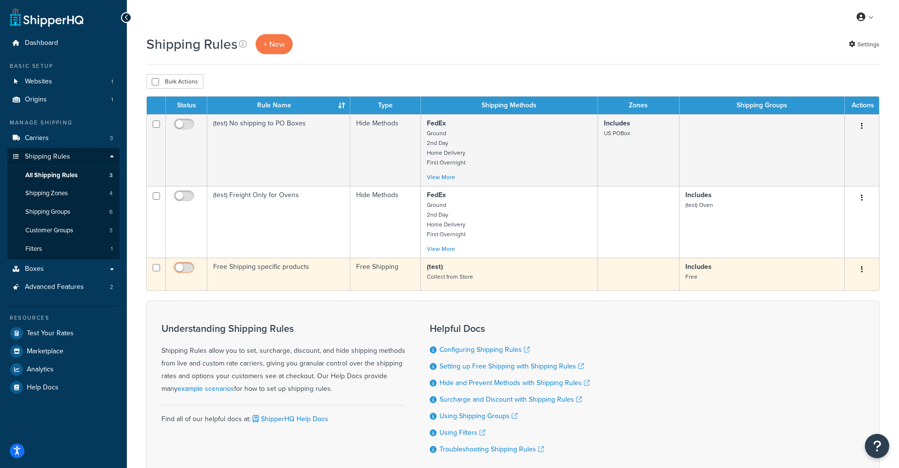
click at [185, 270] on input "checkbox" at bounding box center [185, 270] width 27 height 12
checkbox input "true"
click at [381, 278] on td "Free Shipping" at bounding box center [385, 273] width 71 height 33
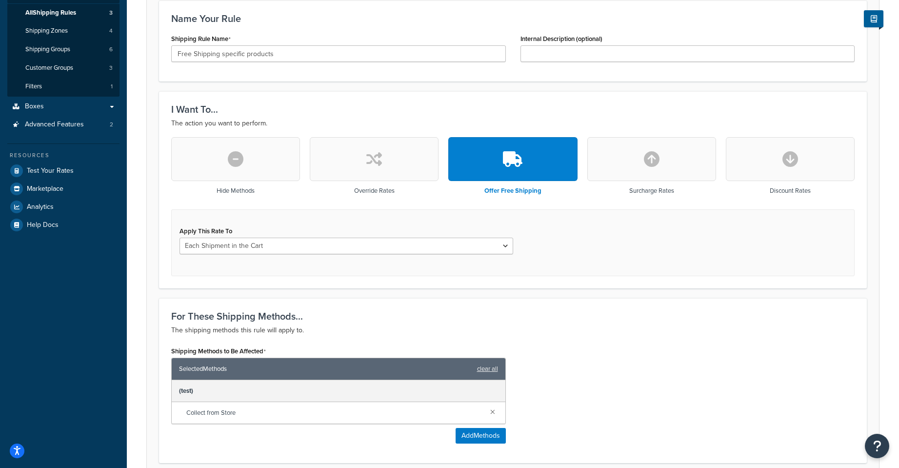
scroll to position [244, 0]
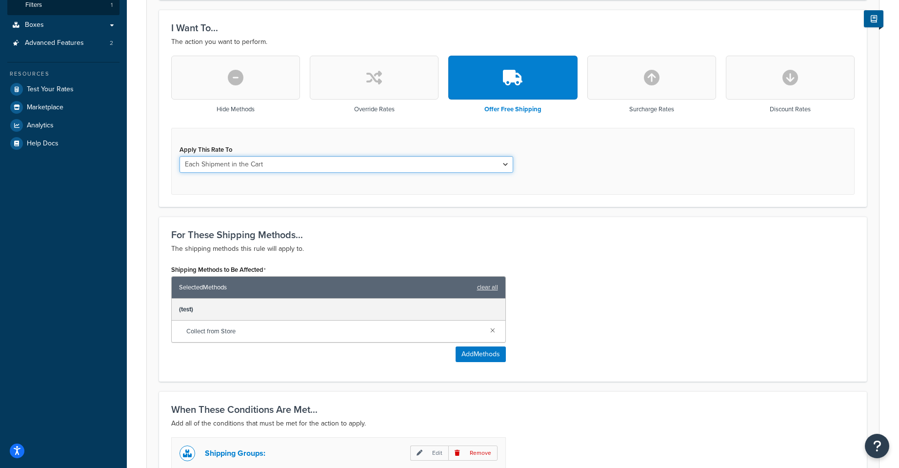
click at [443, 172] on select "Each Shipment in the Cart Each Shipping Group in the Cart Each Item within a Sh…" at bounding box center [346, 164] width 334 height 17
select select "ITEM"
click at [179, 156] on select "Each Shipment in the Cart Each Shipping Group in the Cart Each Item within a Sh…" at bounding box center [346, 164] width 334 height 17
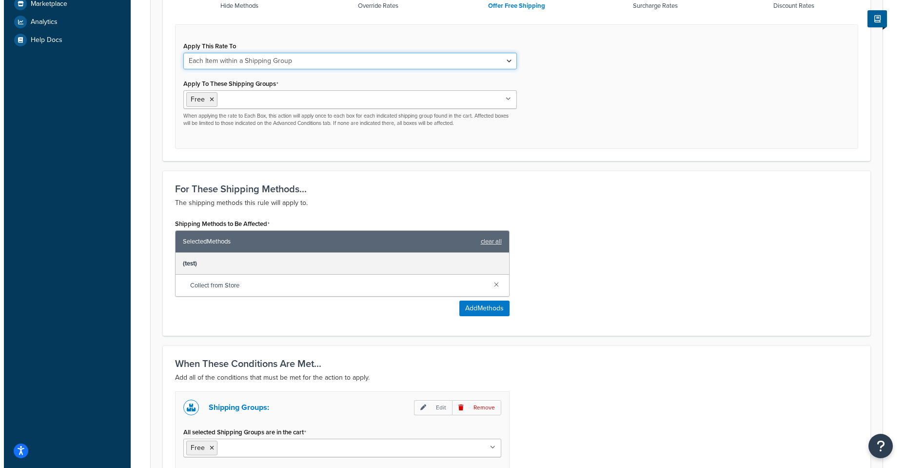
scroll to position [406, 0]
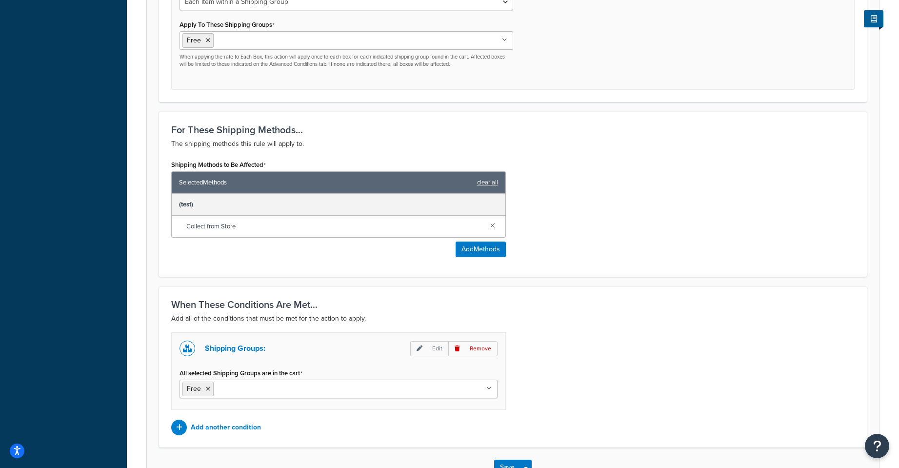
click at [277, 225] on span "Collect from Store" at bounding box center [334, 226] width 296 height 14
click at [461, 248] on button "Add Methods" at bounding box center [480, 249] width 50 height 16
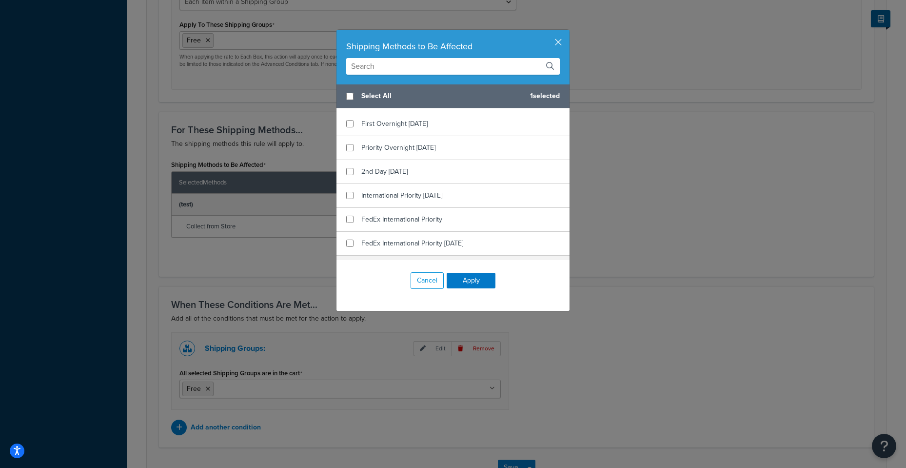
scroll to position [244, 0]
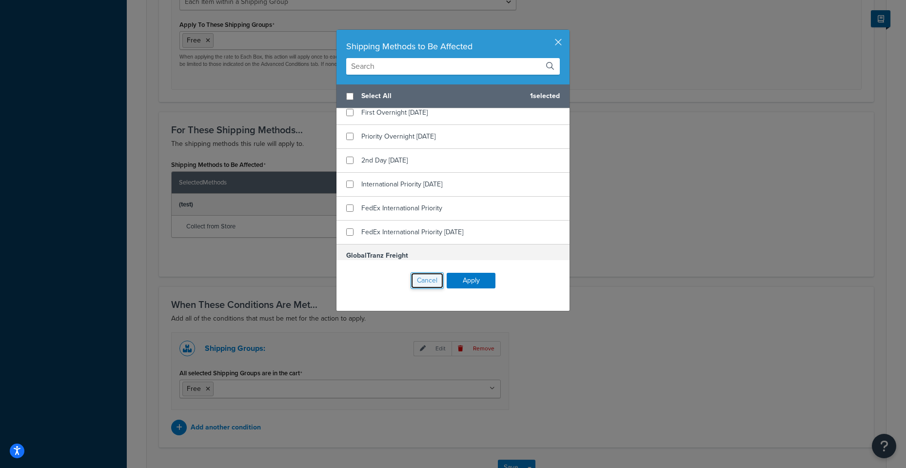
click at [426, 281] on button "Cancel" at bounding box center [427, 280] width 33 height 17
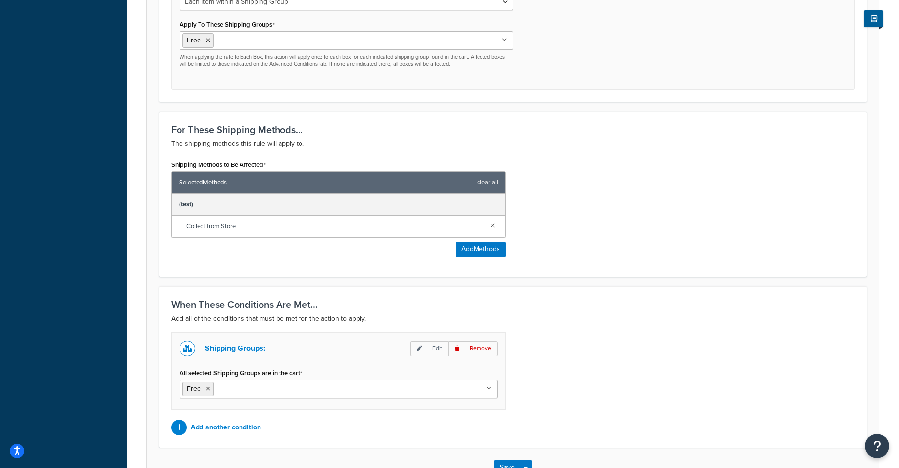
click at [360, 229] on span "Collect from Store" at bounding box center [334, 226] width 296 height 14
click at [479, 252] on button "Add Methods" at bounding box center [480, 249] width 50 height 16
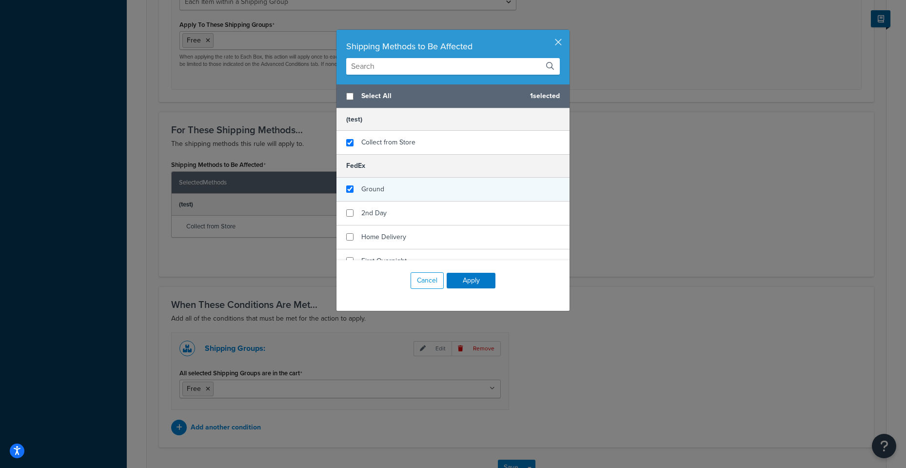
checkbox input "true"
click at [433, 181] on div "Ground" at bounding box center [452, 189] width 233 height 24
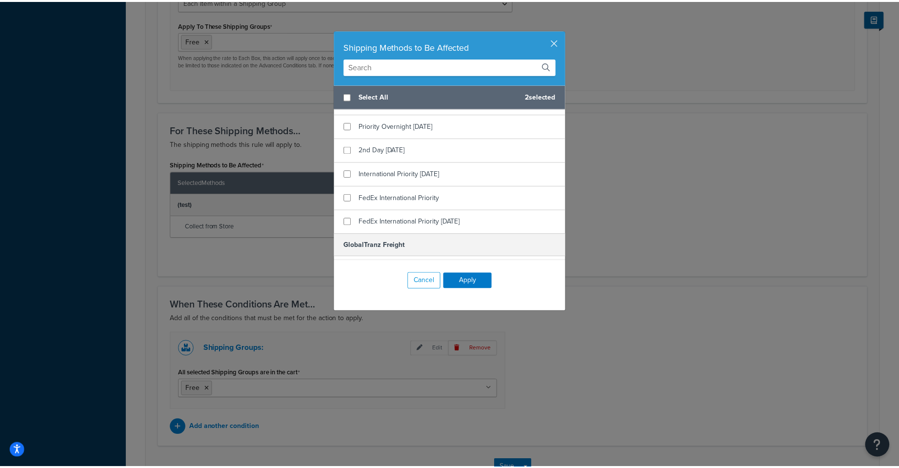
scroll to position [274, 0]
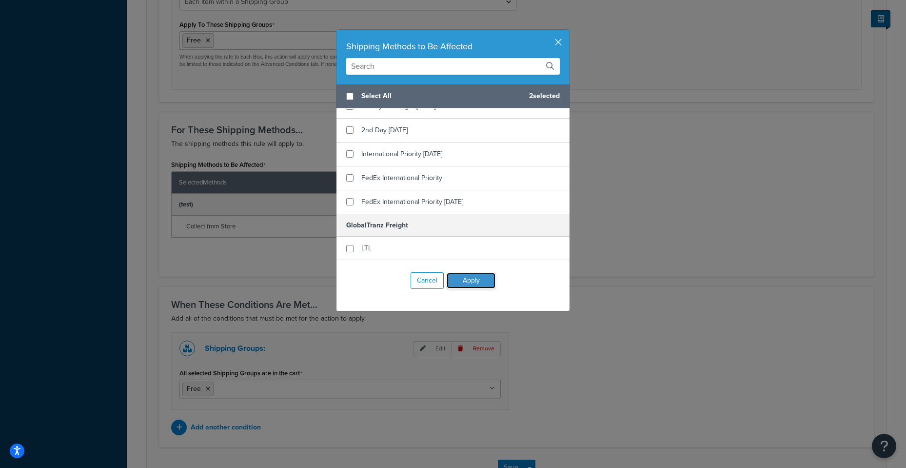
click at [477, 282] on button "Apply" at bounding box center [471, 281] width 49 height 16
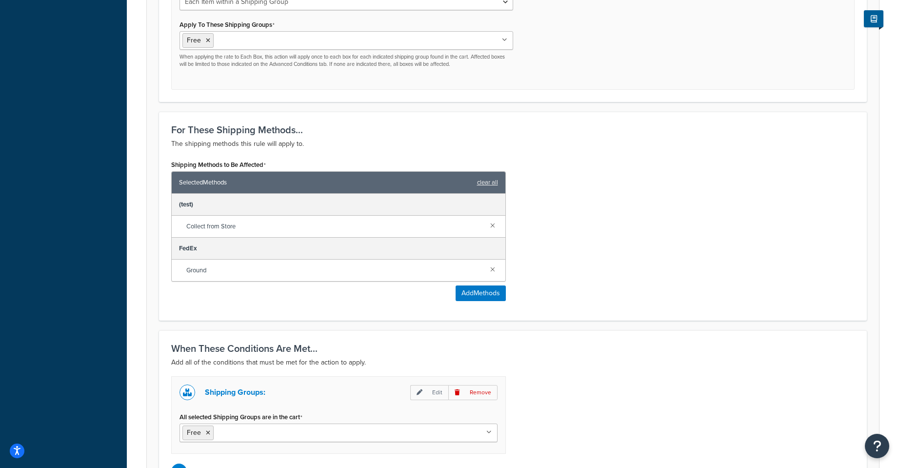
scroll to position [488, 0]
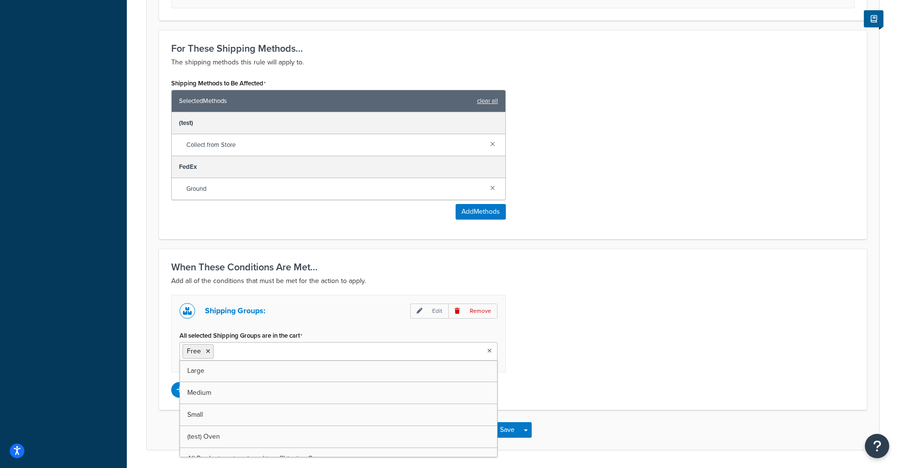
click at [266, 351] on input "All selected Shipping Groups are in the cart" at bounding box center [259, 350] width 86 height 11
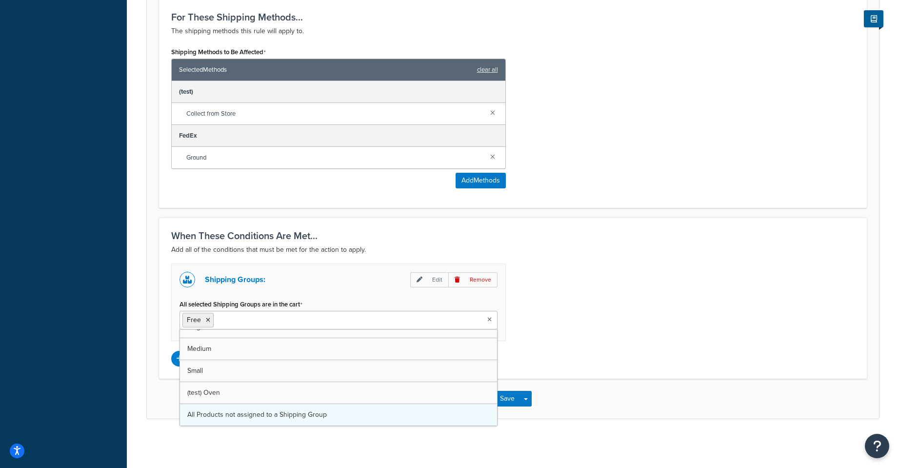
scroll to position [0, 0]
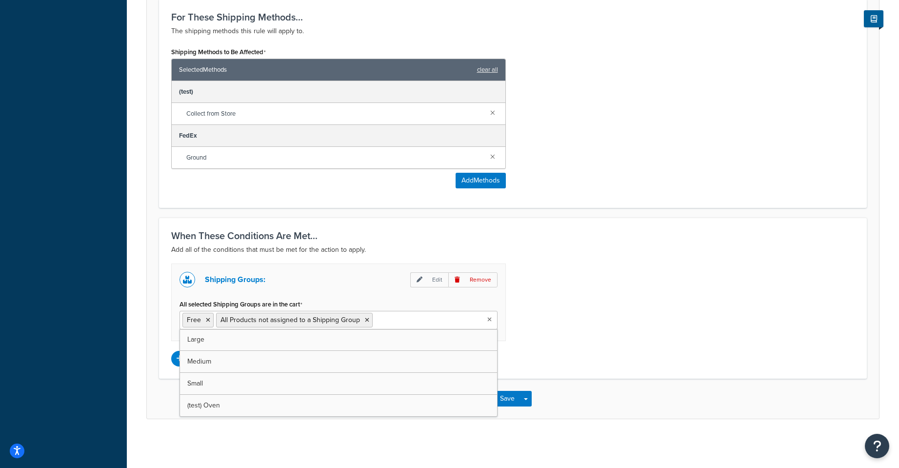
click at [623, 330] on div "Shipping Groups: Edit Remove All selected Shipping Groups are in the cart Free …" at bounding box center [513, 314] width 698 height 103
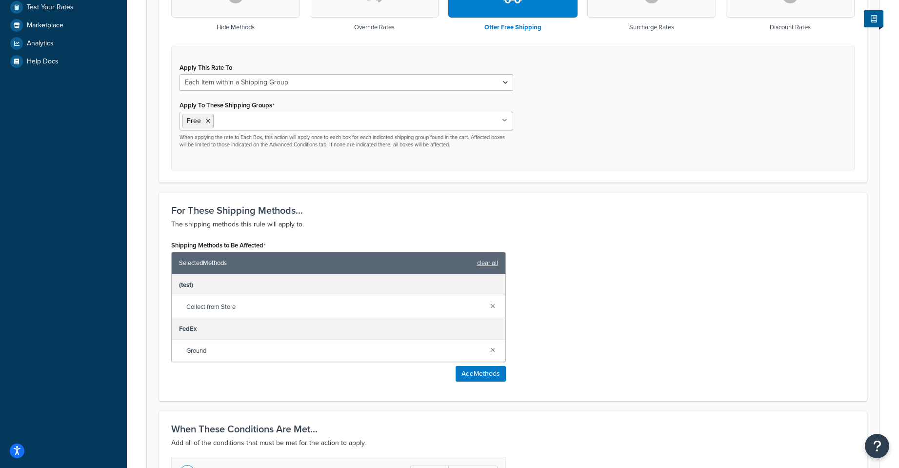
scroll to position [519, 0]
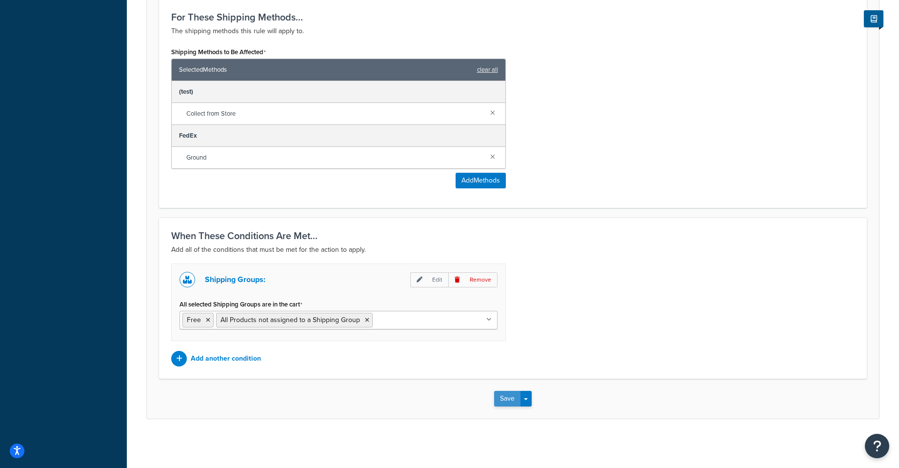
click at [511, 403] on button "Save" at bounding box center [507, 399] width 26 height 16
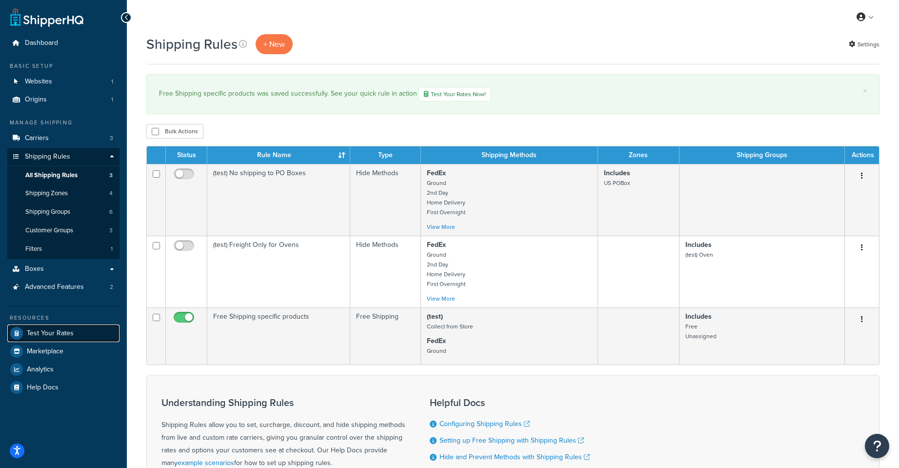
click at [68, 329] on span "Test Your Rates" at bounding box center [50, 333] width 47 height 8
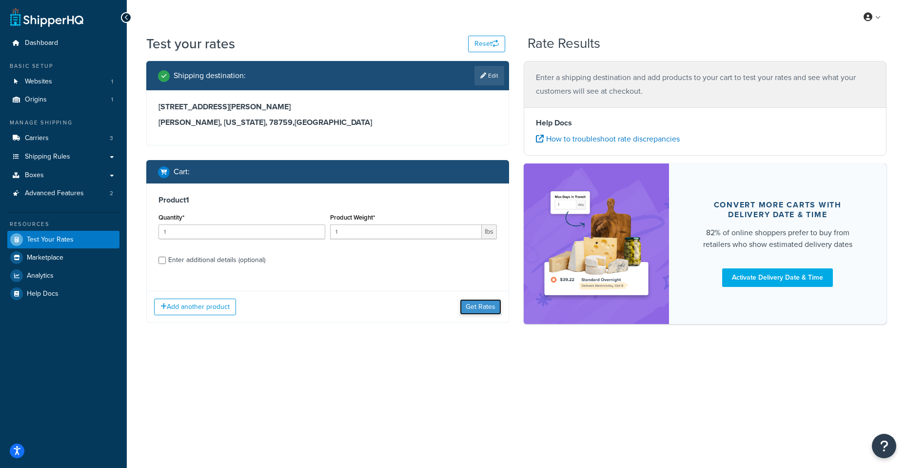
click at [465, 309] on button "Get Rates" at bounding box center [480, 307] width 41 height 16
